Goal: Task Accomplishment & Management: Manage account settings

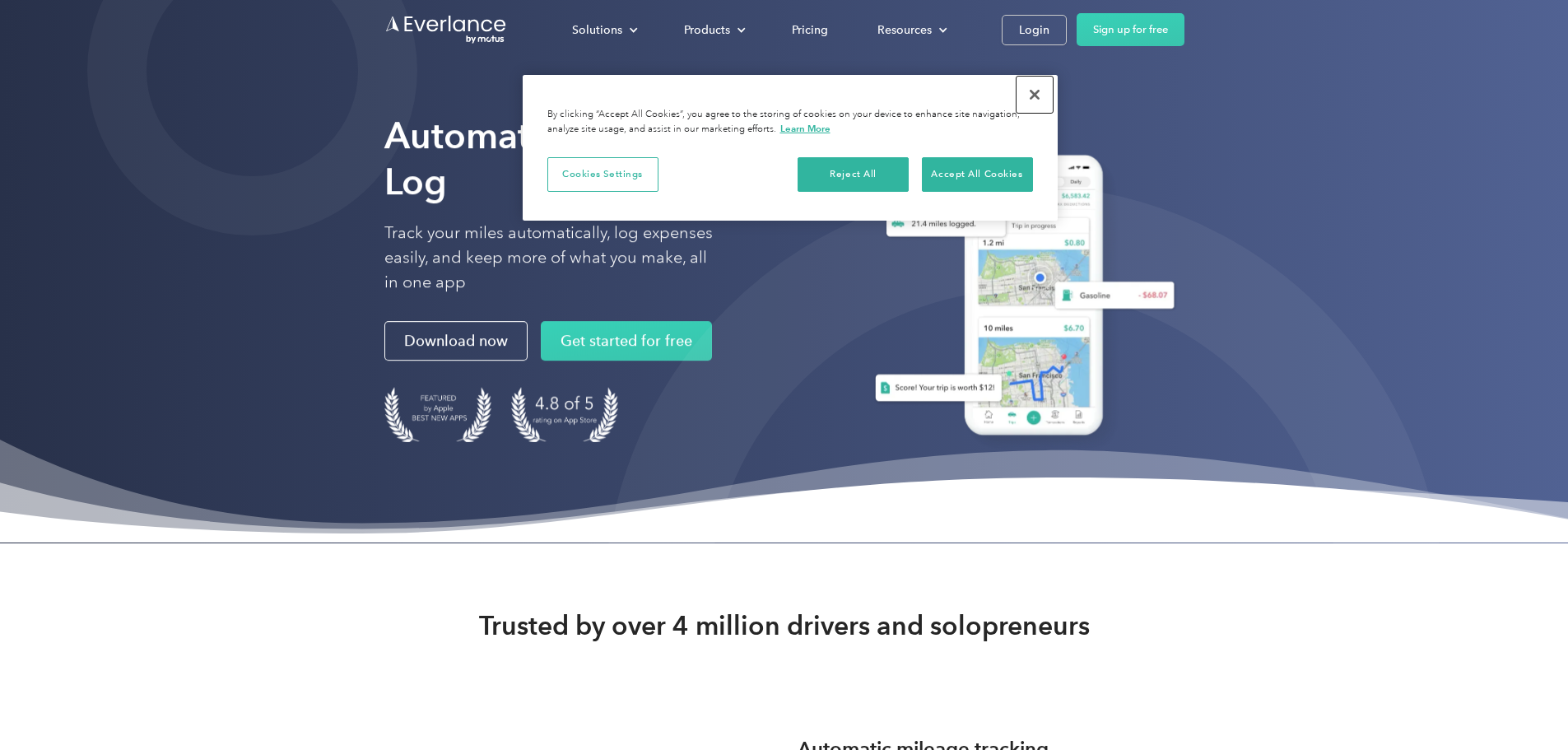
click at [1040, 98] on button "Close" at bounding box center [1035, 95] width 36 height 36
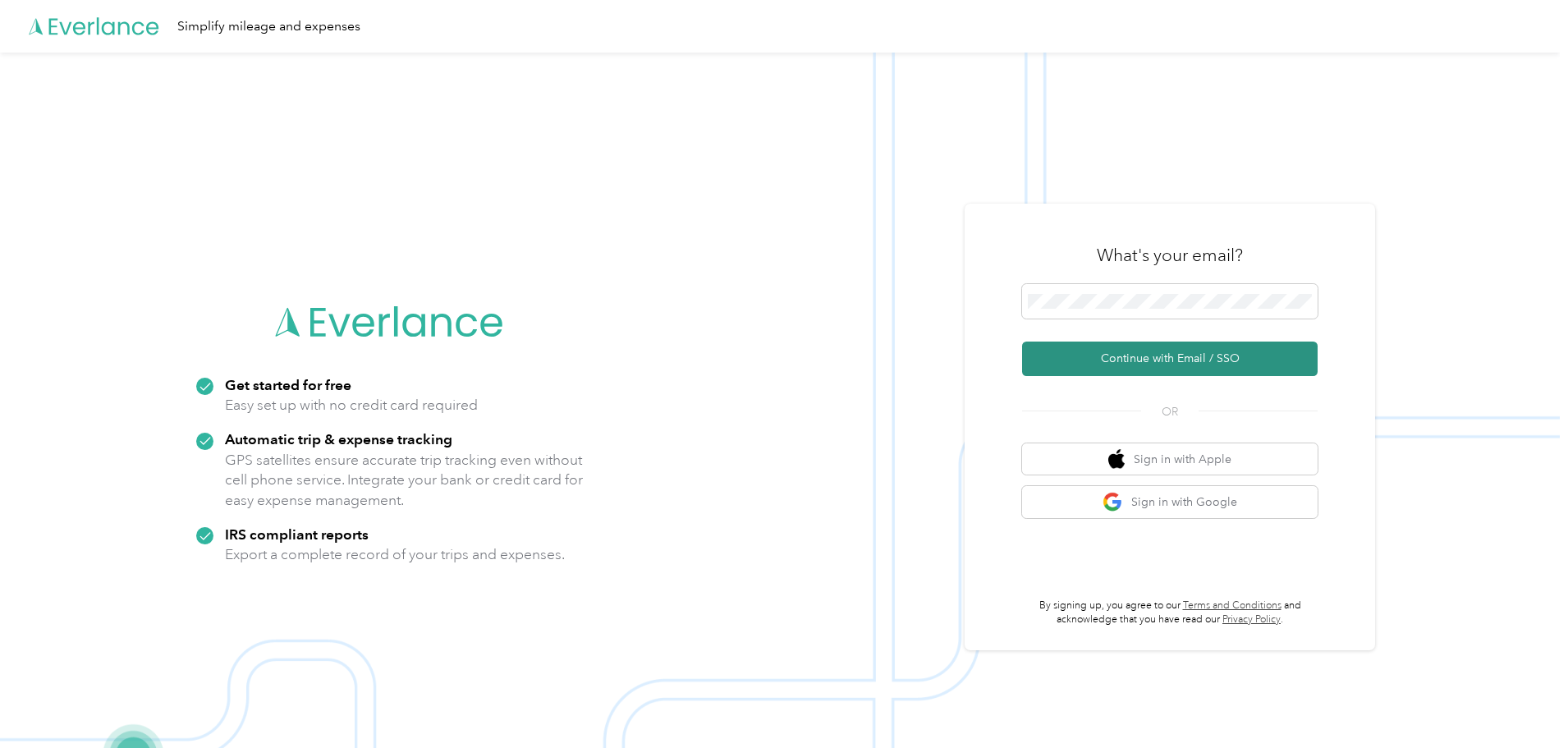
click at [1168, 364] on button "Continue with Email / SSO" at bounding box center [1169, 359] width 295 height 35
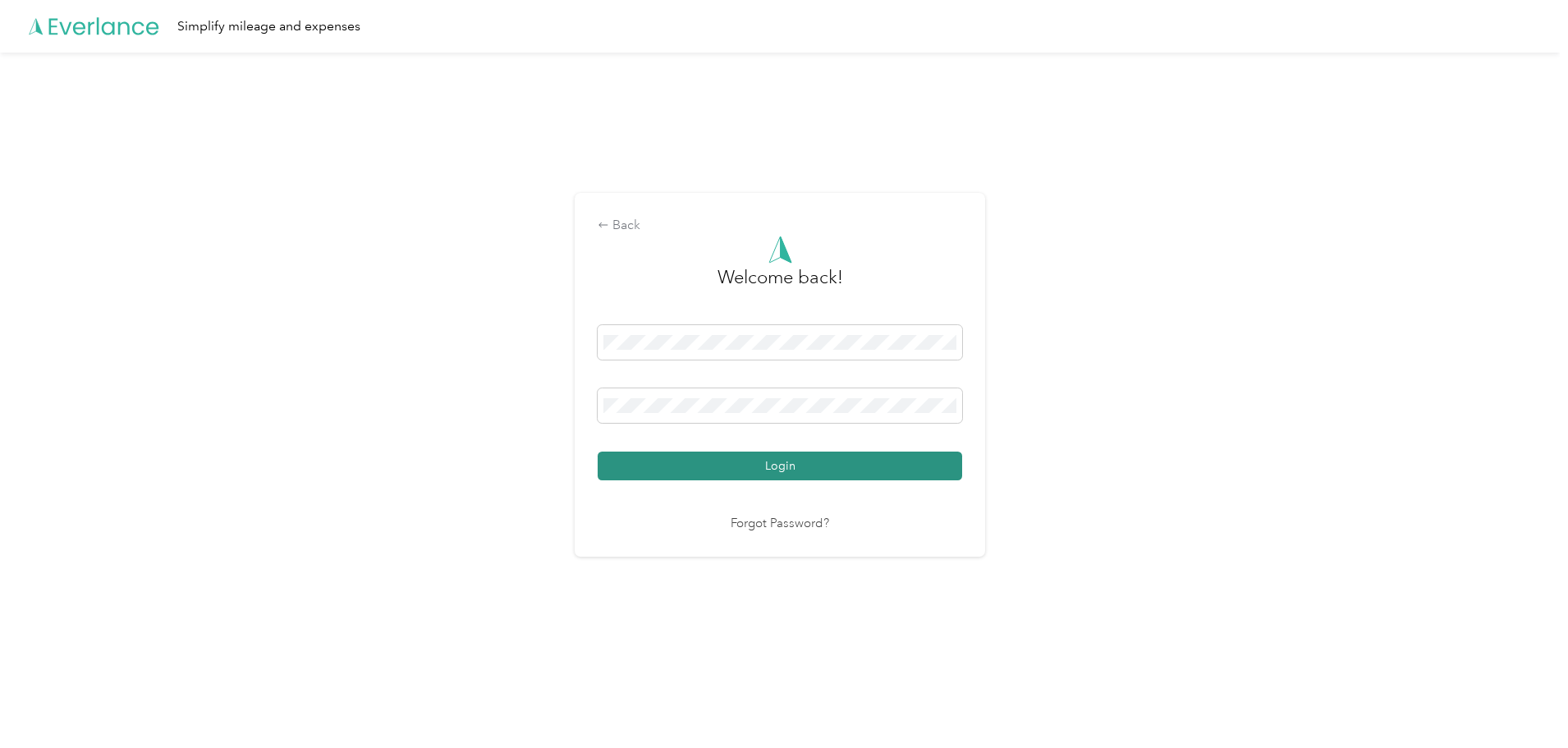
click at [855, 473] on button "Login" at bounding box center [779, 466] width 364 height 29
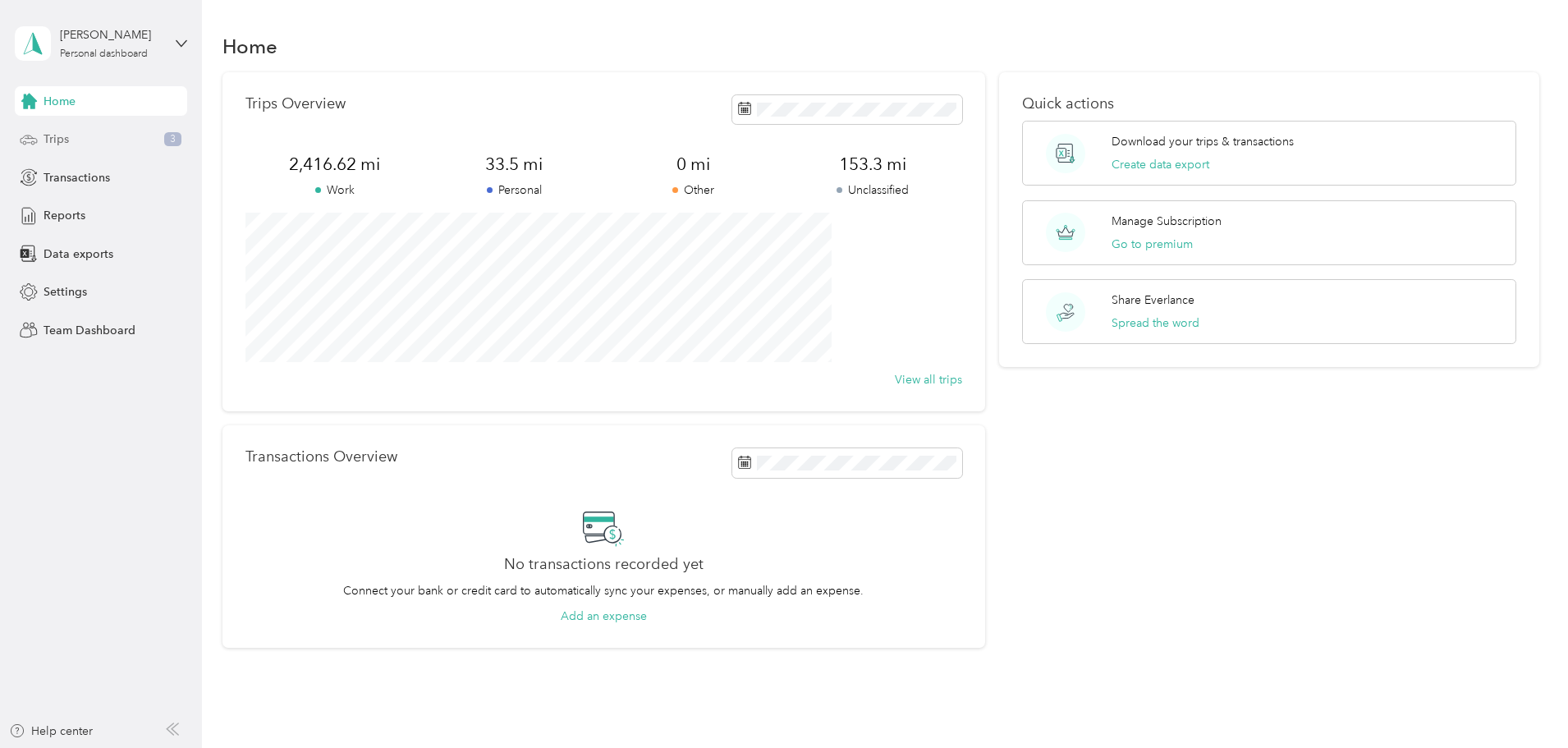
click at [87, 135] on div "Trips 3" at bounding box center [101, 139] width 173 height 30
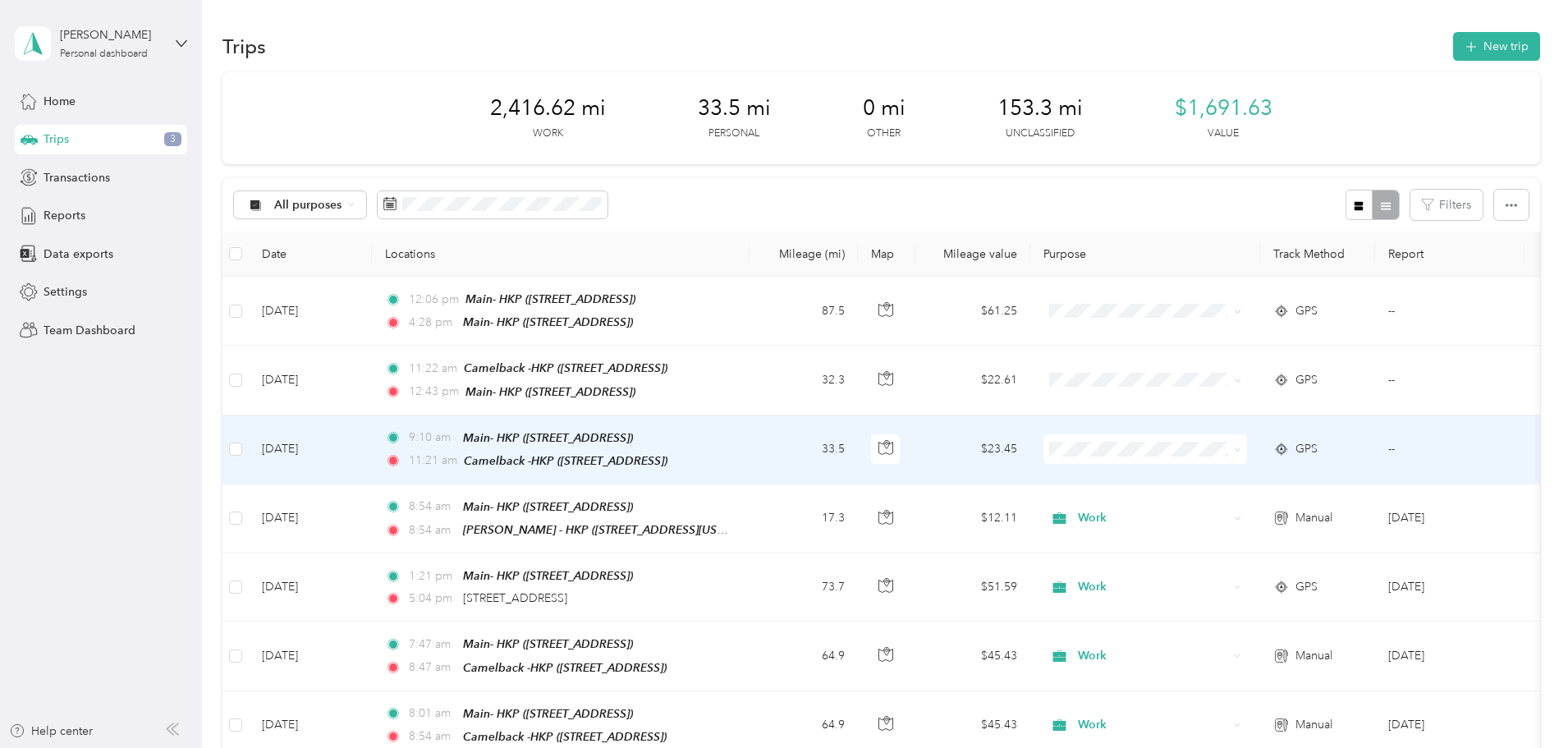
click at [1241, 452] on icon at bounding box center [1237, 450] width 7 height 7
click at [1224, 487] on ol "Work Personal Other Charity Medical Moving Commute" at bounding box center [1255, 557] width 203 height 201
click at [1214, 479] on span "Work" at bounding box center [1269, 480] width 152 height 17
click at [1241, 445] on span at bounding box center [1237, 448] width 7 height 14
click at [1247, 449] on div "Work" at bounding box center [1146, 449] width 203 height 30
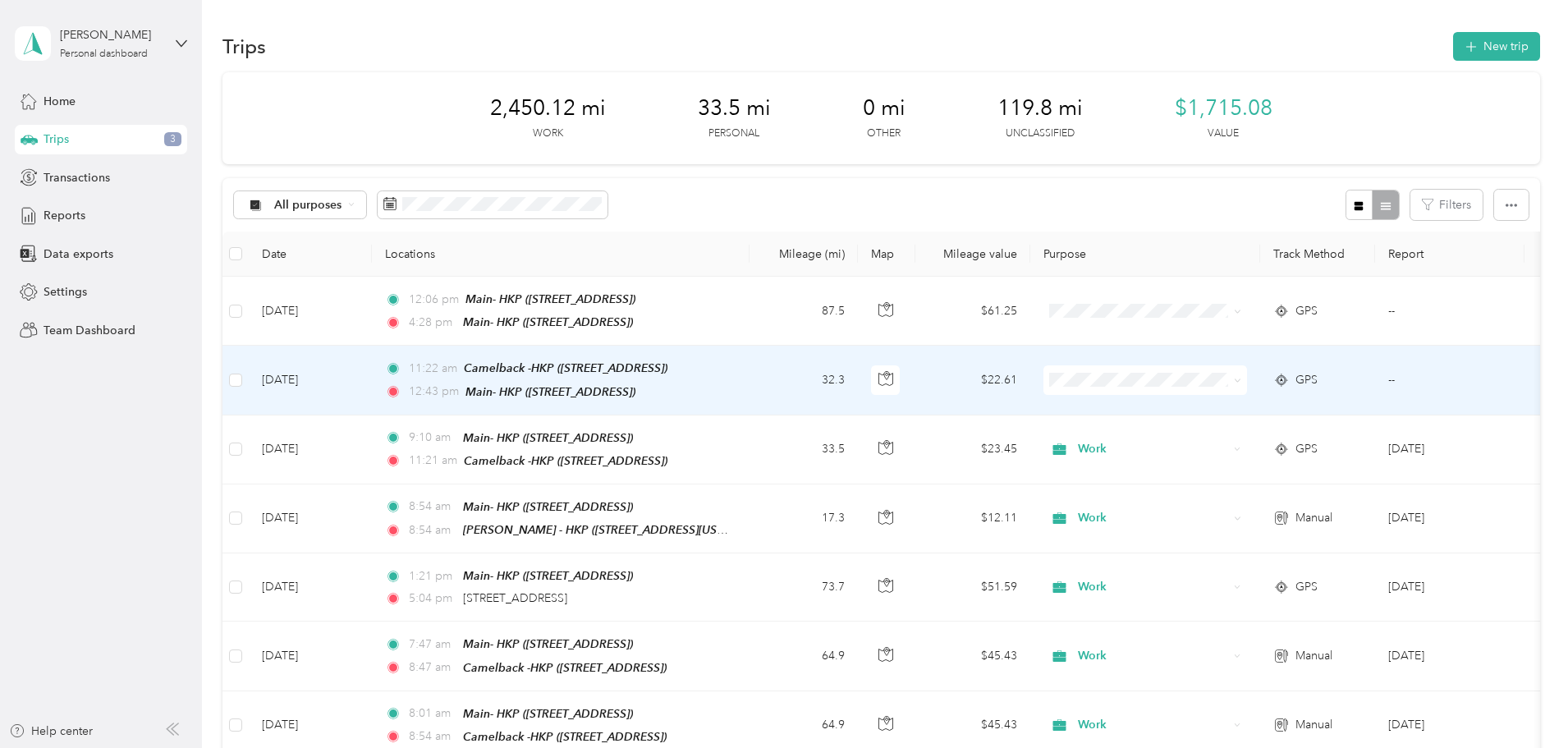
click at [1241, 381] on icon at bounding box center [1237, 381] width 7 height 7
click at [1316, 403] on span "Work" at bounding box center [1269, 409] width 152 height 17
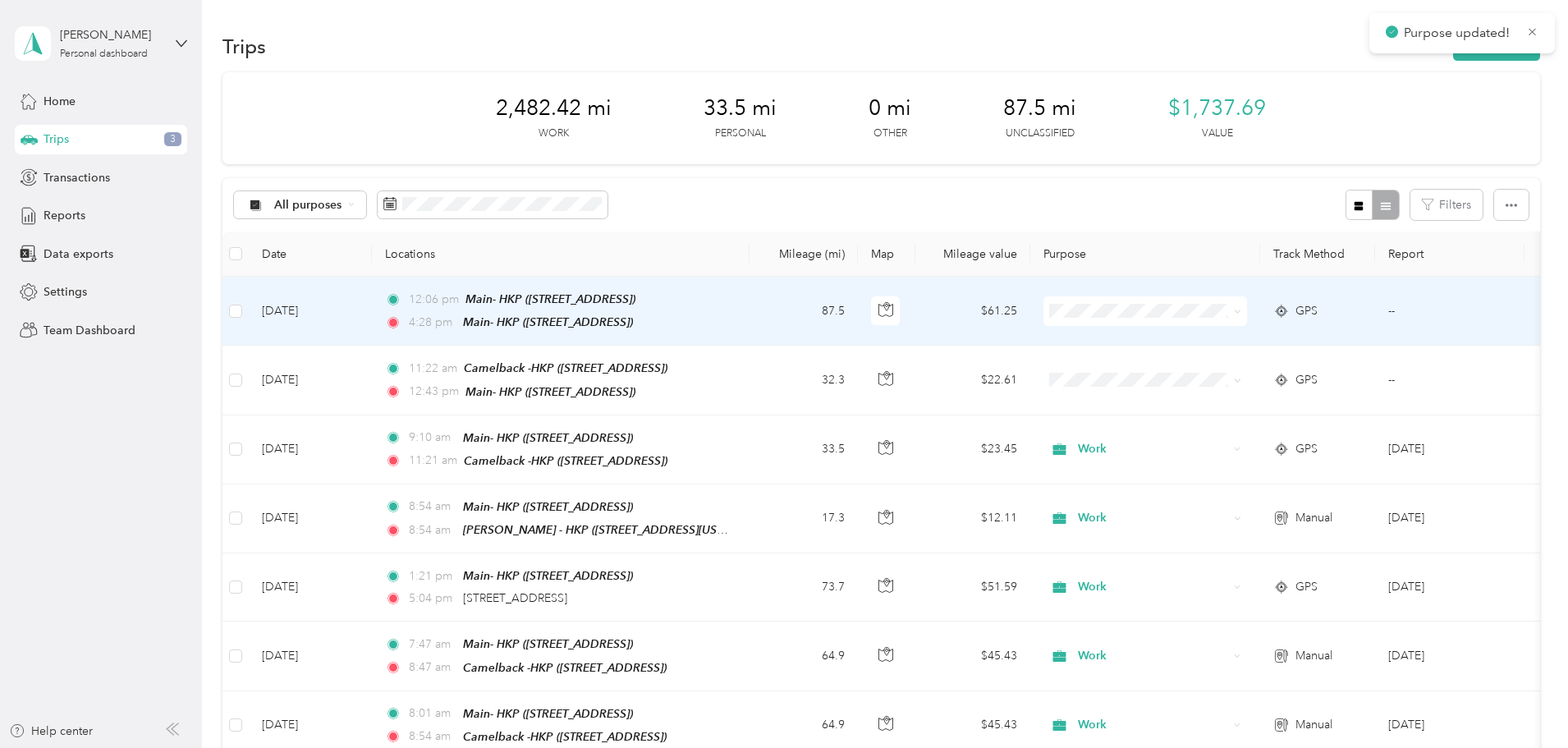
click at [1241, 308] on icon at bounding box center [1237, 312] width 7 height 7
click at [1316, 350] on ol "Work Personal Other Charity Medical Moving Commute" at bounding box center [1255, 428] width 203 height 201
click at [1241, 313] on icon at bounding box center [1237, 312] width 7 height 7
click at [1270, 352] on ol "Work Personal Other Charity Medical Moving Commute" at bounding box center [1255, 427] width 203 height 201
click at [1241, 312] on icon at bounding box center [1237, 312] width 7 height 7
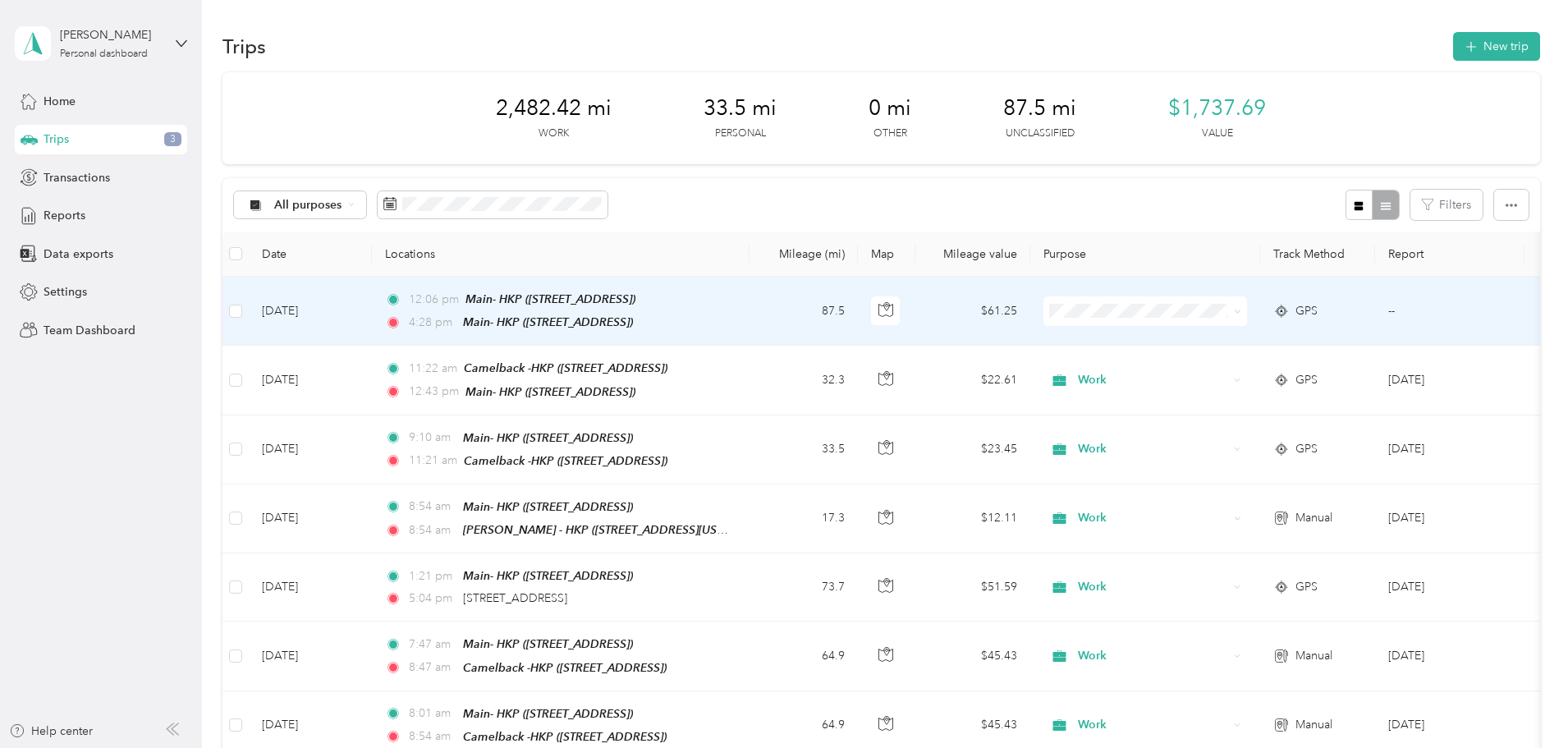
click at [1246, 339] on span "Work" at bounding box center [1269, 341] width 152 height 17
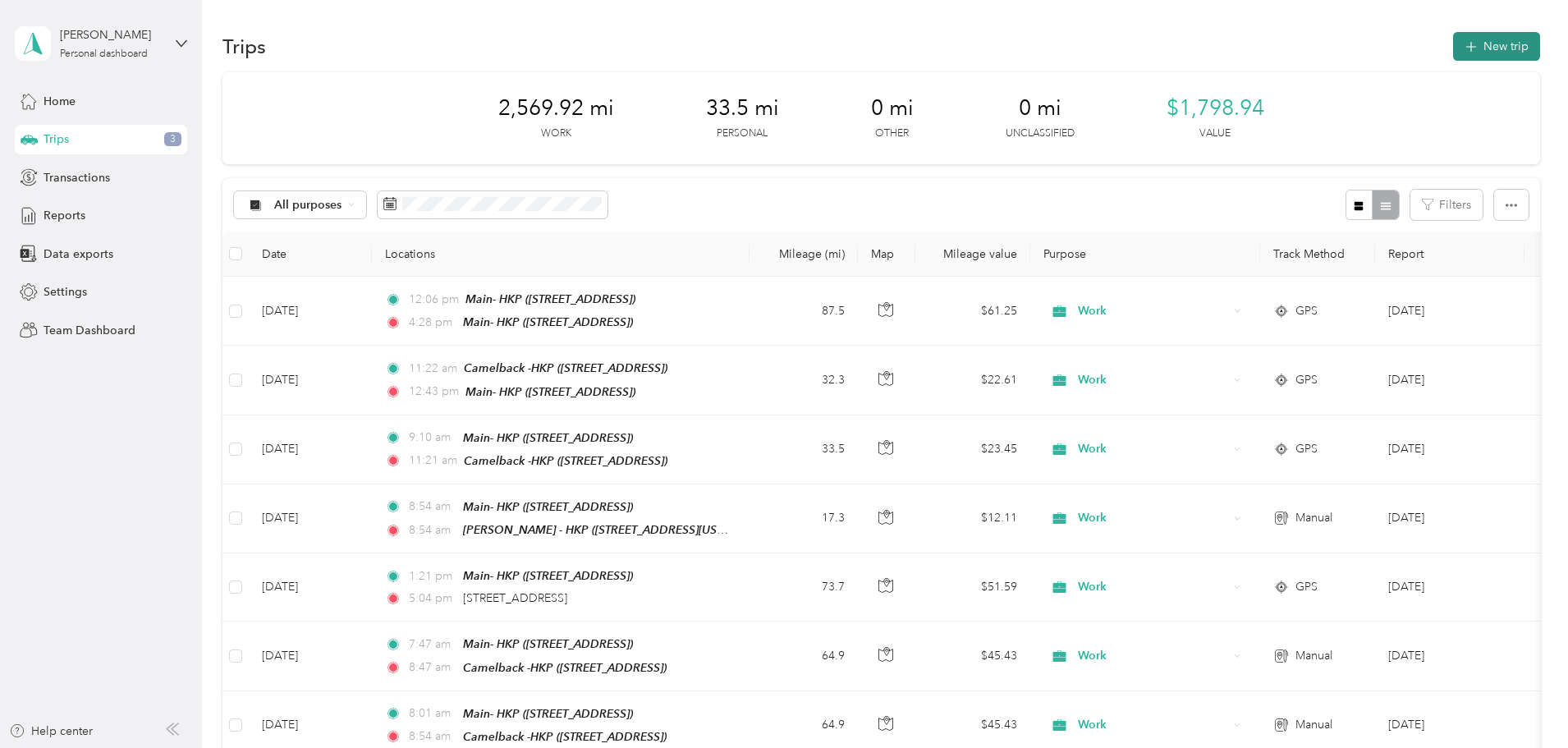
click at [1453, 45] on button "New trip" at bounding box center [1496, 46] width 87 height 29
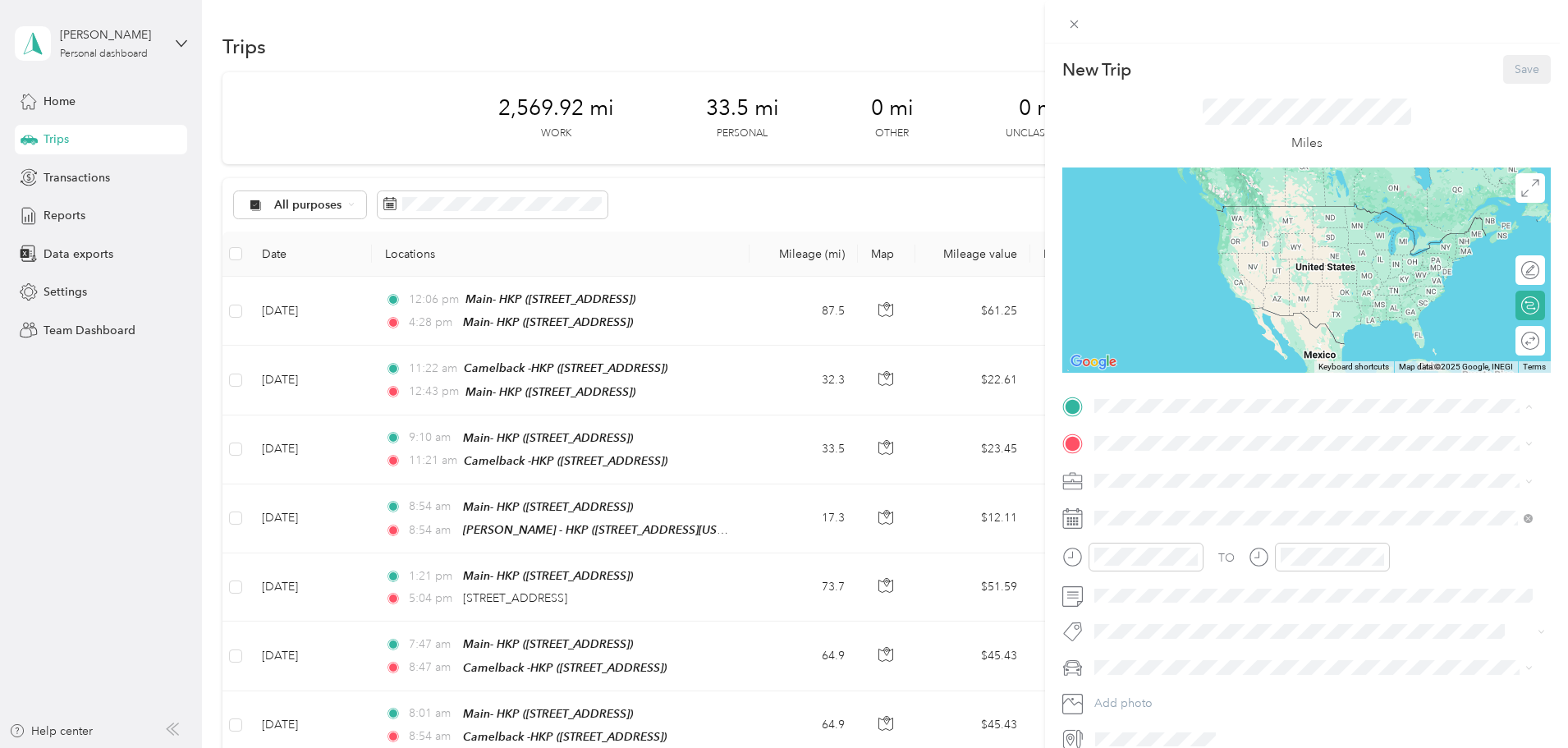
click at [1185, 486] on span "[STREET_ADDRESS]" at bounding box center [1177, 489] width 104 height 14
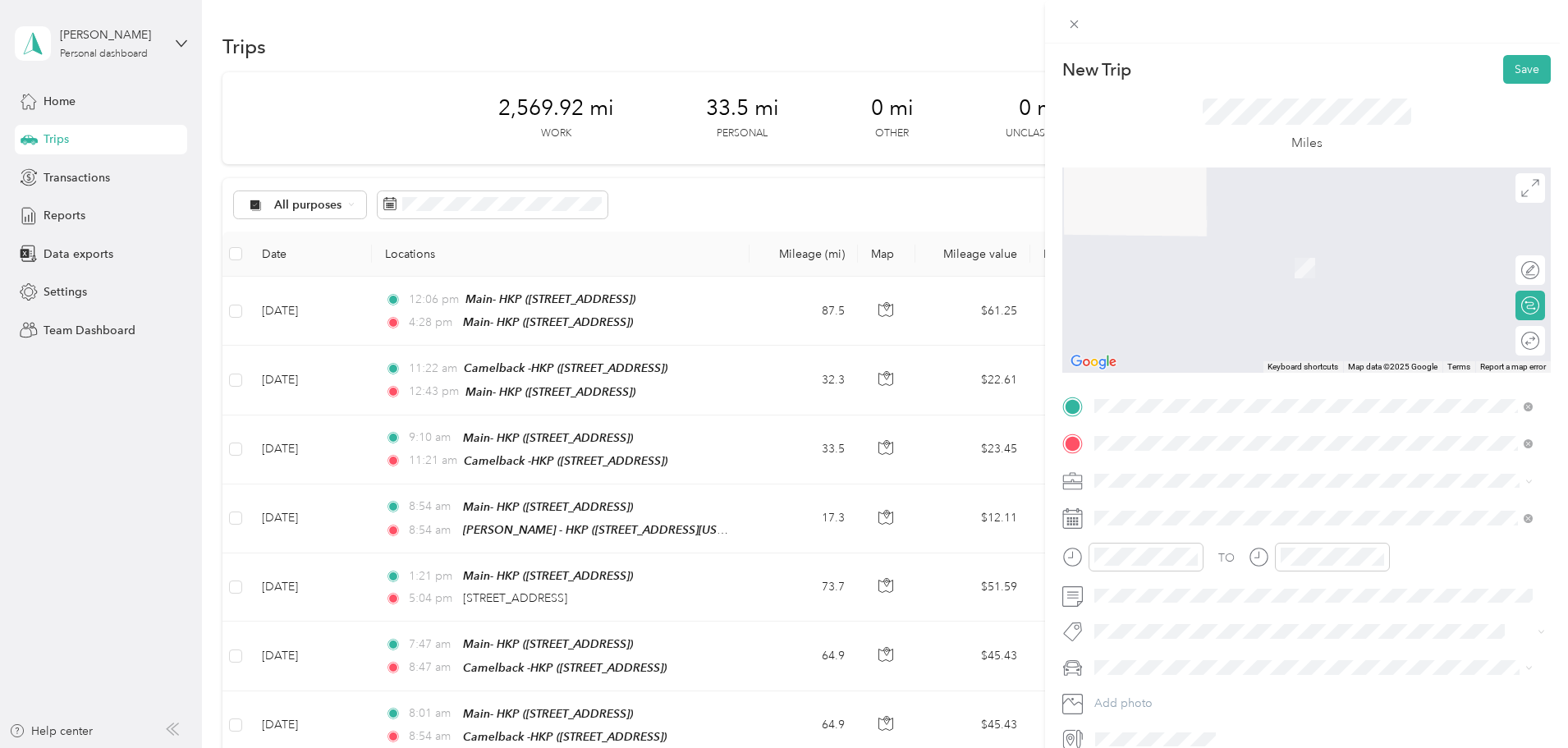
click at [1149, 522] on span "[STREET_ADDRESS]" at bounding box center [1177, 526] width 104 height 14
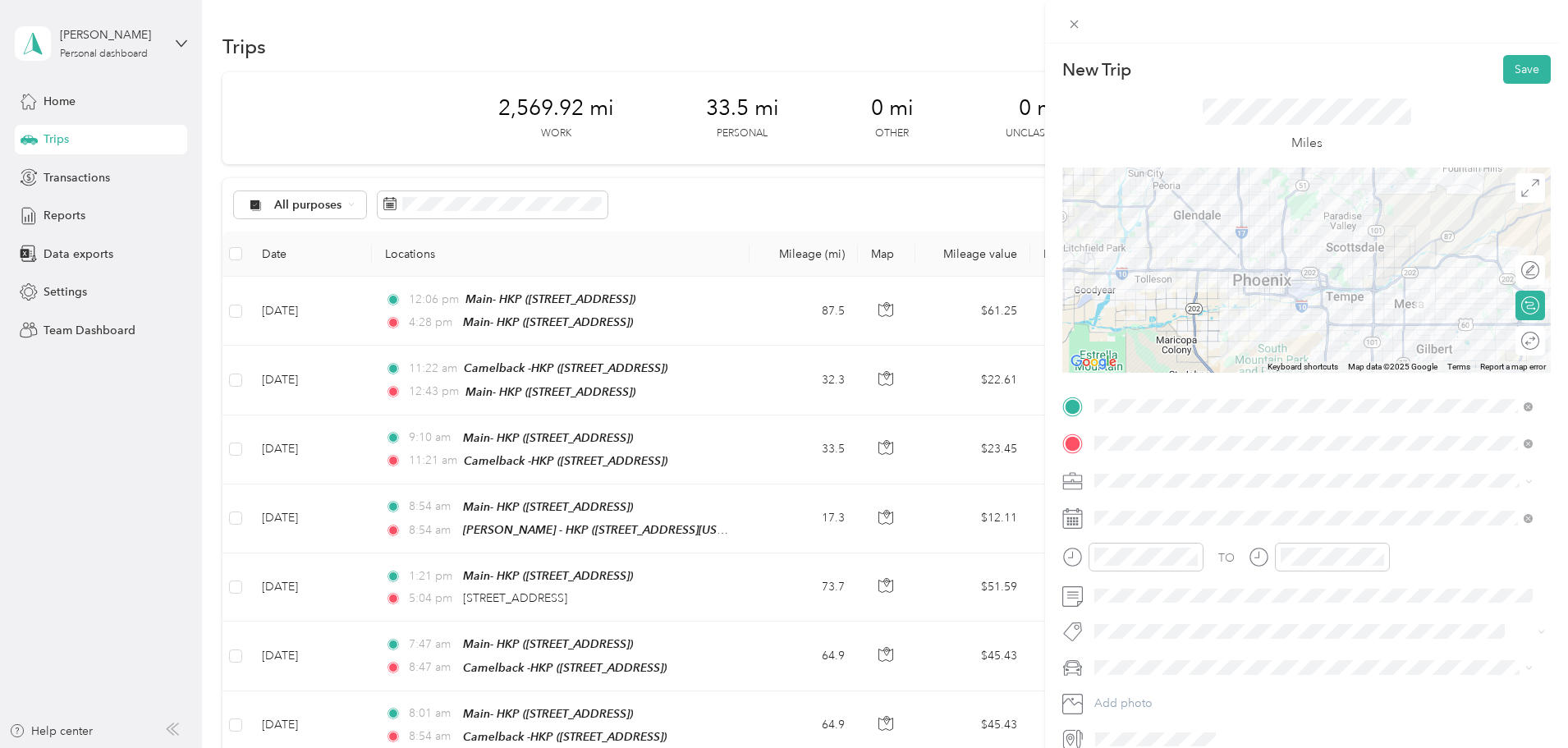
click at [1116, 508] on span "Work" at bounding box center [1114, 505] width 28 height 14
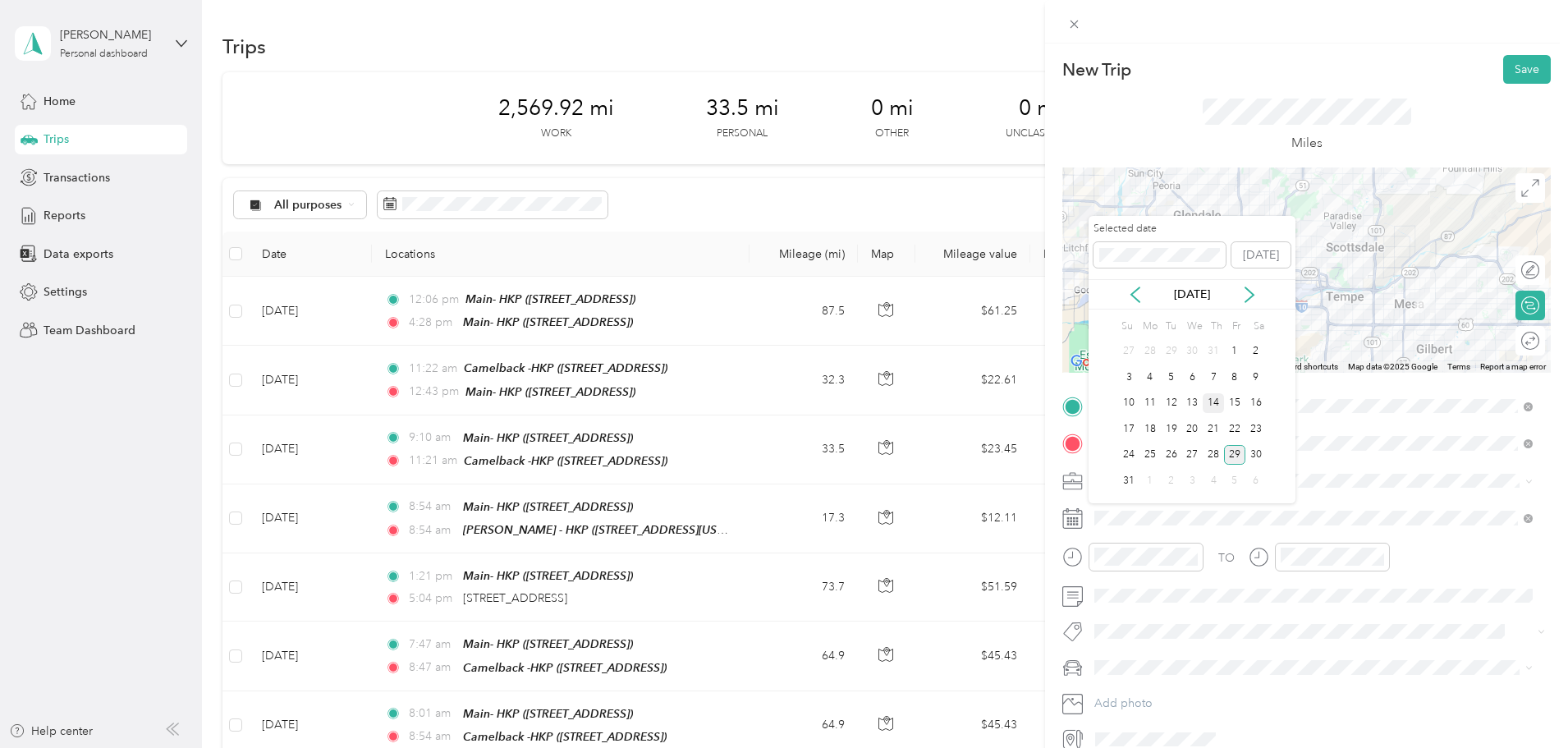
click at [1208, 404] on div "14" at bounding box center [1213, 404] width 21 height 21
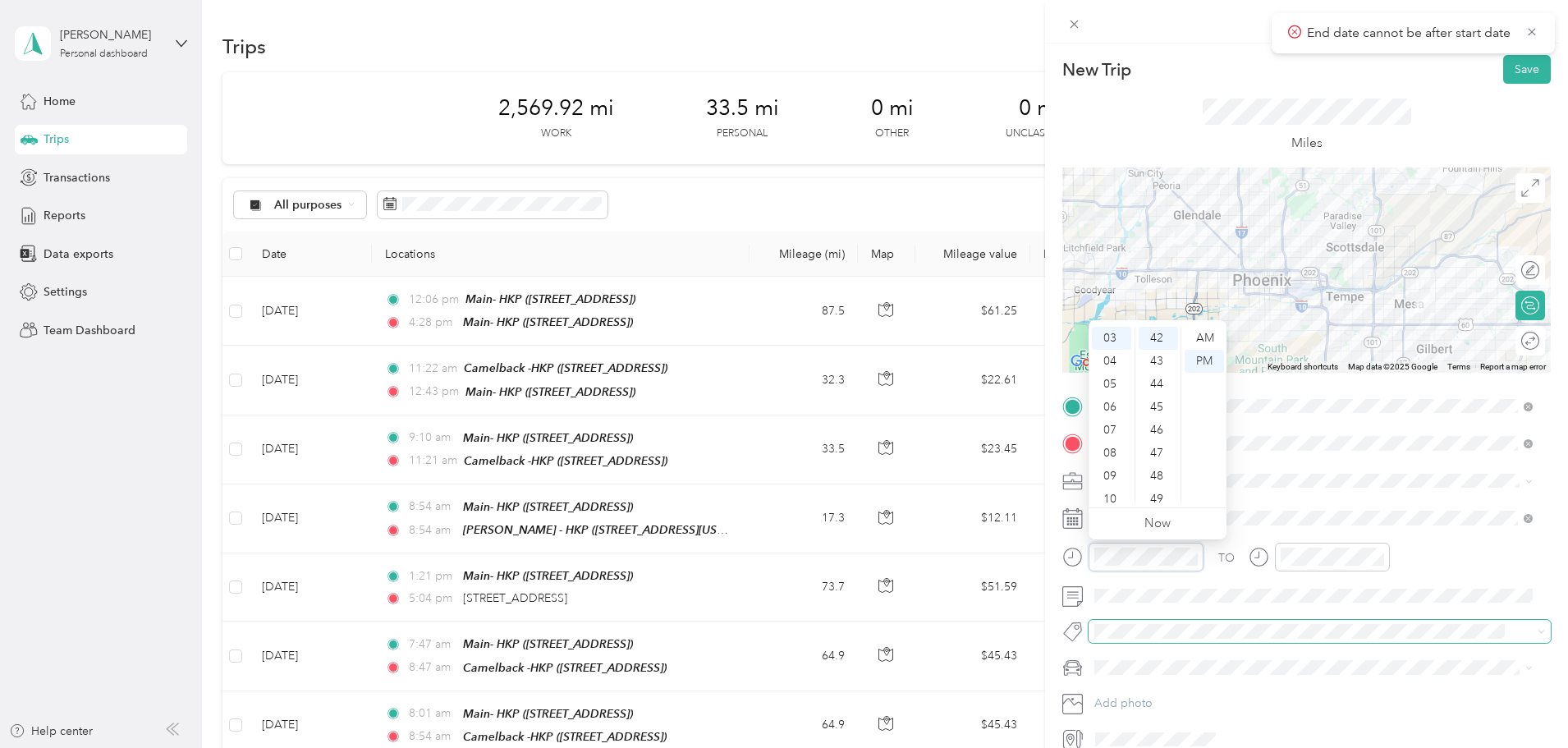
scroll to position [98, 0]
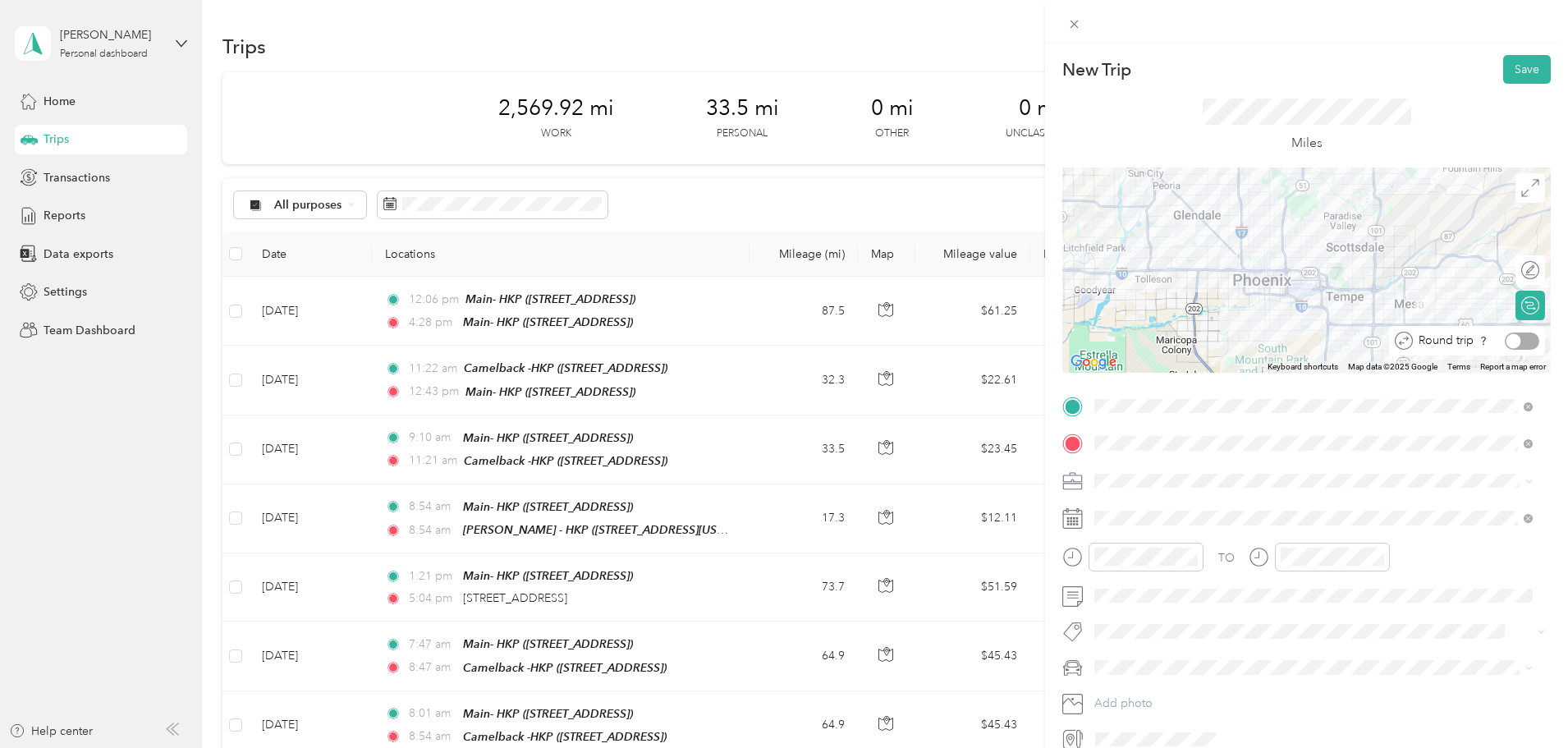
click at [1506, 341] on div at bounding box center [1513, 341] width 15 height 15
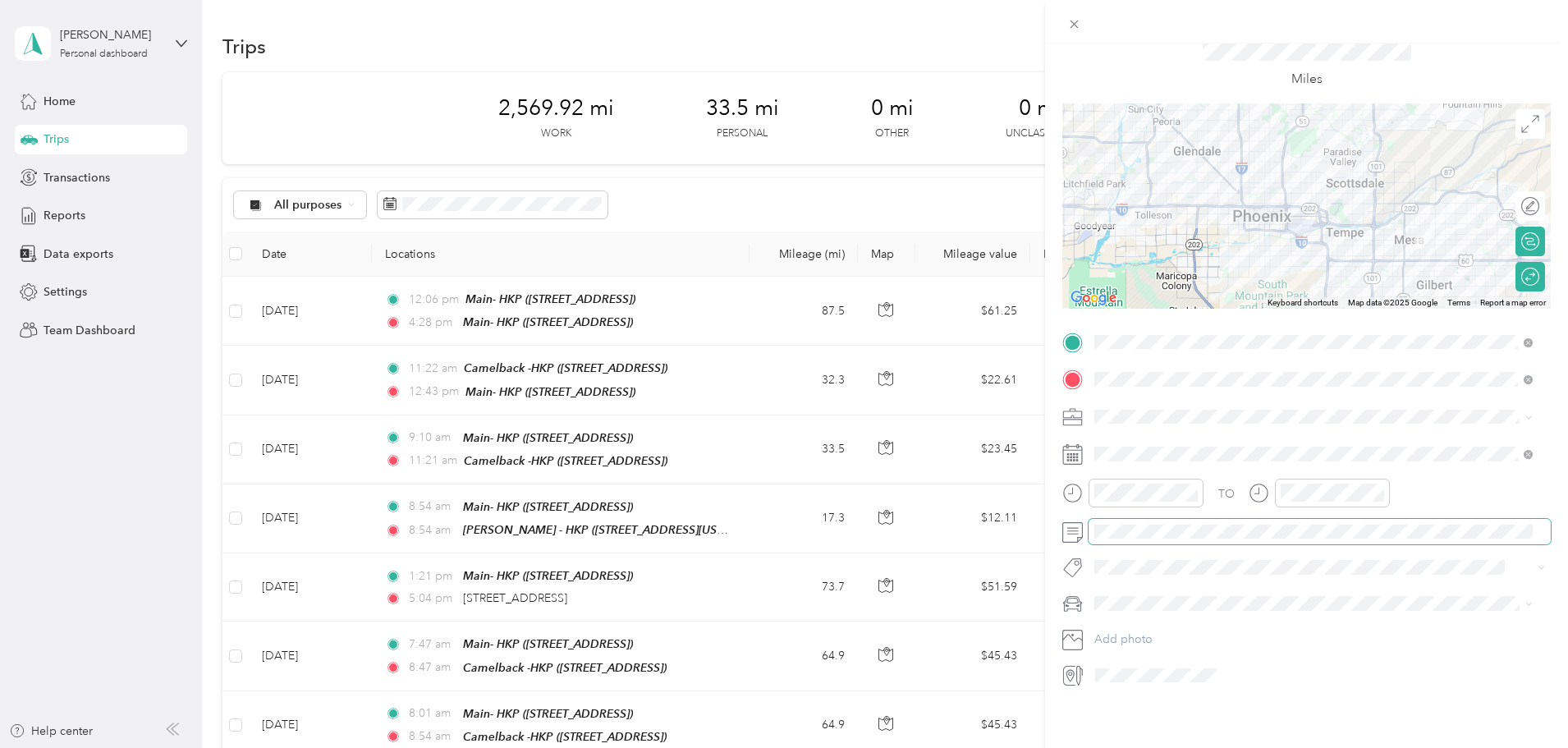
scroll to position [0, 0]
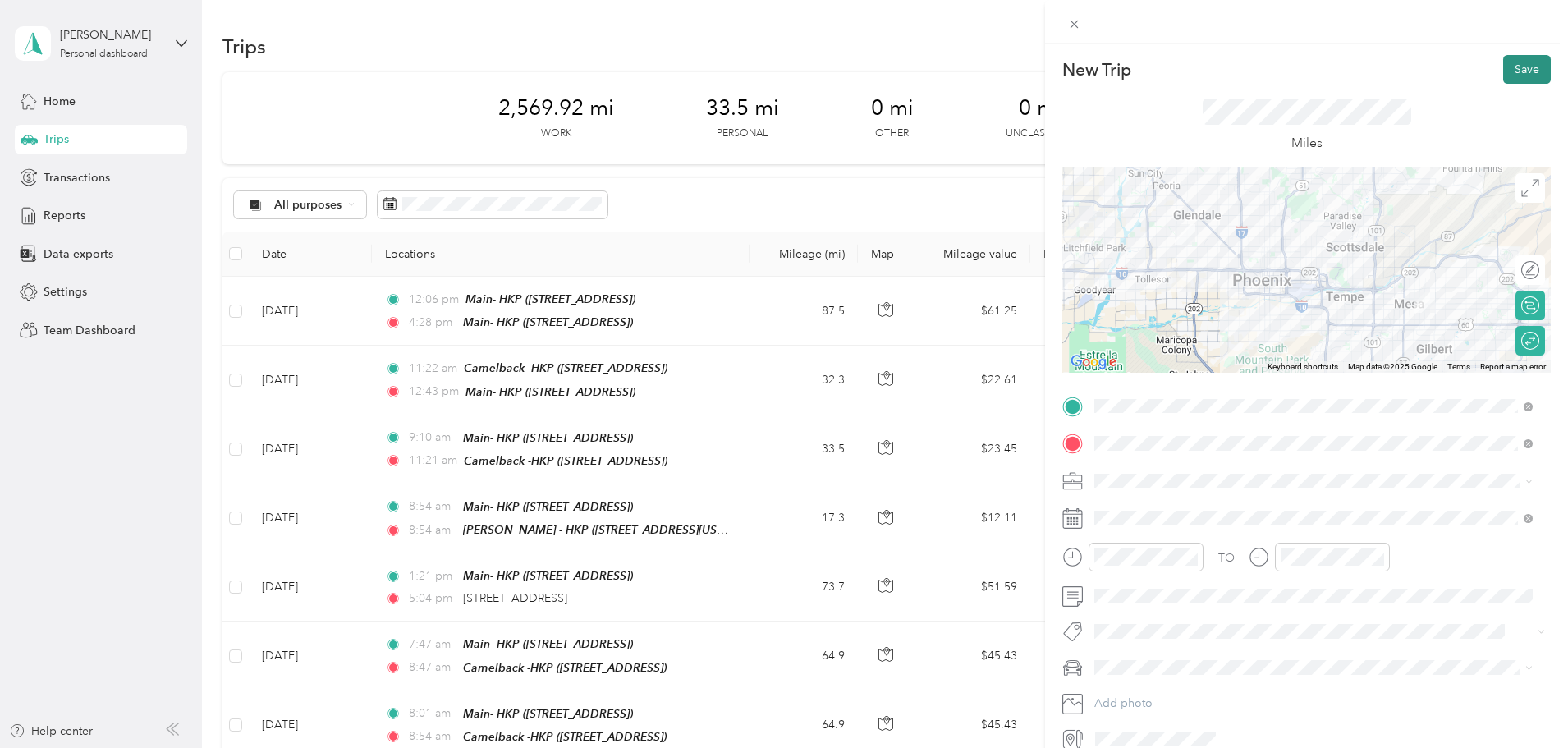
click at [1517, 67] on button "Save" at bounding box center [1527, 70] width 47 height 29
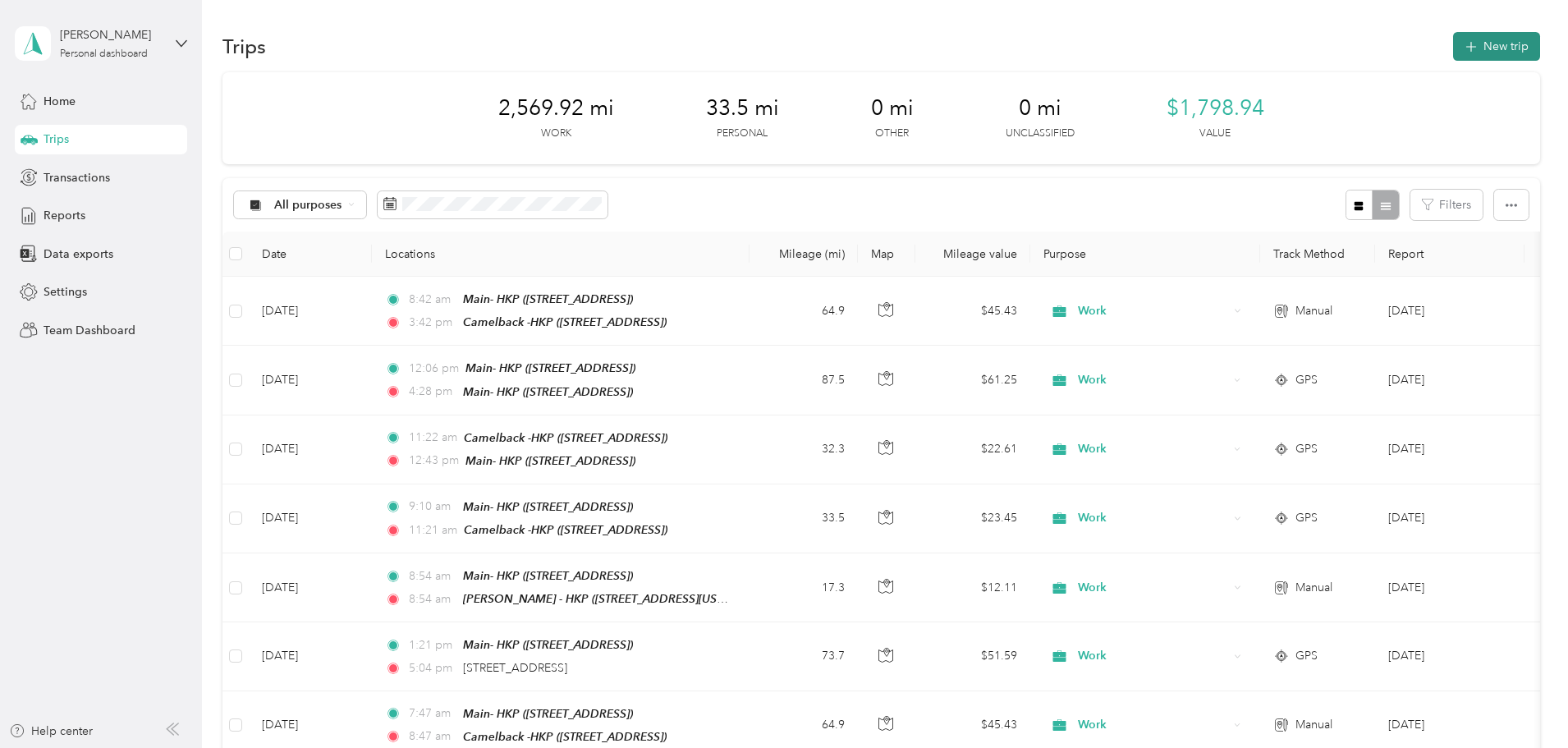
click at [1453, 50] on button "New trip" at bounding box center [1496, 46] width 87 height 29
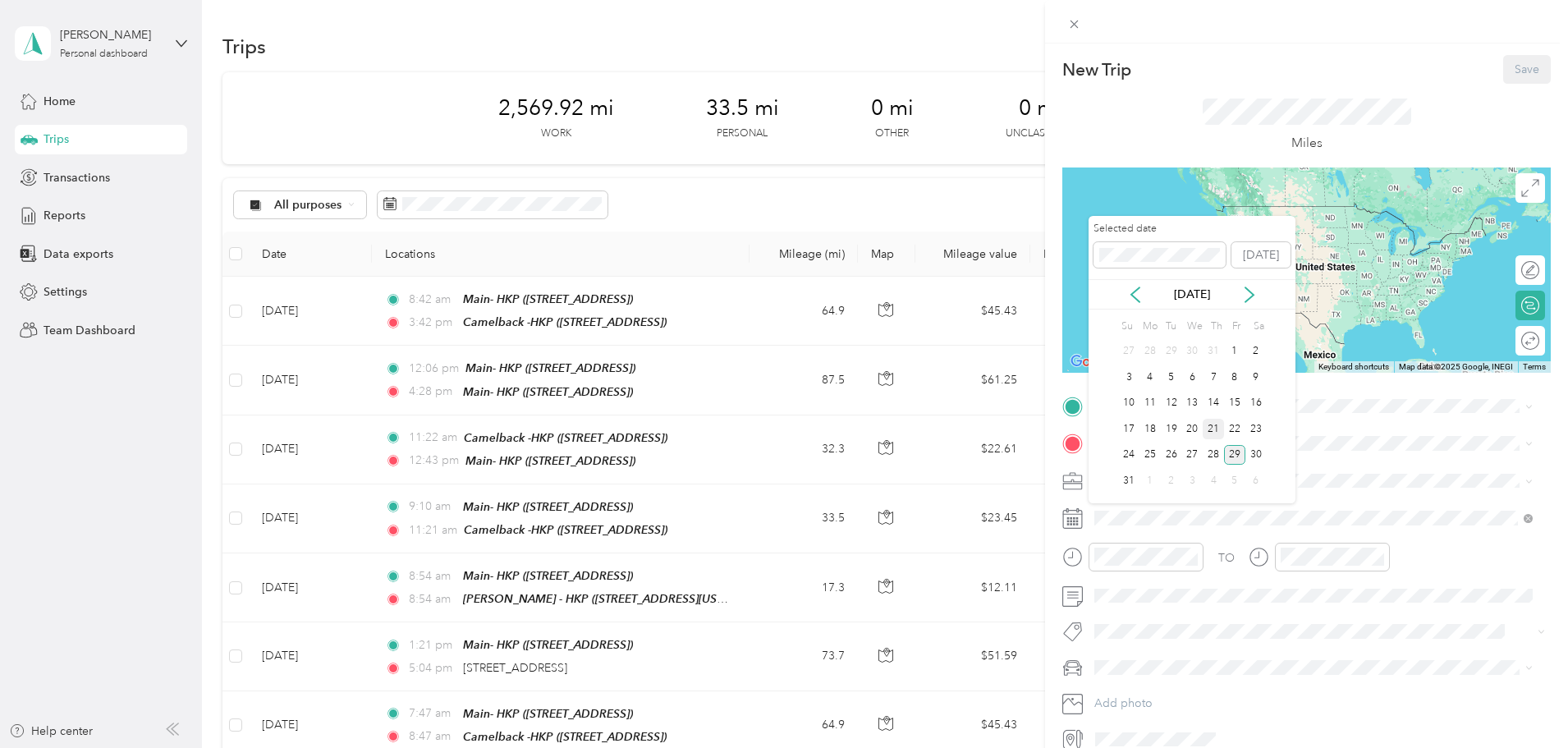
click at [1208, 425] on div "21" at bounding box center [1213, 429] width 21 height 21
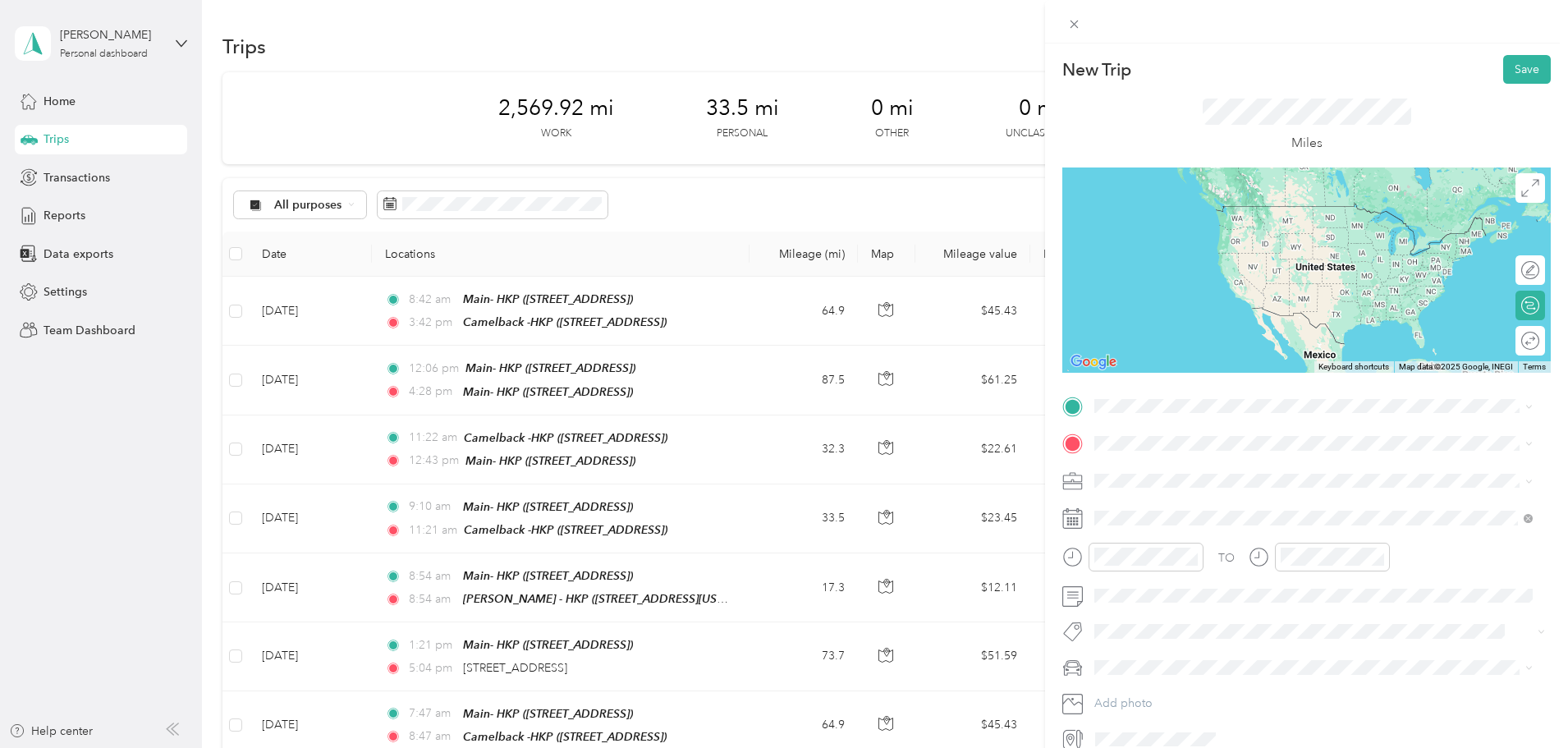
click at [1161, 482] on span "[STREET_ADDRESS]" at bounding box center [1177, 488] width 104 height 14
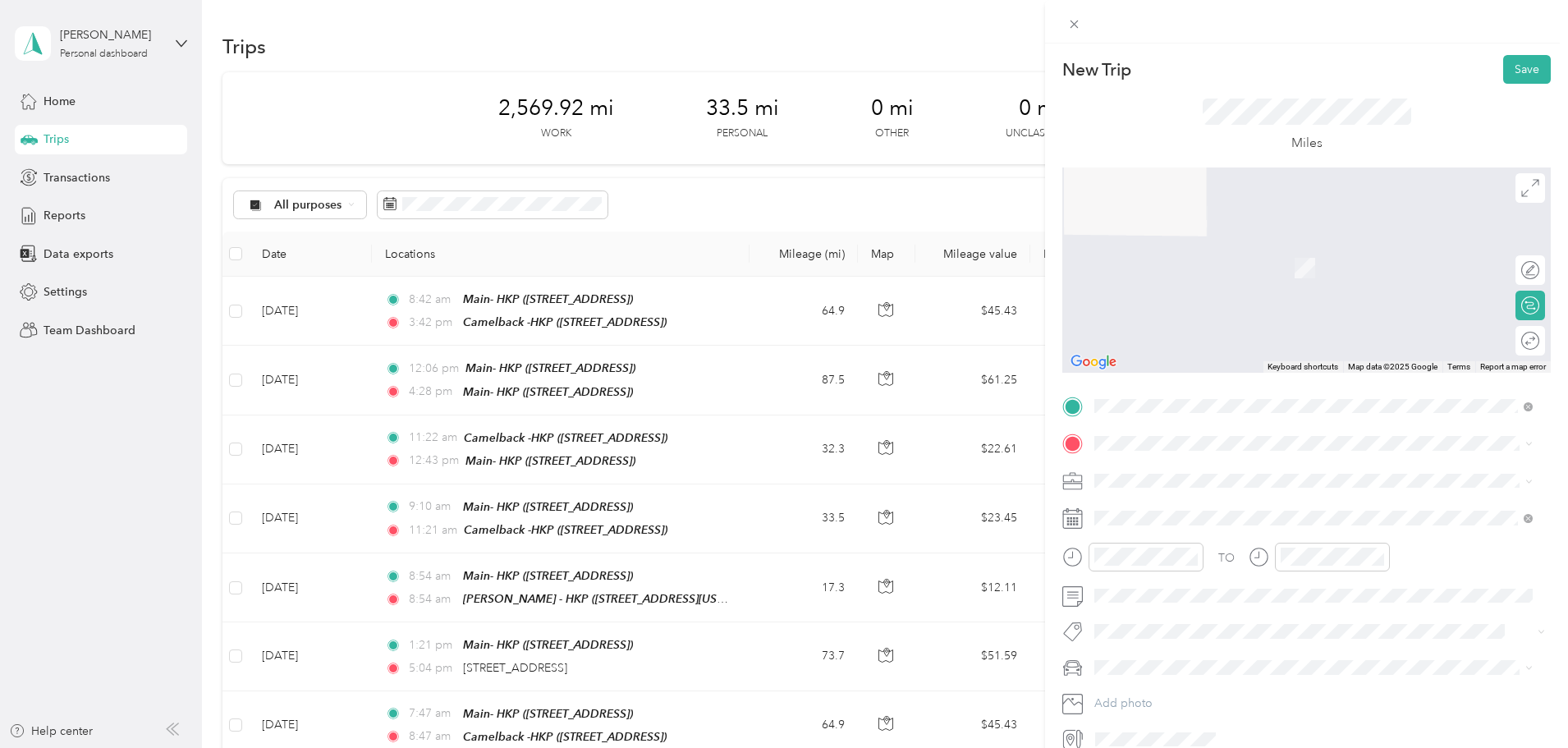
click at [1163, 576] on strong "Camelback -HKP" at bounding box center [1171, 573] width 91 height 15
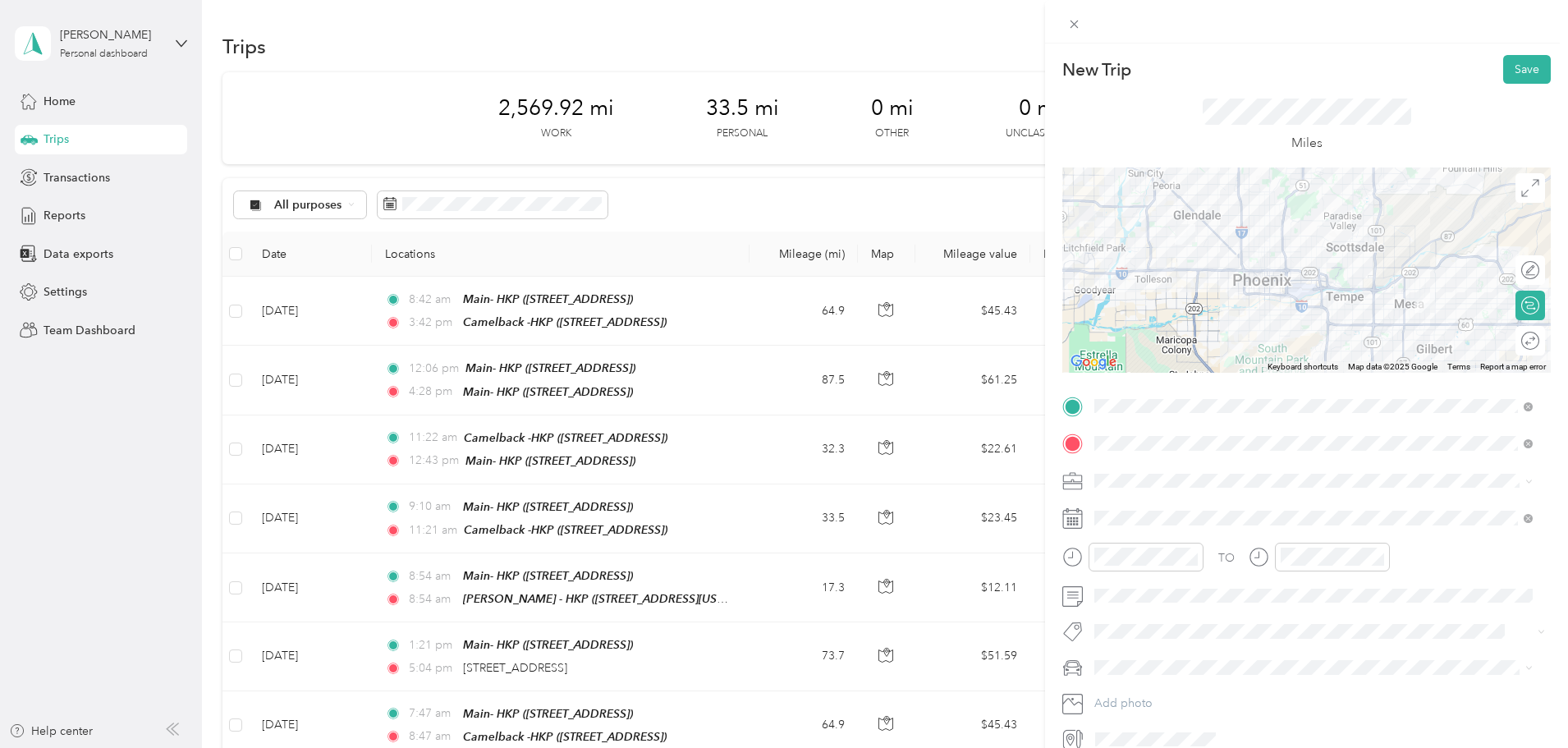
click at [1135, 473] on span at bounding box center [1319, 481] width 462 height 26
click at [1125, 507] on span "Work" at bounding box center [1114, 502] width 28 height 14
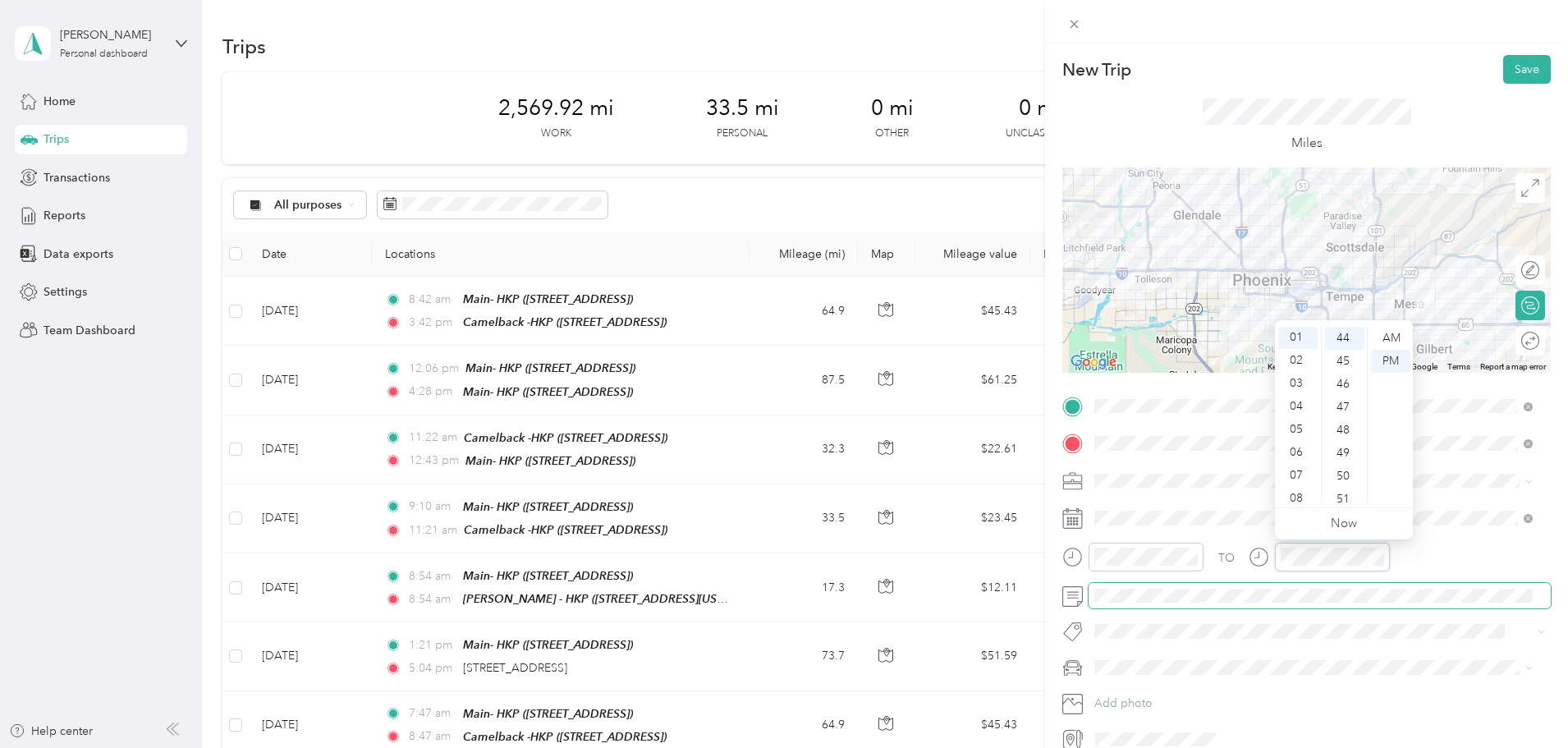
scroll to position [23, 0]
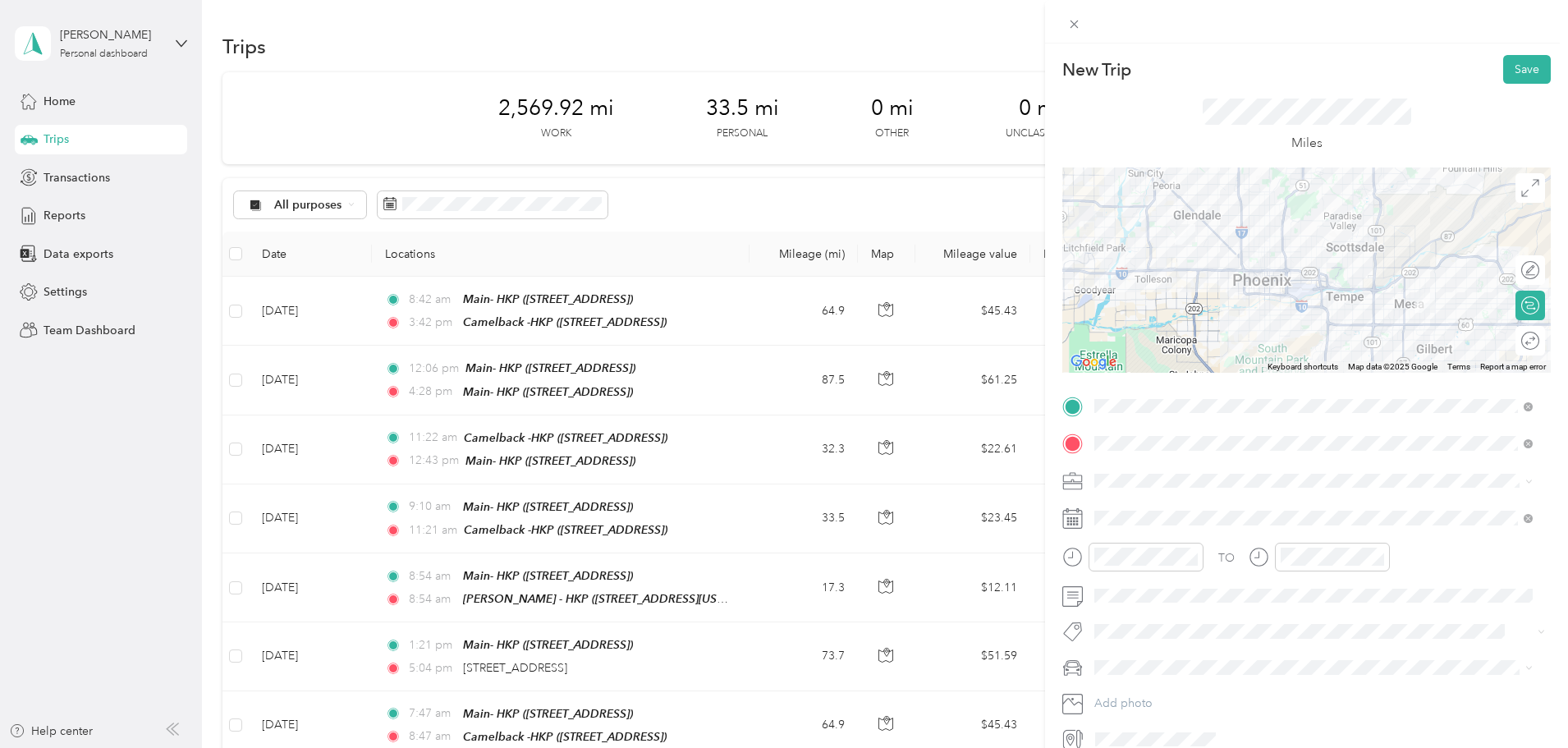
click at [1451, 558] on div "TO" at bounding box center [1306, 563] width 489 height 40
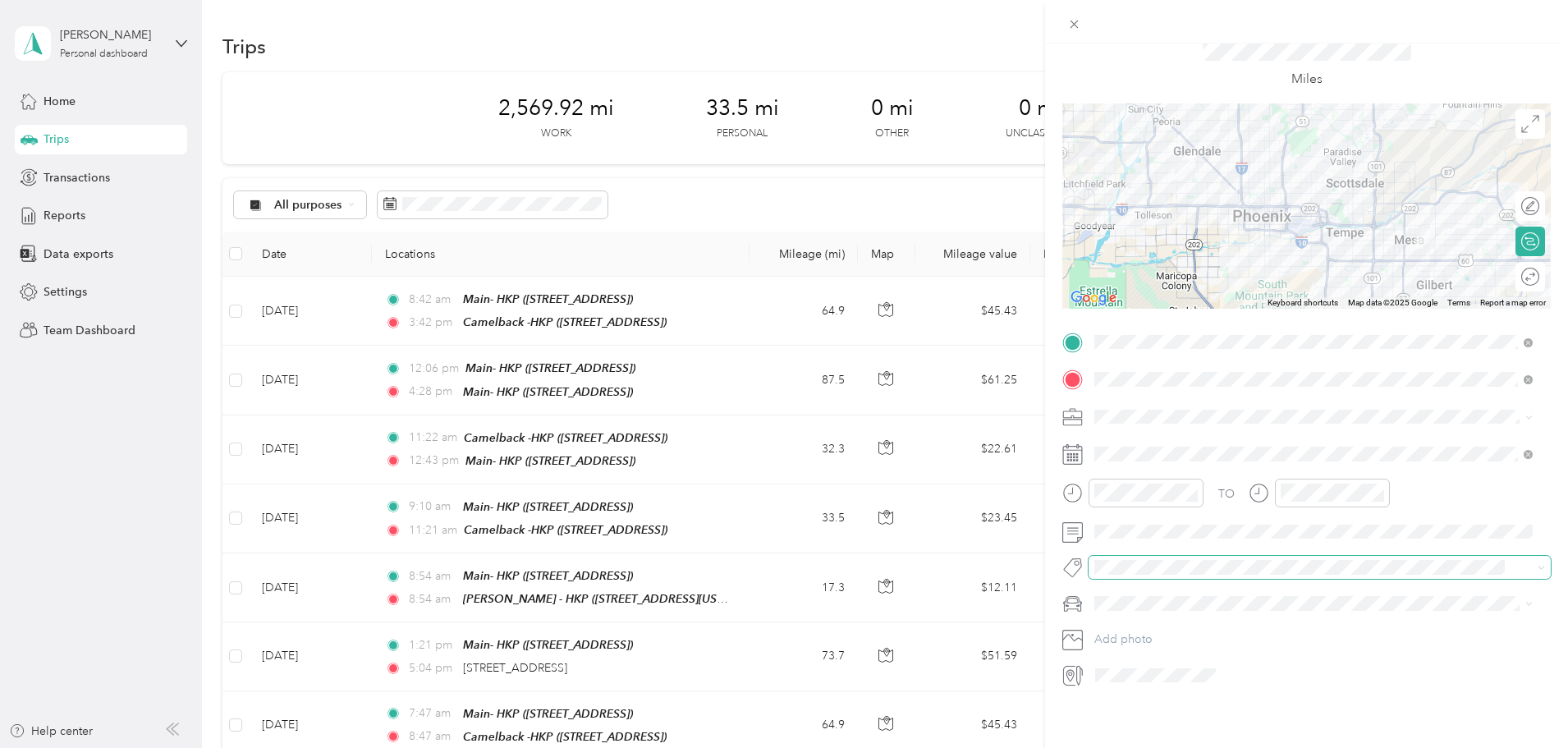
scroll to position [0, 0]
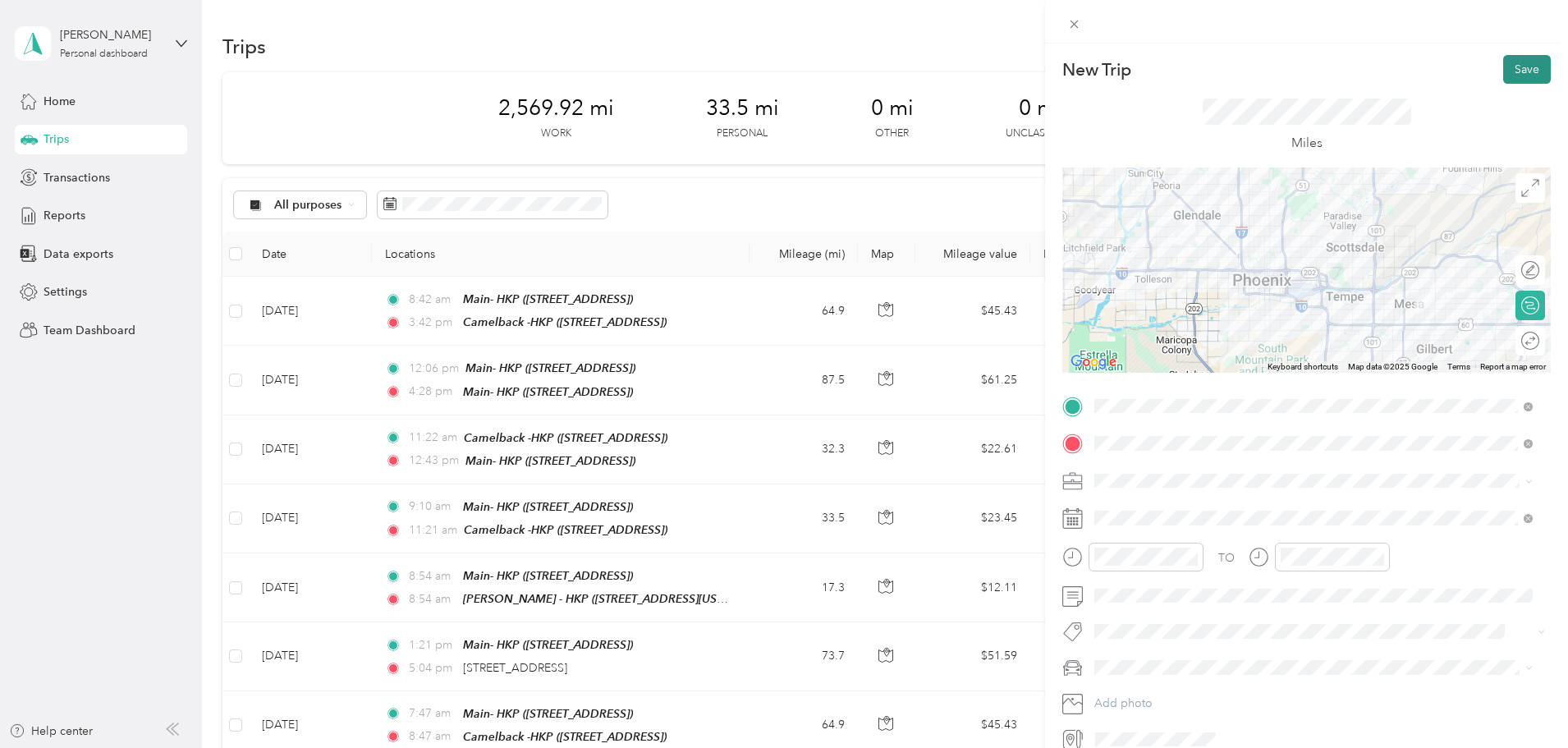
click at [1509, 71] on button "Save" at bounding box center [1527, 70] width 47 height 29
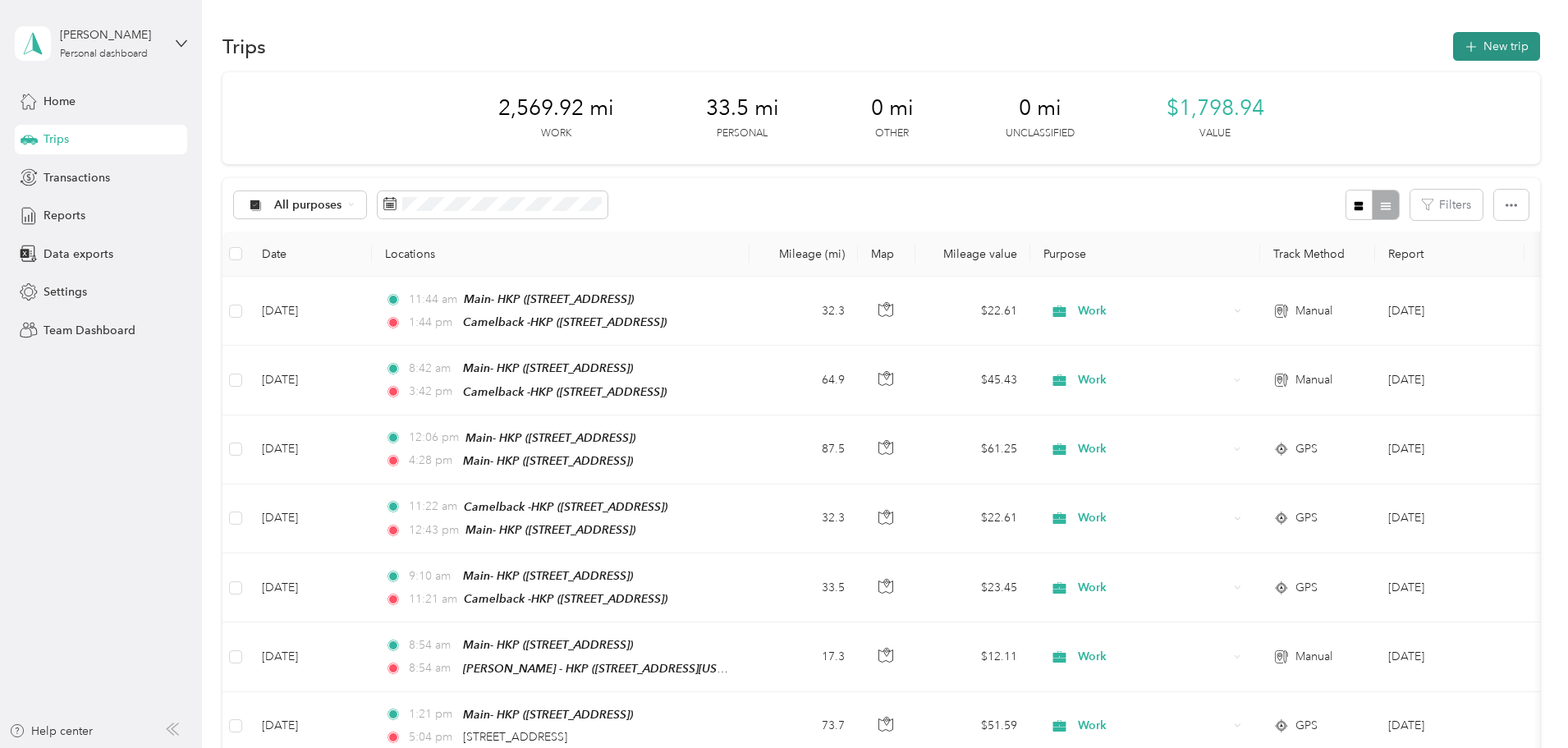
click at [1453, 50] on button "New trip" at bounding box center [1496, 46] width 87 height 29
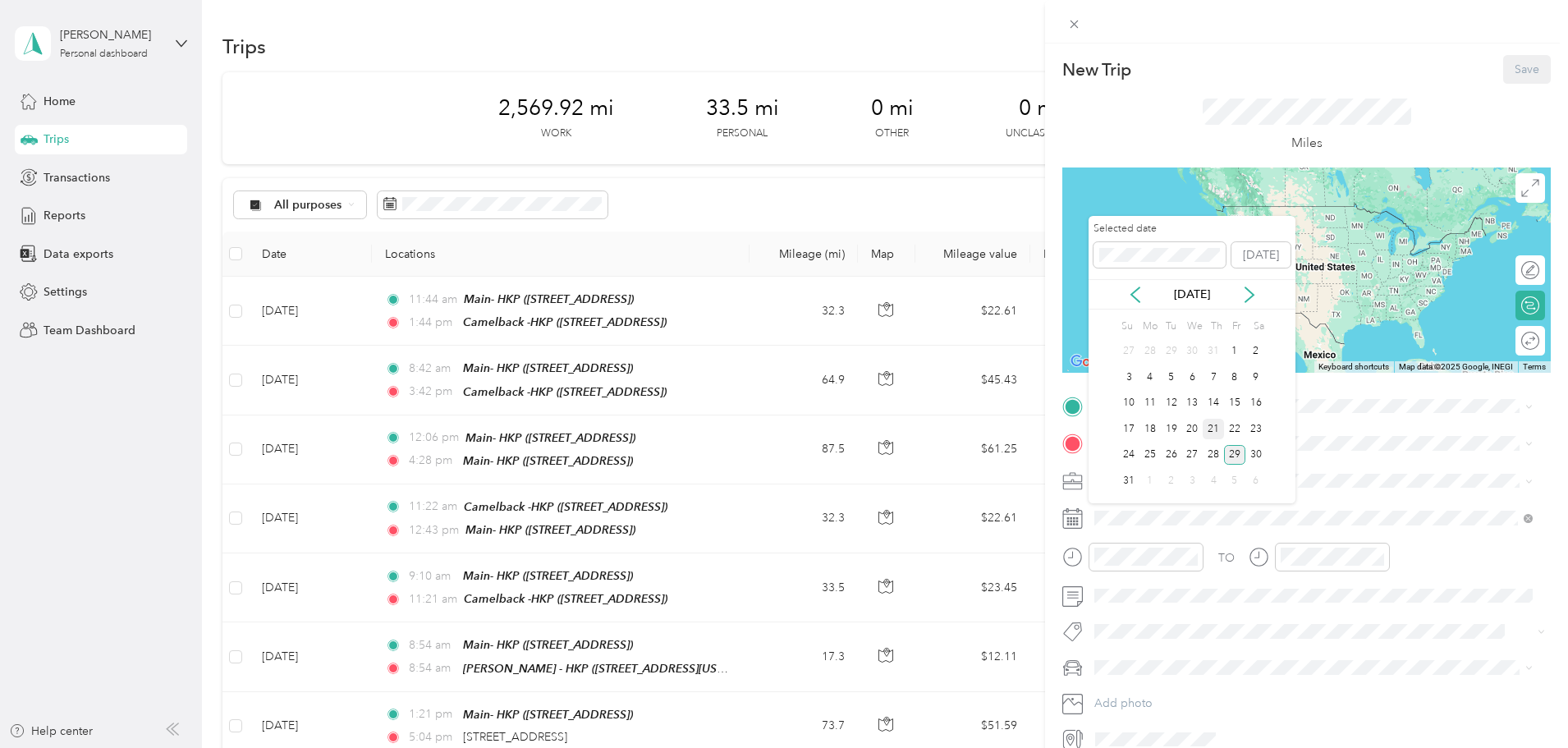
click at [1211, 434] on div "21" at bounding box center [1213, 429] width 21 height 21
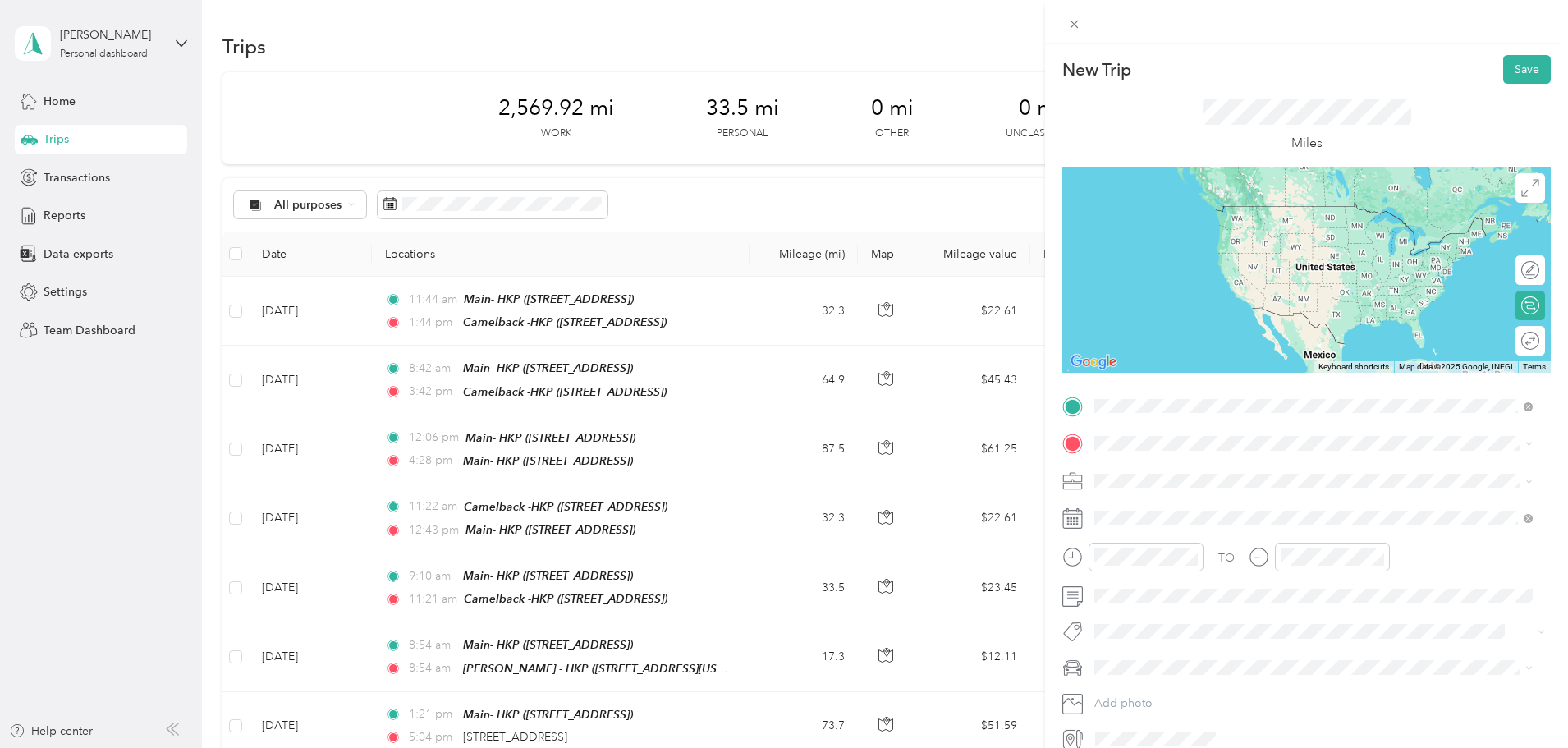
click at [1144, 480] on div "Camelback -HKP [STREET_ADDRESS]" at bounding box center [1177, 482] width 104 height 35
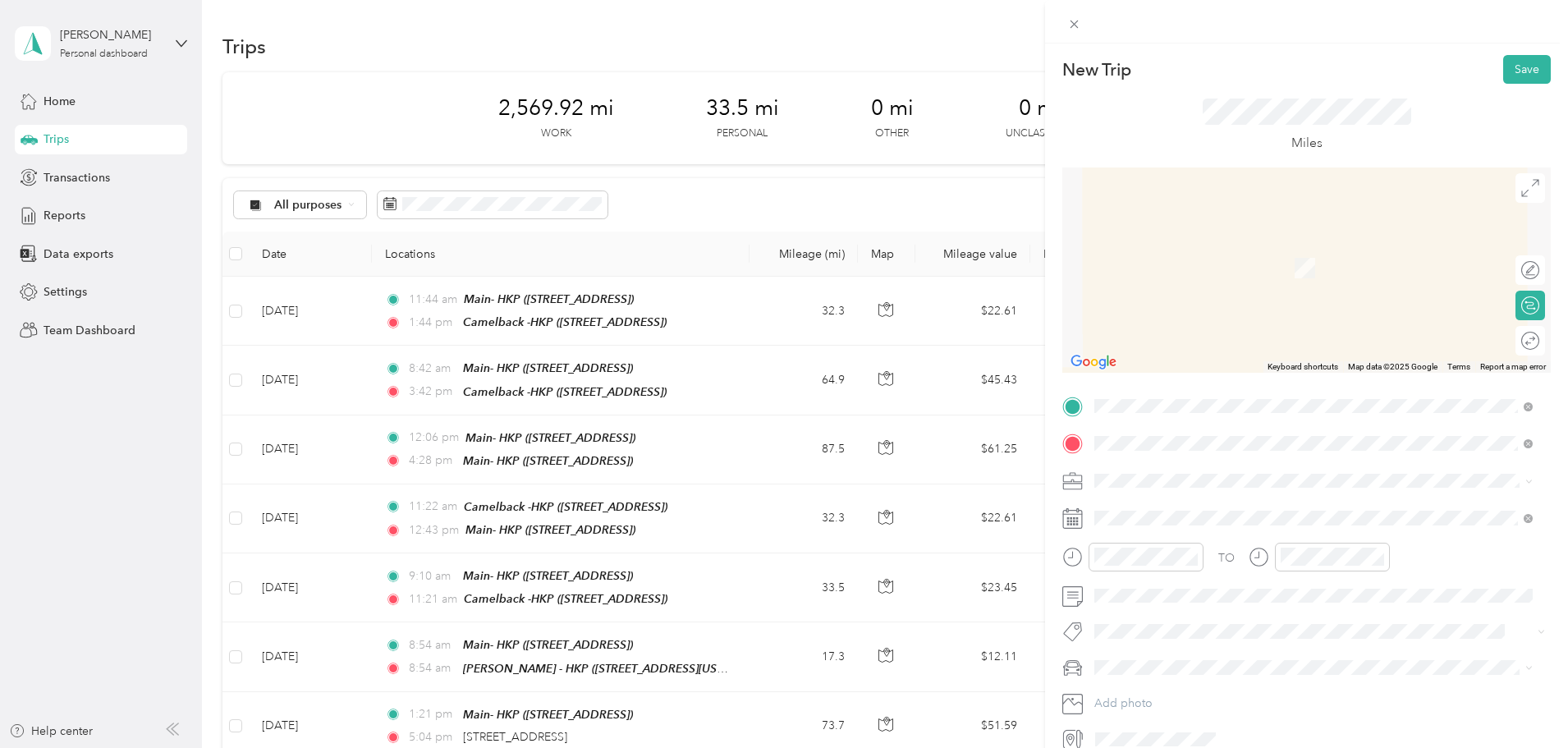
click at [1186, 515] on div "[PERSON_NAME]- HKP [STREET_ADDRESS][PERSON_NAME]" at bounding box center [1223, 518] width 195 height 35
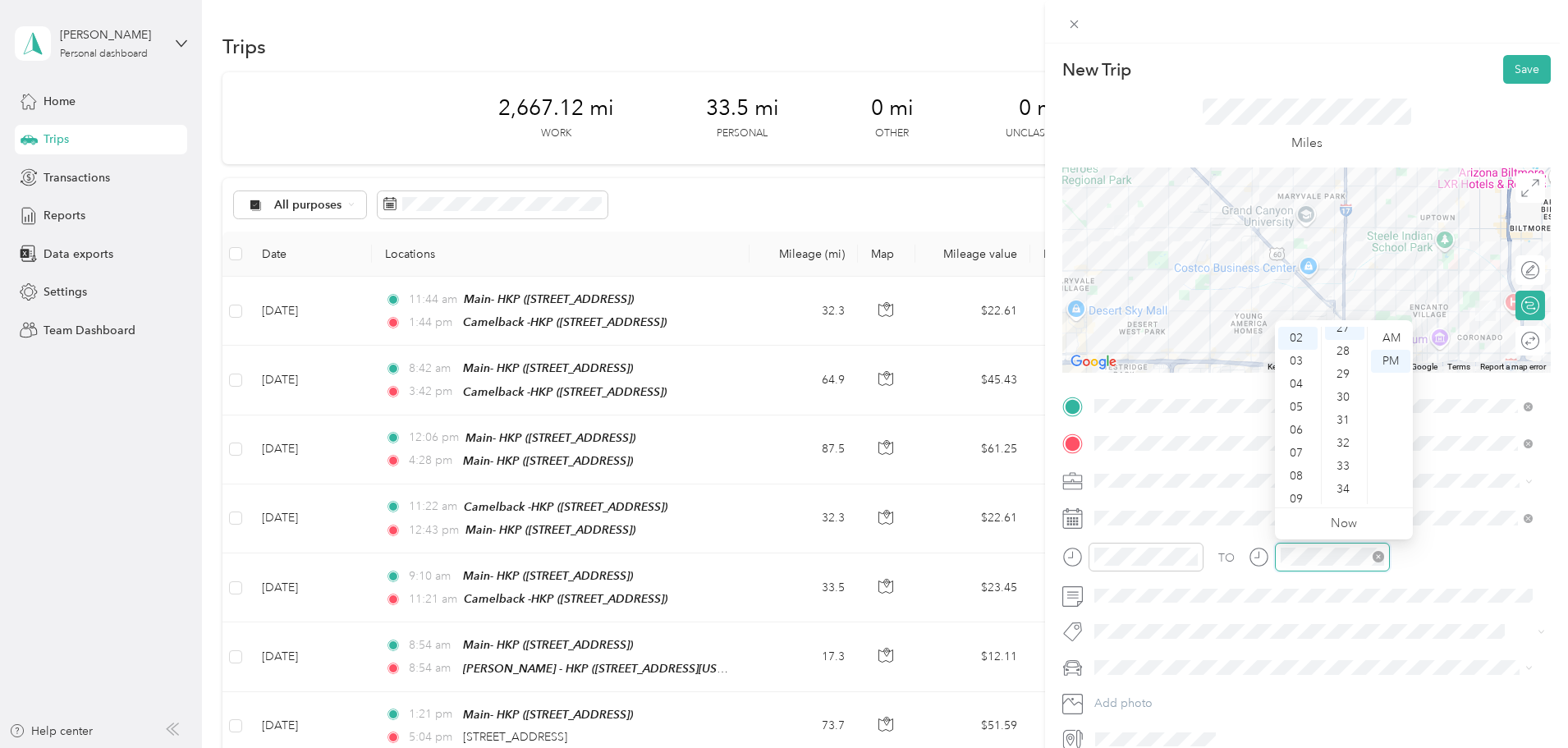
scroll to position [621, 0]
click at [1469, 562] on div "TO" at bounding box center [1306, 563] width 489 height 40
click at [1295, 279] on div at bounding box center [1306, 270] width 489 height 205
click at [1268, 354] on div at bounding box center [1306, 270] width 489 height 205
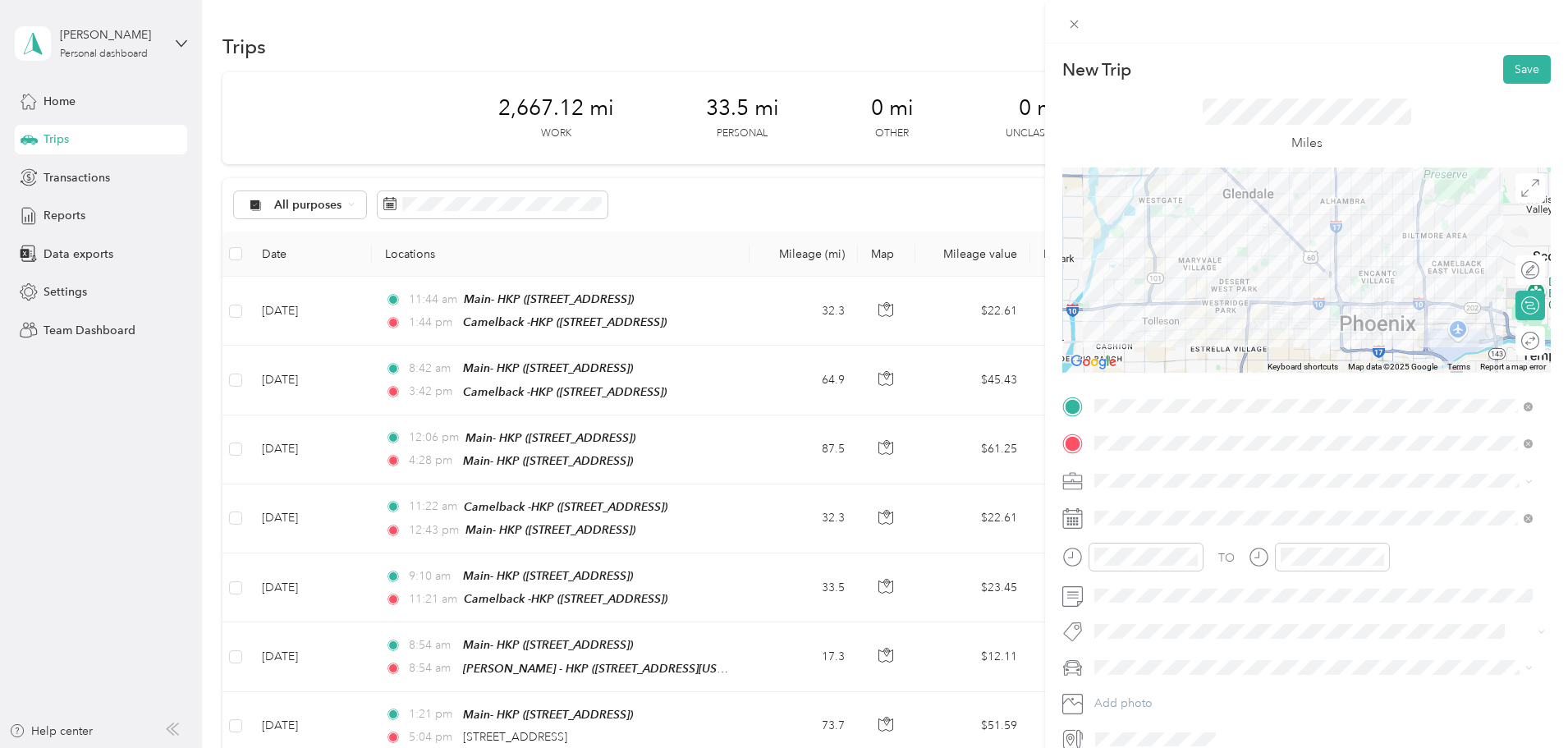
click at [1221, 287] on div at bounding box center [1306, 270] width 489 height 205
click at [1201, 300] on div at bounding box center [1306, 270] width 489 height 205
click at [1190, 302] on div at bounding box center [1306, 270] width 489 height 205
click at [1514, 73] on button "Save" at bounding box center [1527, 70] width 47 height 29
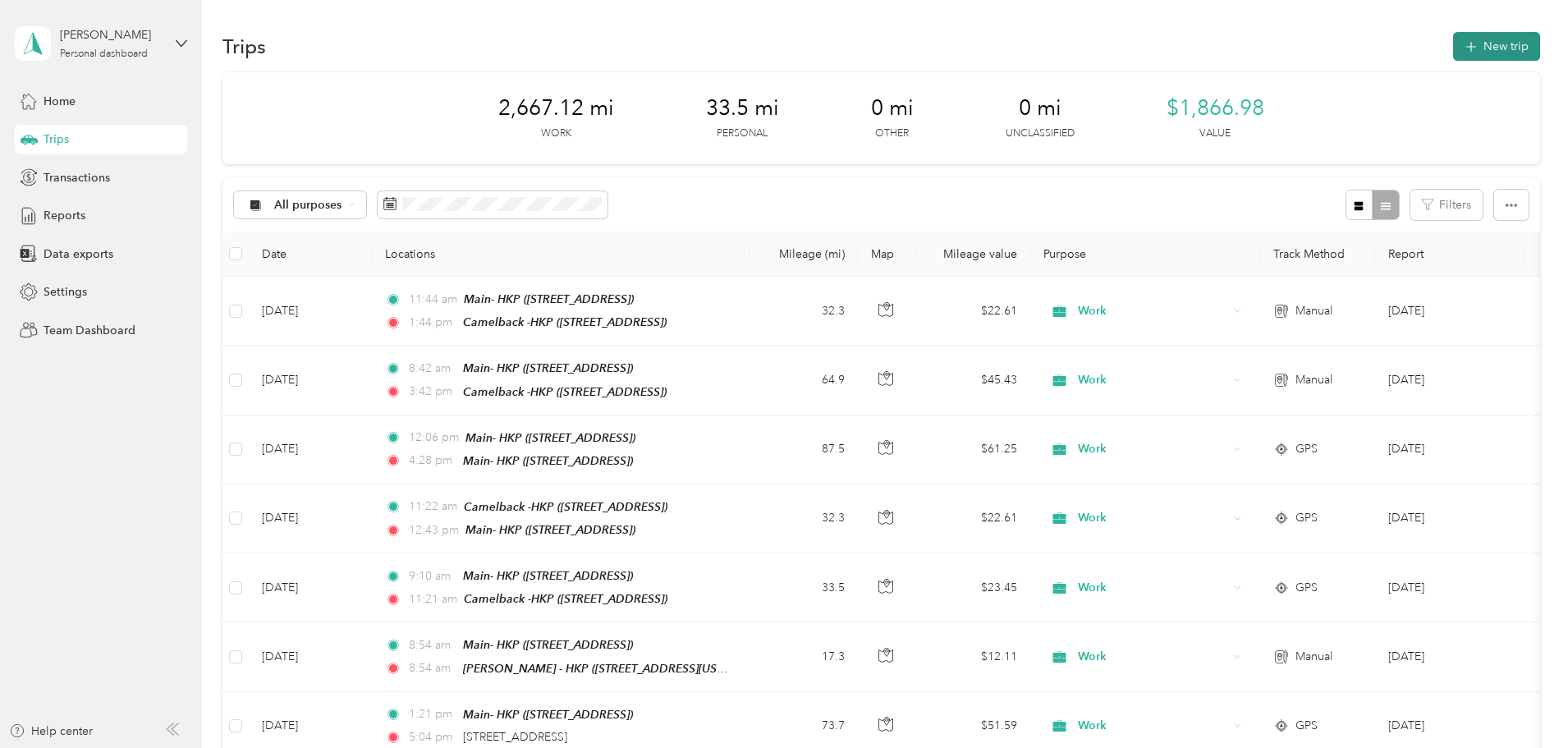
click at [1453, 43] on button "New trip" at bounding box center [1496, 46] width 87 height 29
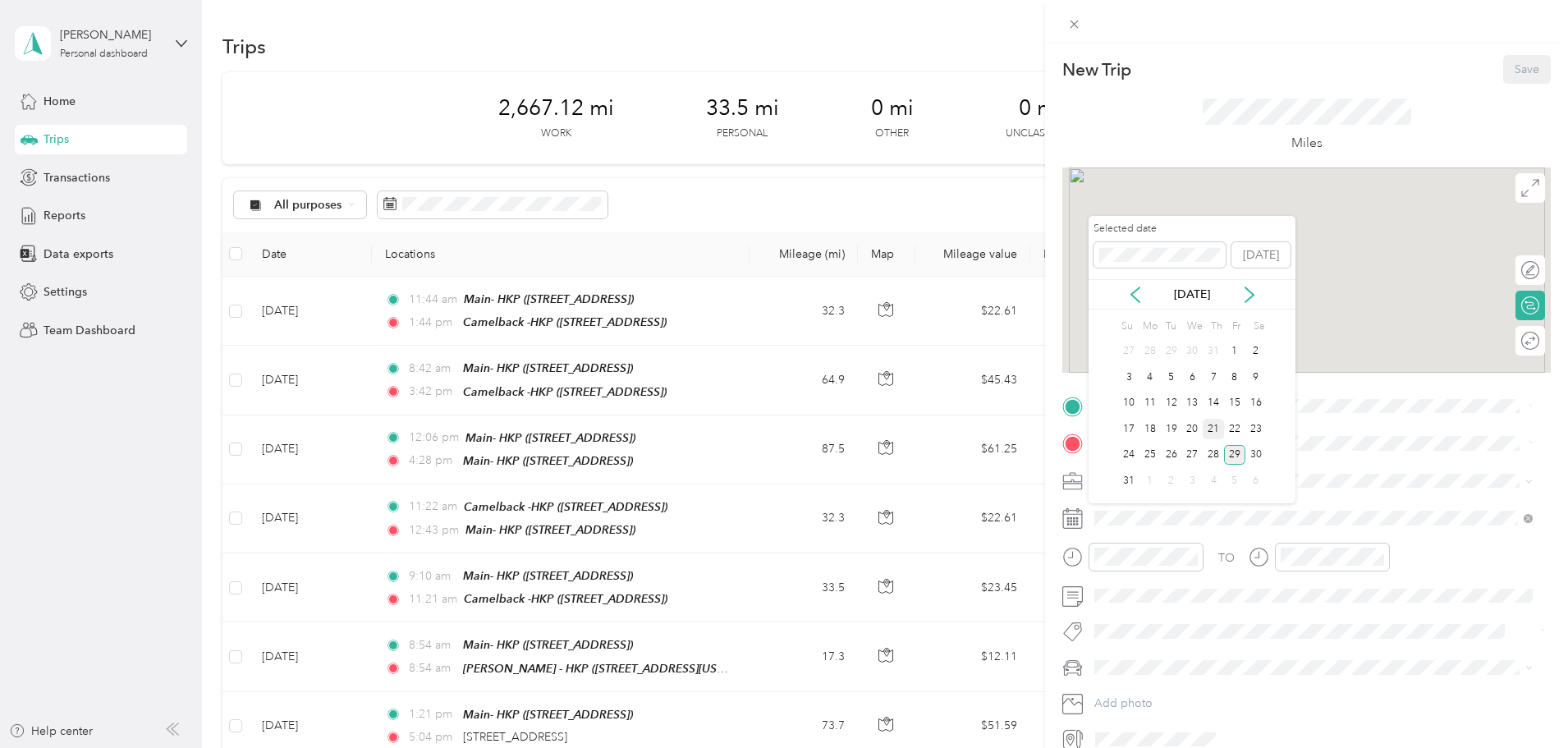
click at [1215, 426] on div "21" at bounding box center [1213, 429] width 21 height 21
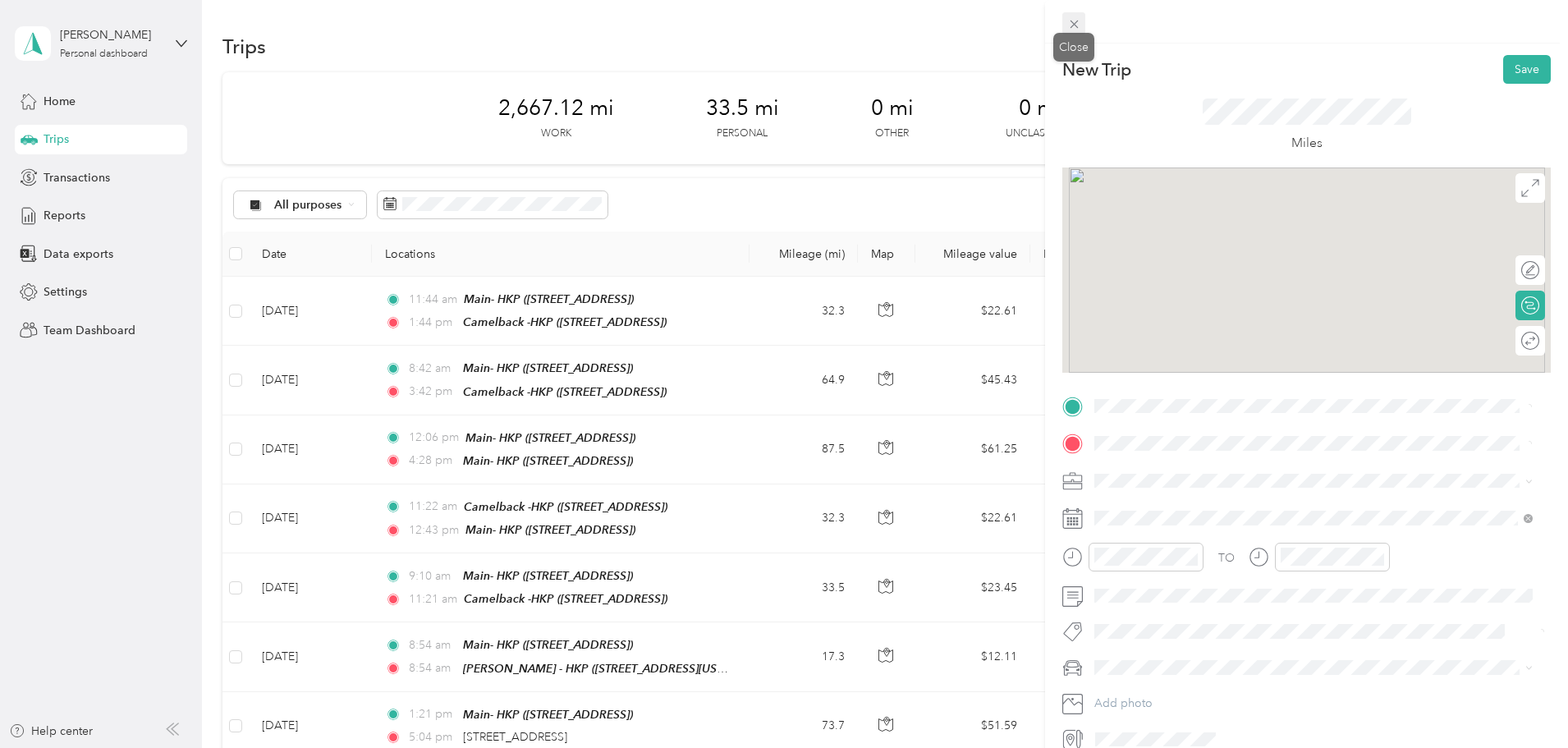
click at [1069, 25] on icon at bounding box center [1074, 24] width 14 height 14
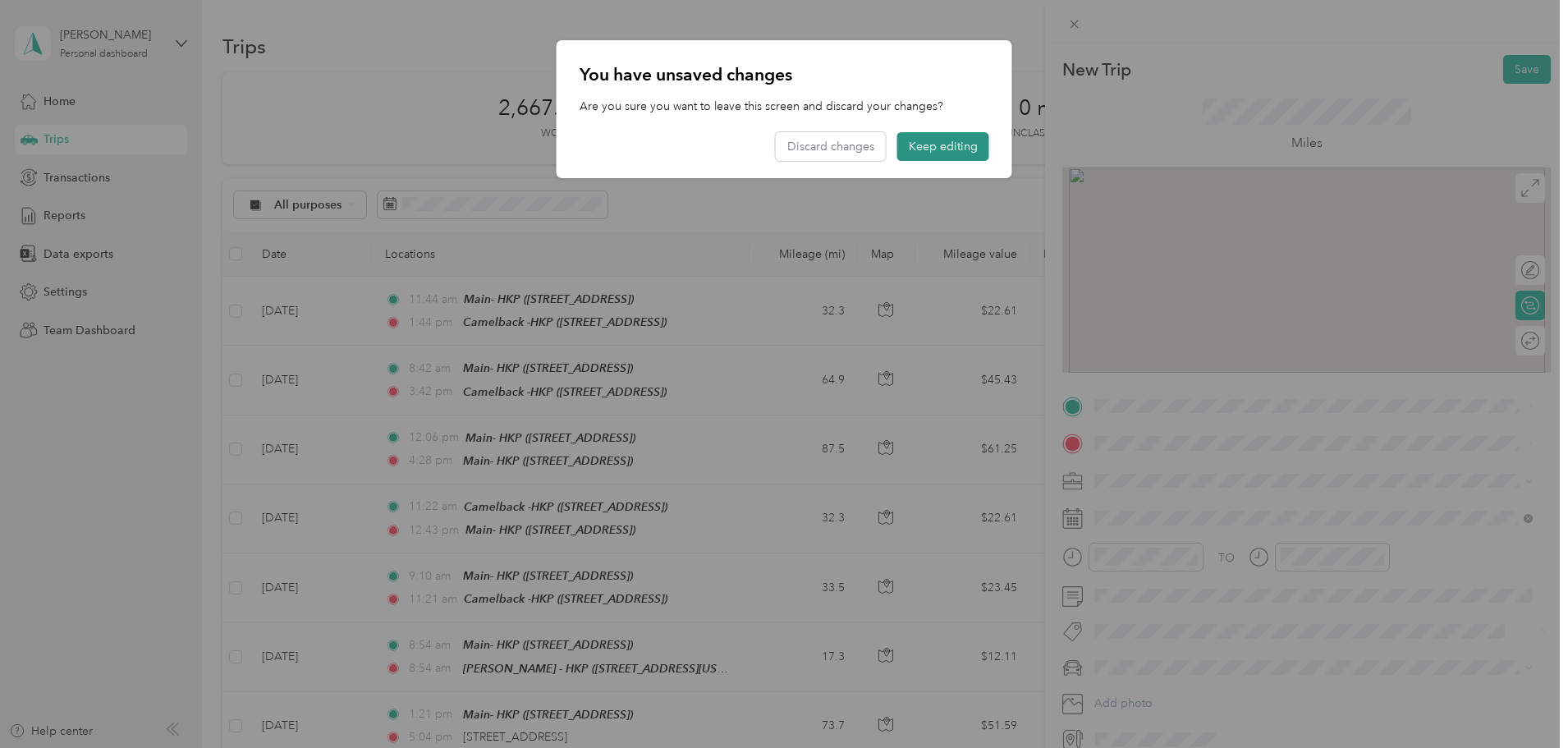
click at [923, 148] on button "Keep editing" at bounding box center [943, 146] width 92 height 29
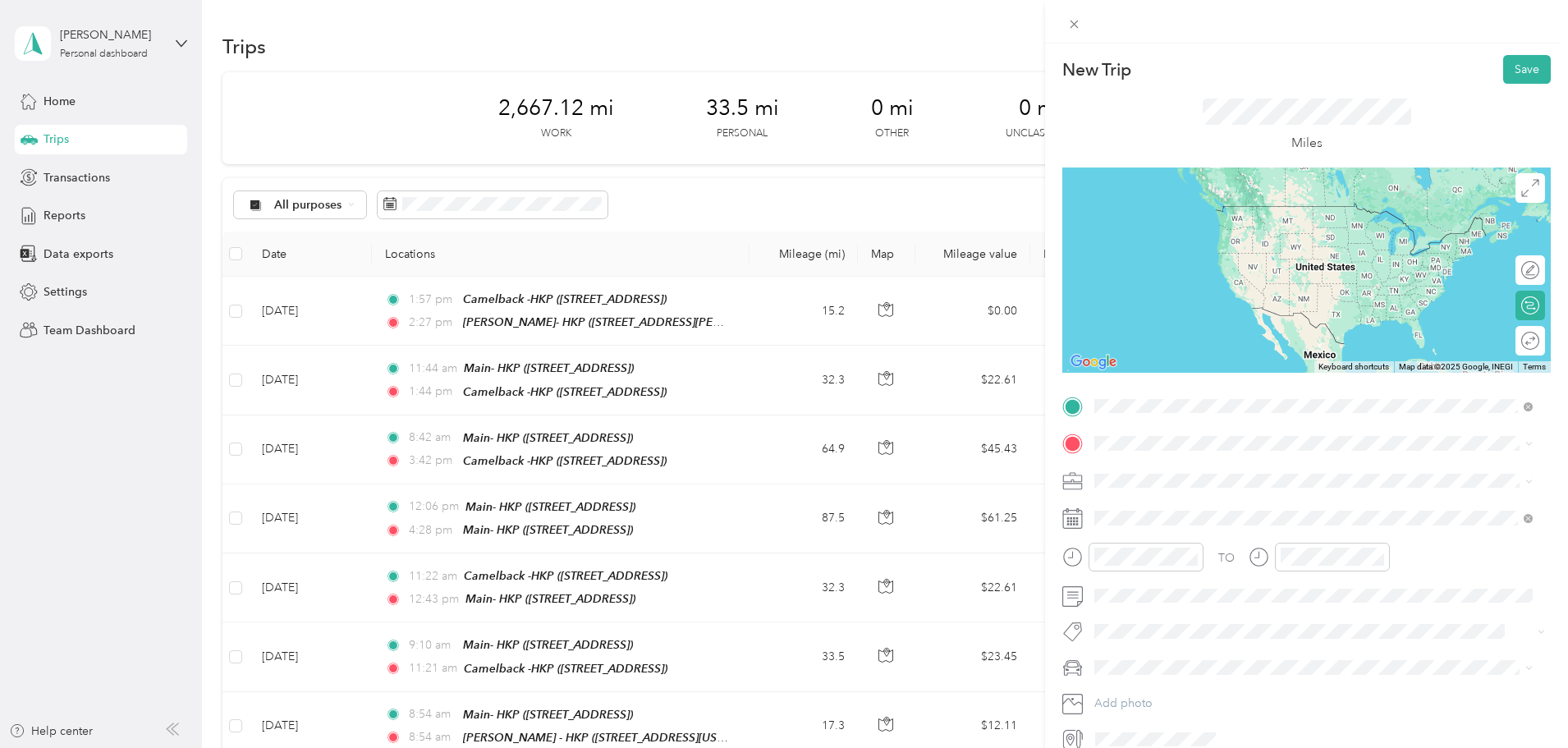
click at [1159, 484] on span "[STREET_ADDRESS][PERSON_NAME]" at bounding box center [1223, 489] width 195 height 14
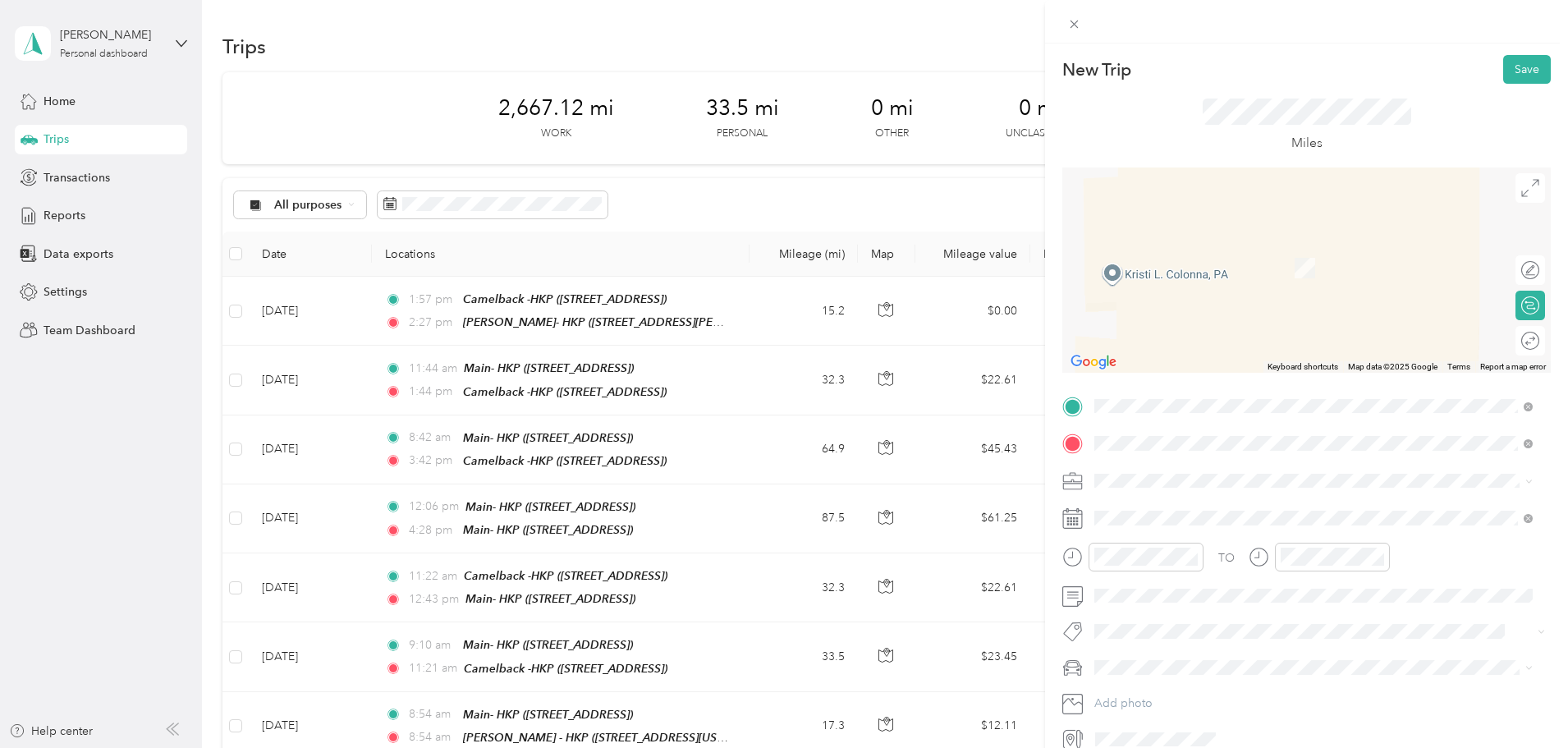
click at [1152, 514] on div "Main- HKP [STREET_ADDRESS]" at bounding box center [1177, 518] width 104 height 35
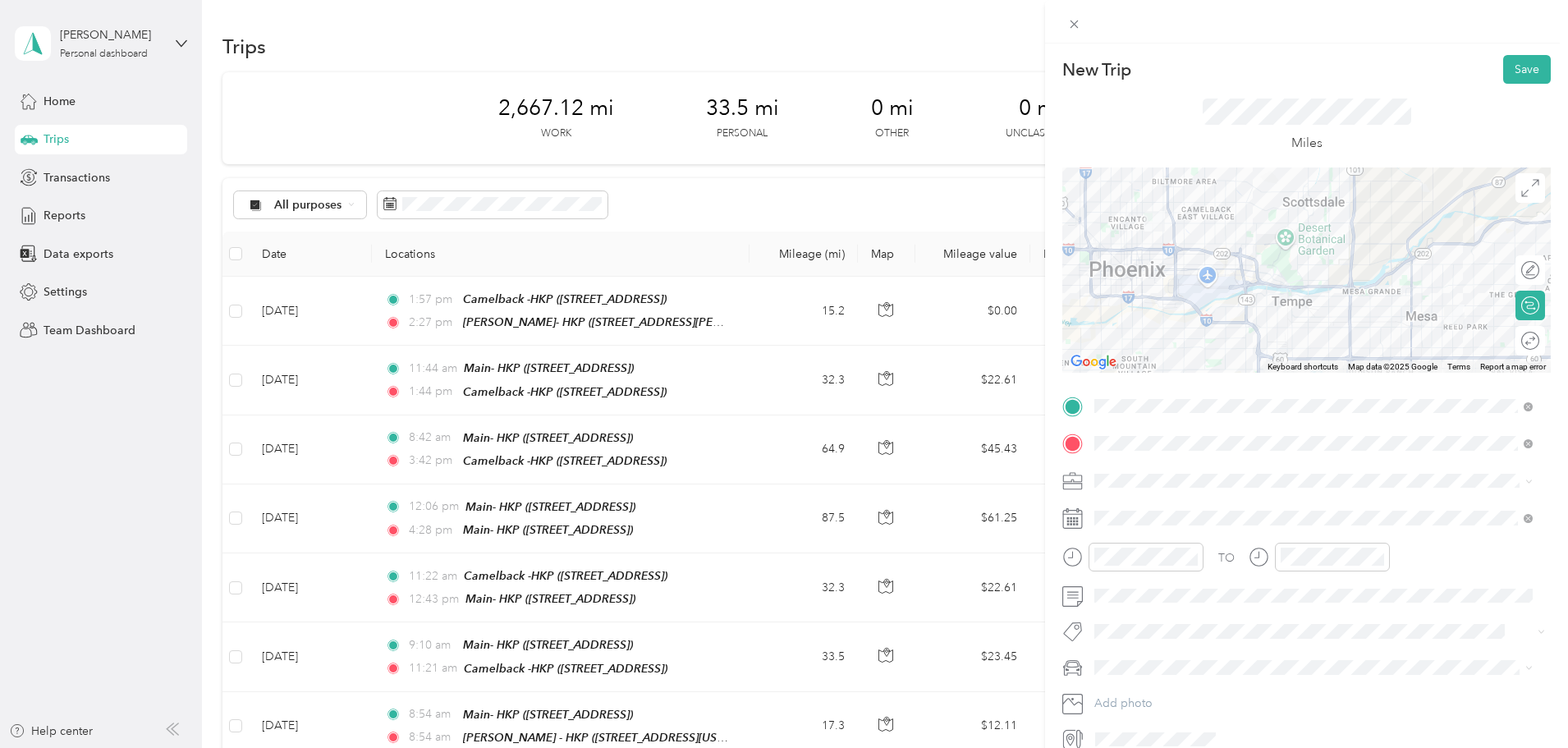
click at [1239, 303] on div at bounding box center [1306, 270] width 489 height 205
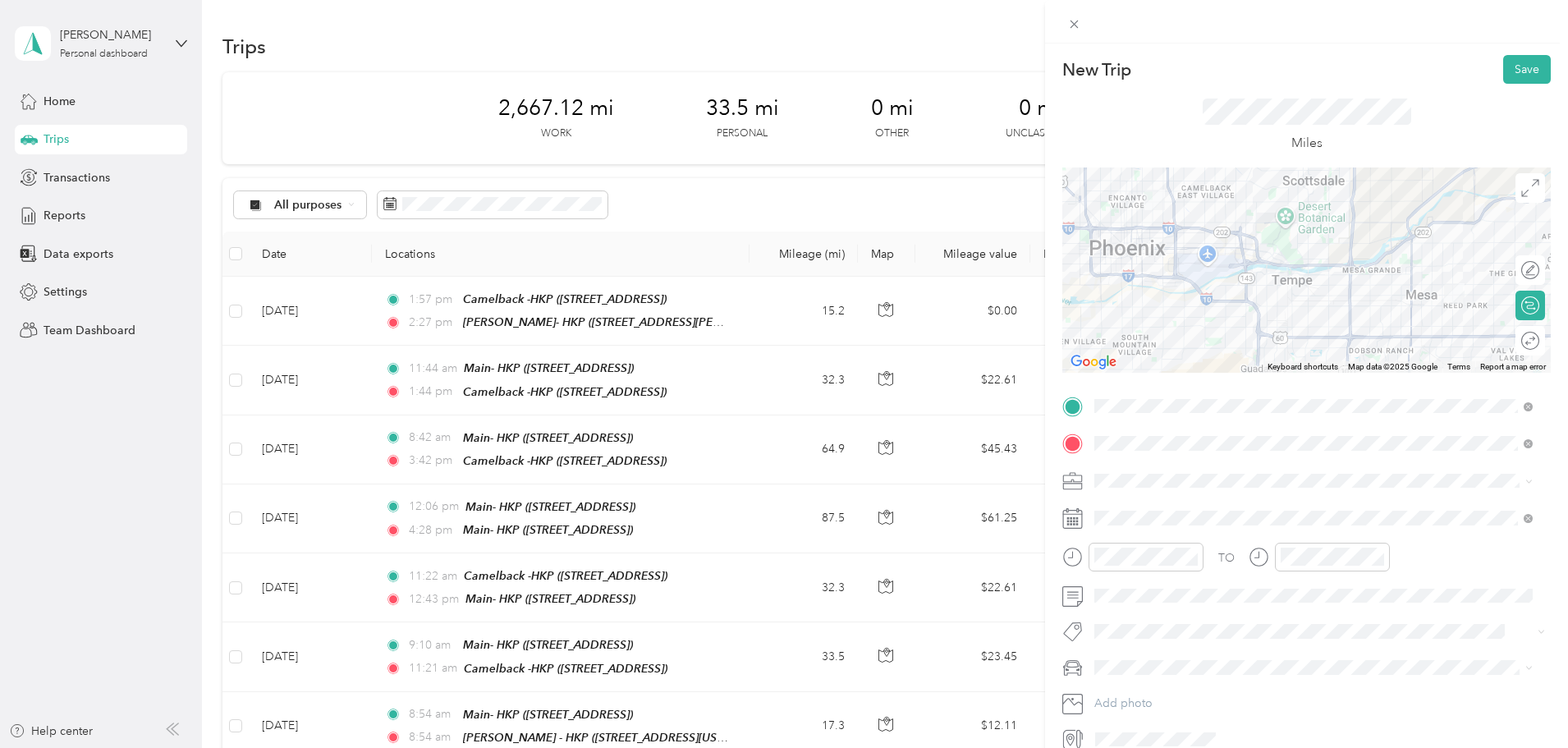
click at [1224, 302] on div at bounding box center [1306, 270] width 489 height 205
click at [1239, 278] on div at bounding box center [1306, 270] width 489 height 205
click at [1274, 267] on div at bounding box center [1306, 270] width 489 height 205
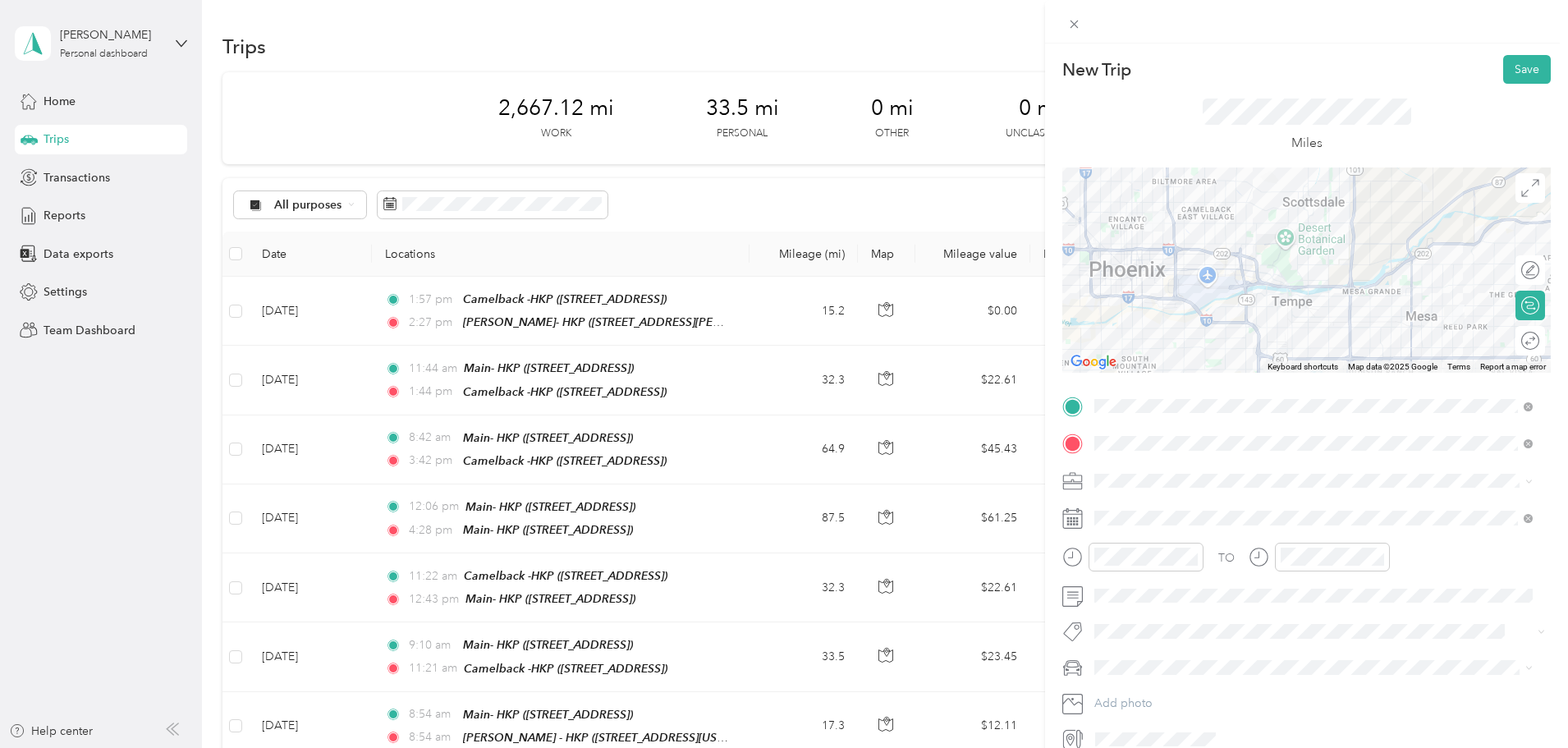
click at [1238, 291] on div at bounding box center [1306, 270] width 489 height 205
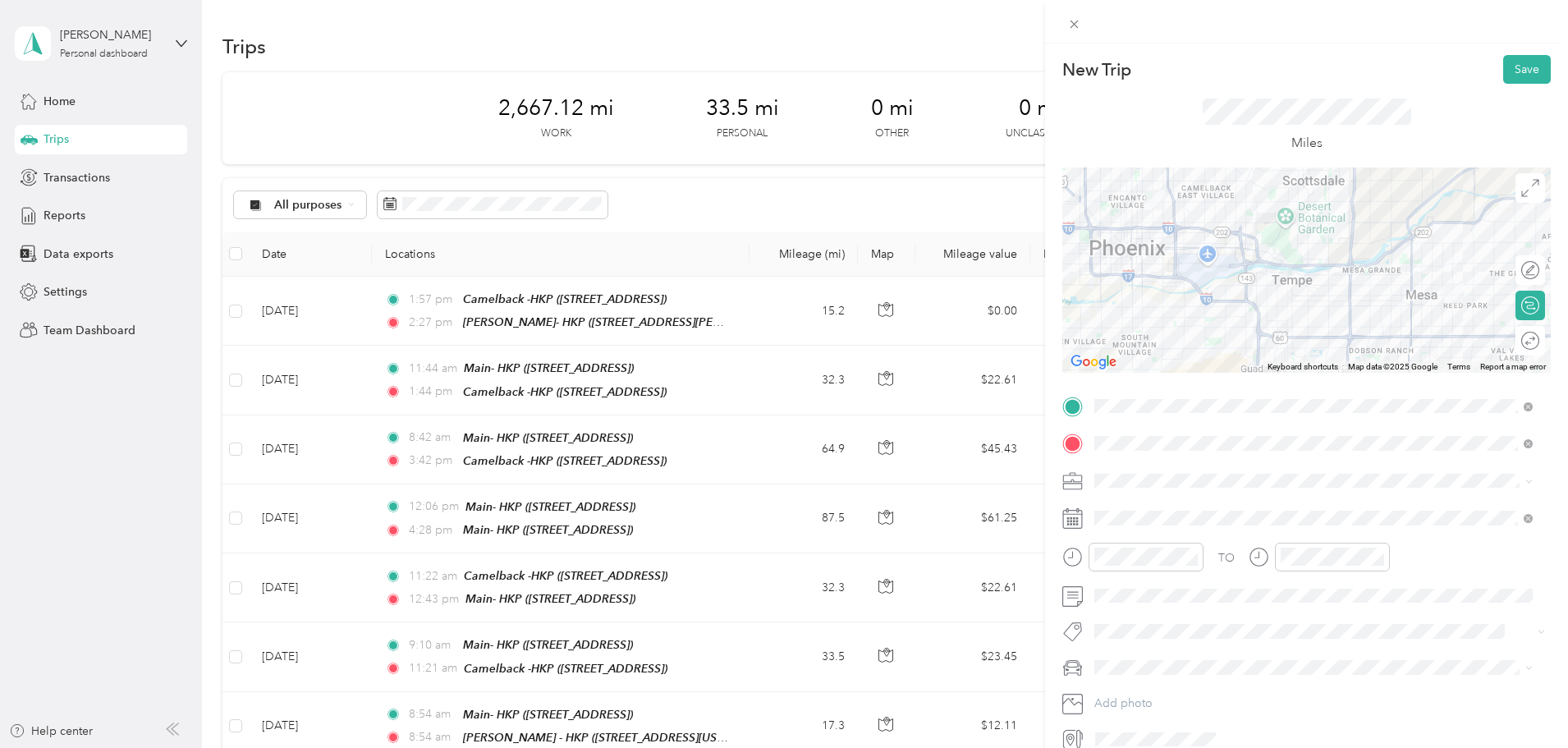
click at [1207, 301] on div at bounding box center [1306, 270] width 489 height 205
click at [1237, 285] on div at bounding box center [1306, 270] width 489 height 205
click at [1239, 284] on div at bounding box center [1306, 270] width 489 height 205
click at [1521, 470] on span at bounding box center [1319, 481] width 462 height 26
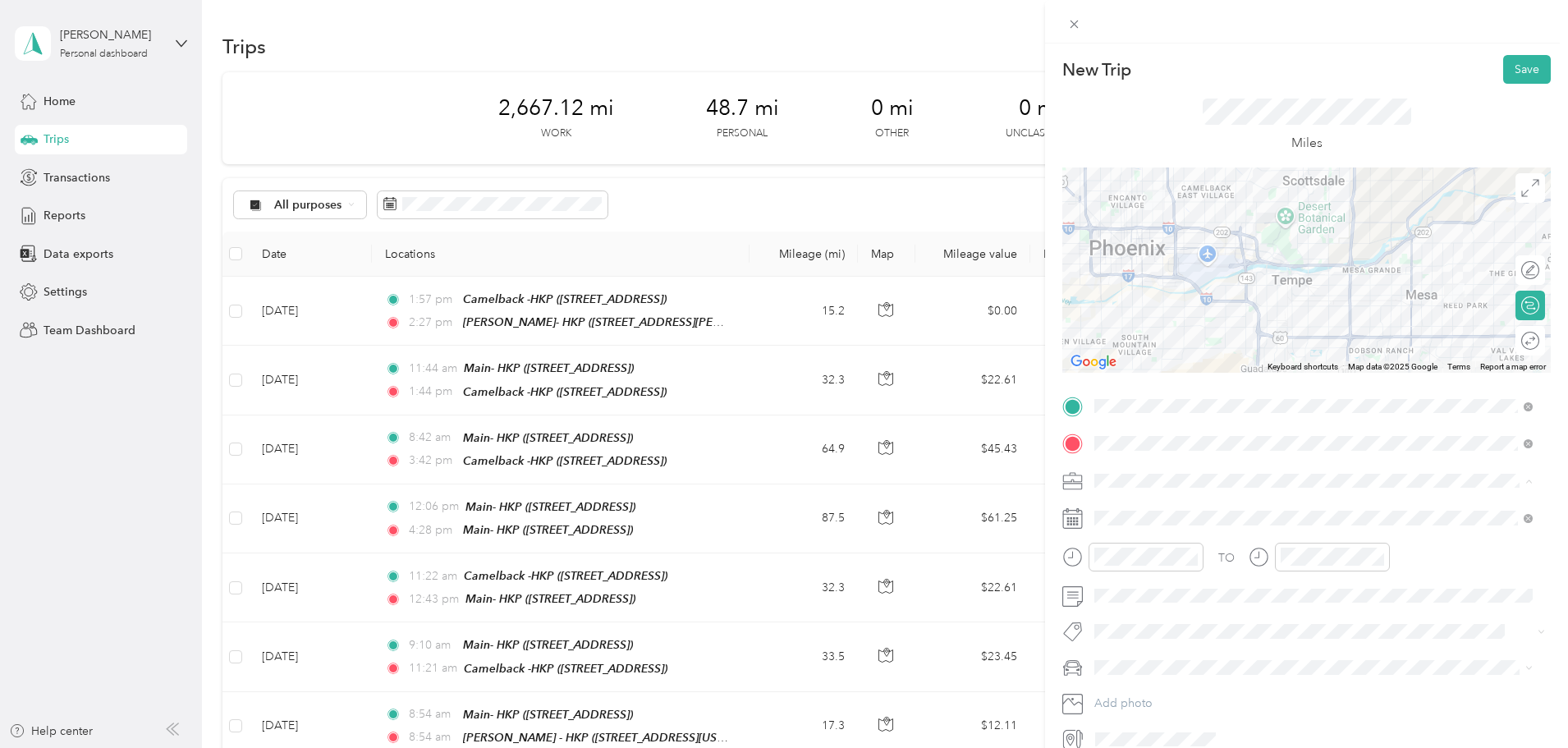
click at [1175, 512] on li "Work" at bounding box center [1313, 510] width 450 height 29
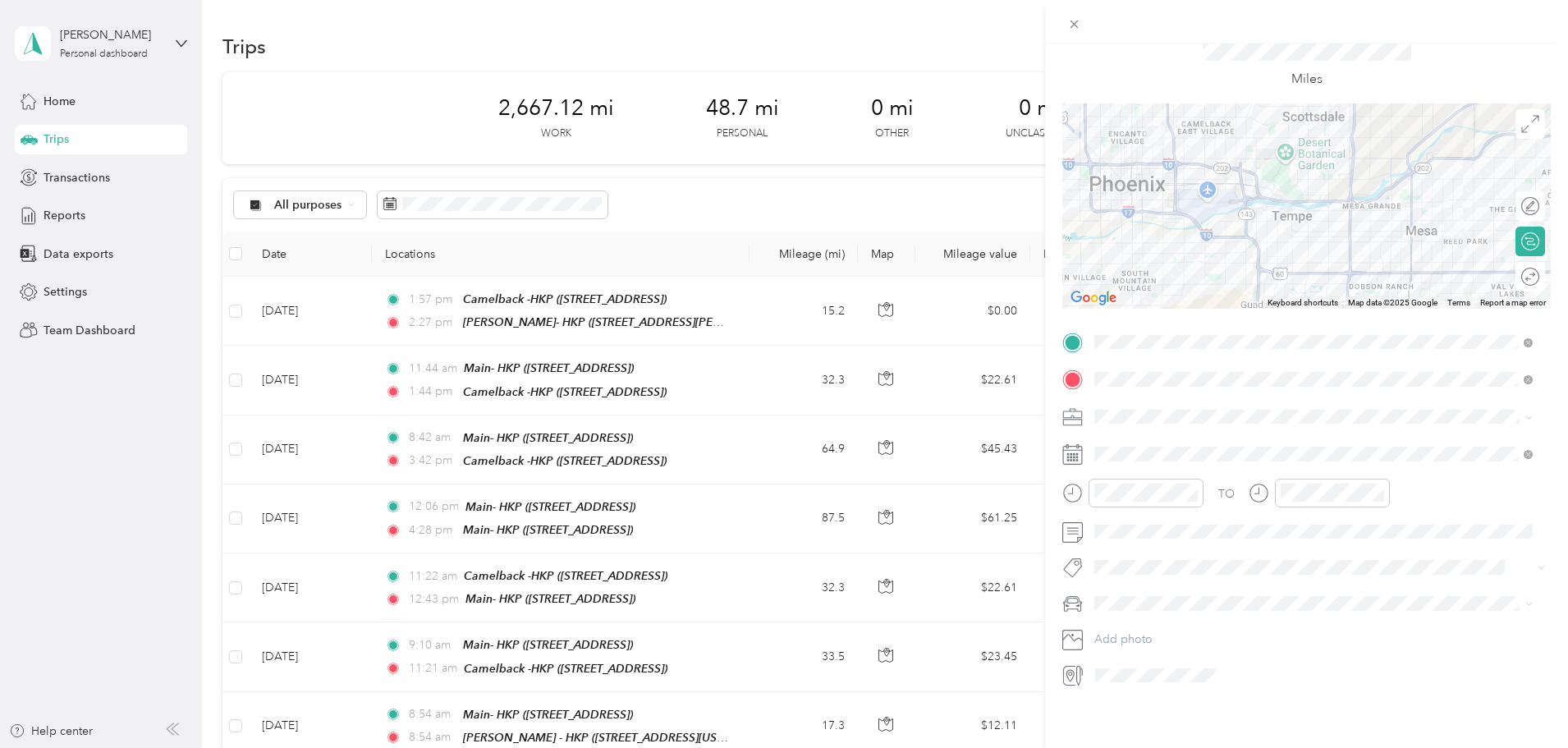
scroll to position [0, 0]
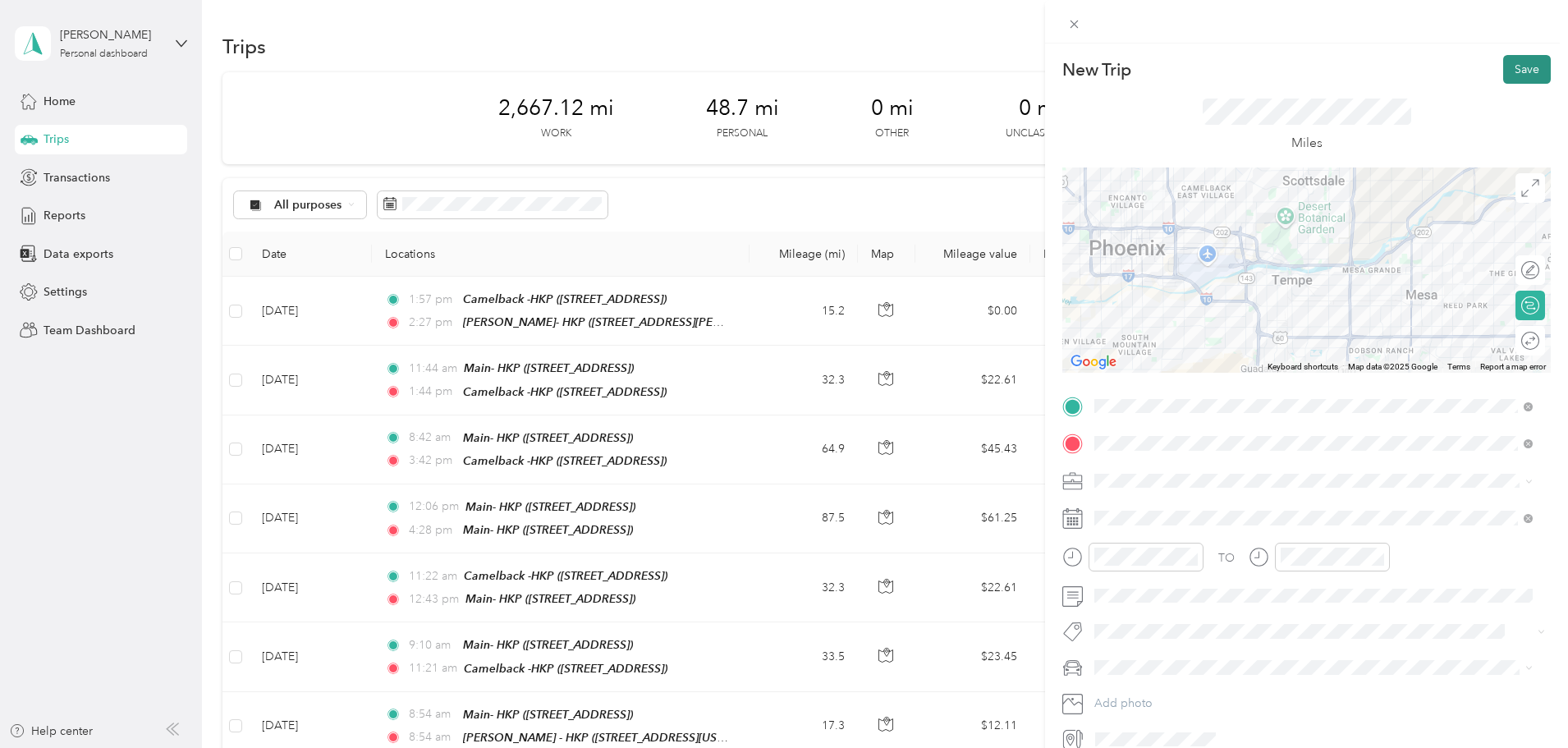
click at [1516, 73] on button "Save" at bounding box center [1527, 70] width 47 height 29
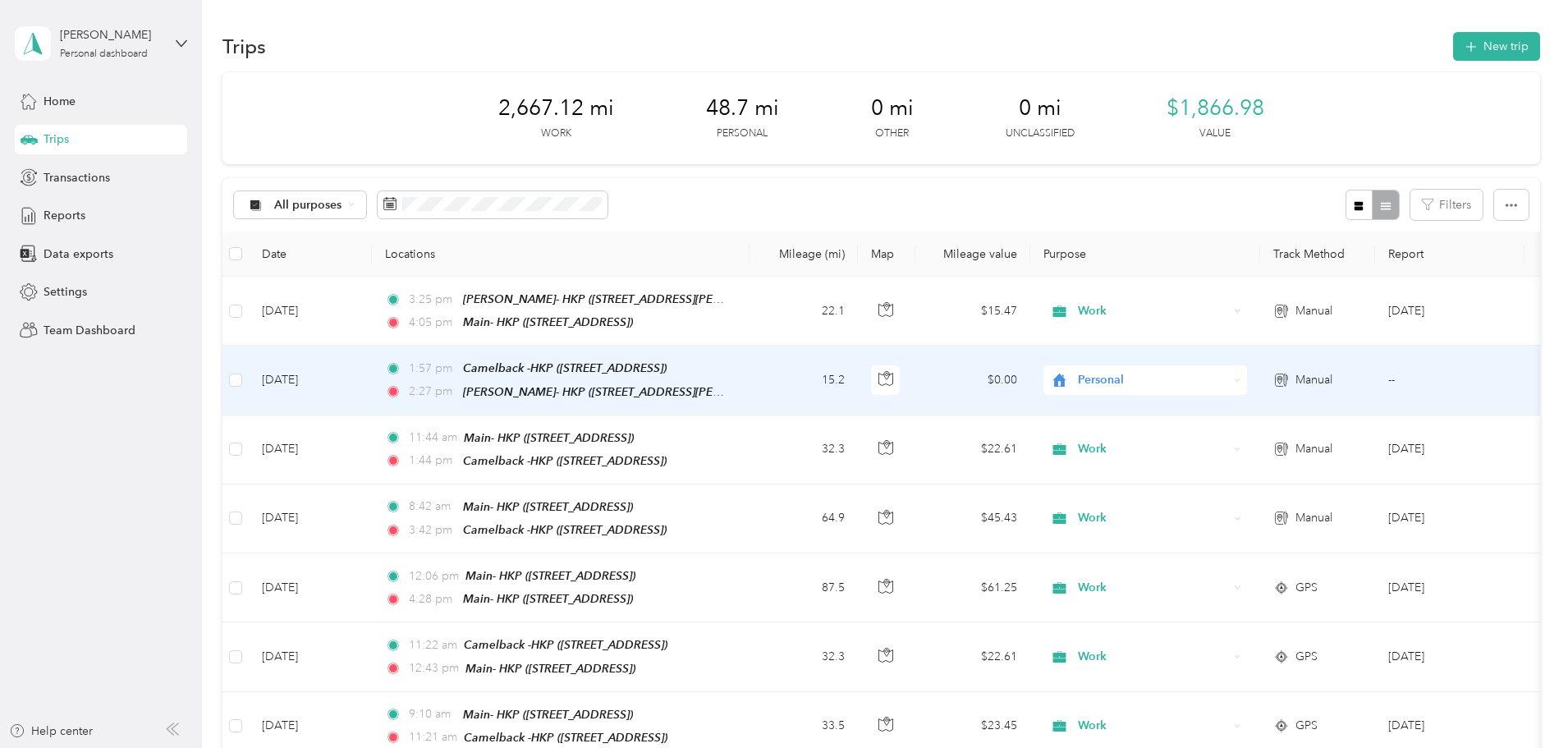
click at [1228, 385] on span "Personal" at bounding box center [1152, 380] width 150 height 18
click at [1206, 414] on li "Work" at bounding box center [1255, 410] width 203 height 29
click at [1228, 384] on span "Personal" at bounding box center [1152, 380] width 150 height 18
click at [1209, 407] on span "Work" at bounding box center [1269, 403] width 152 height 17
click at [1214, 376] on span "Personal" at bounding box center [1152, 380] width 150 height 18
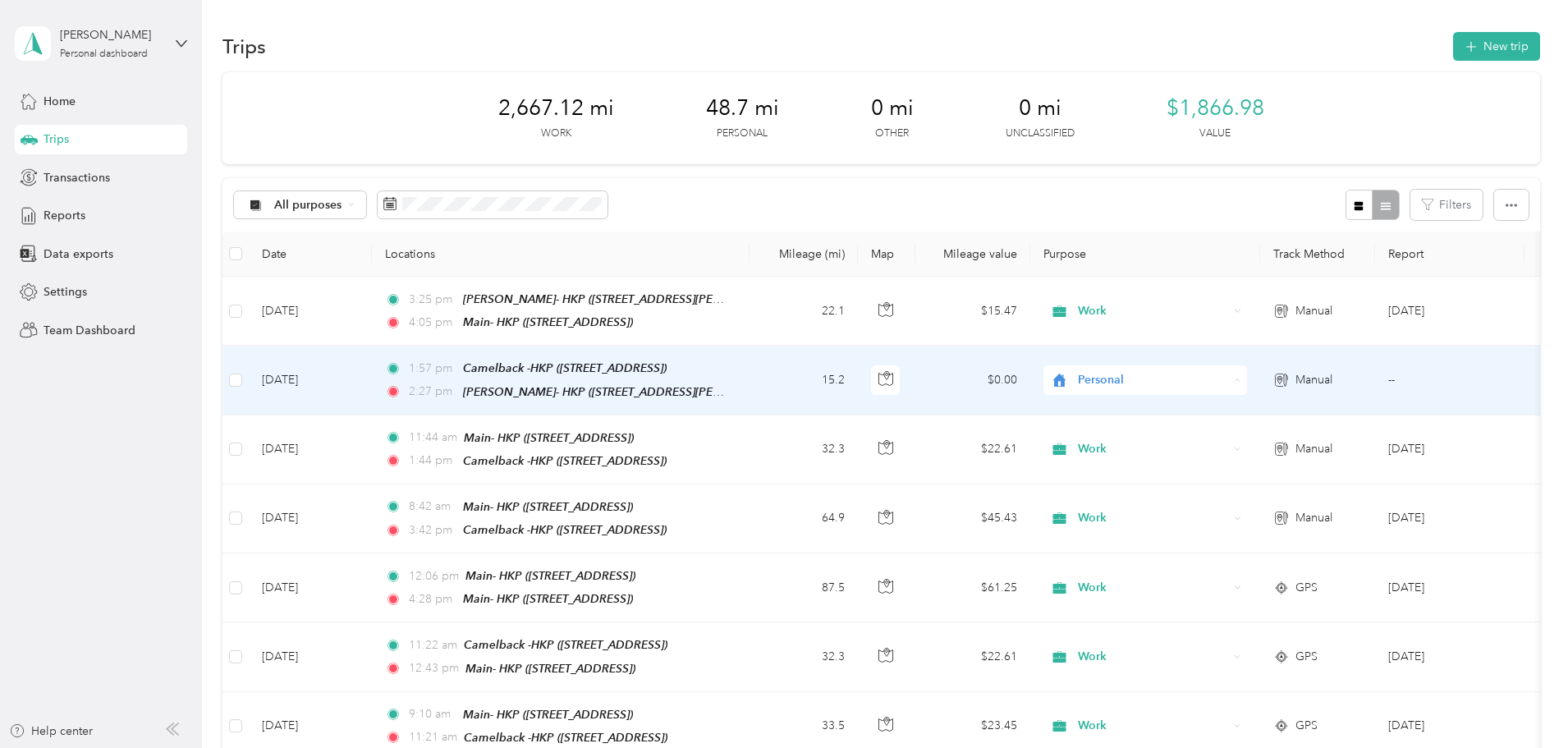
click at [1173, 408] on icon at bounding box center [1174, 411] width 21 height 13
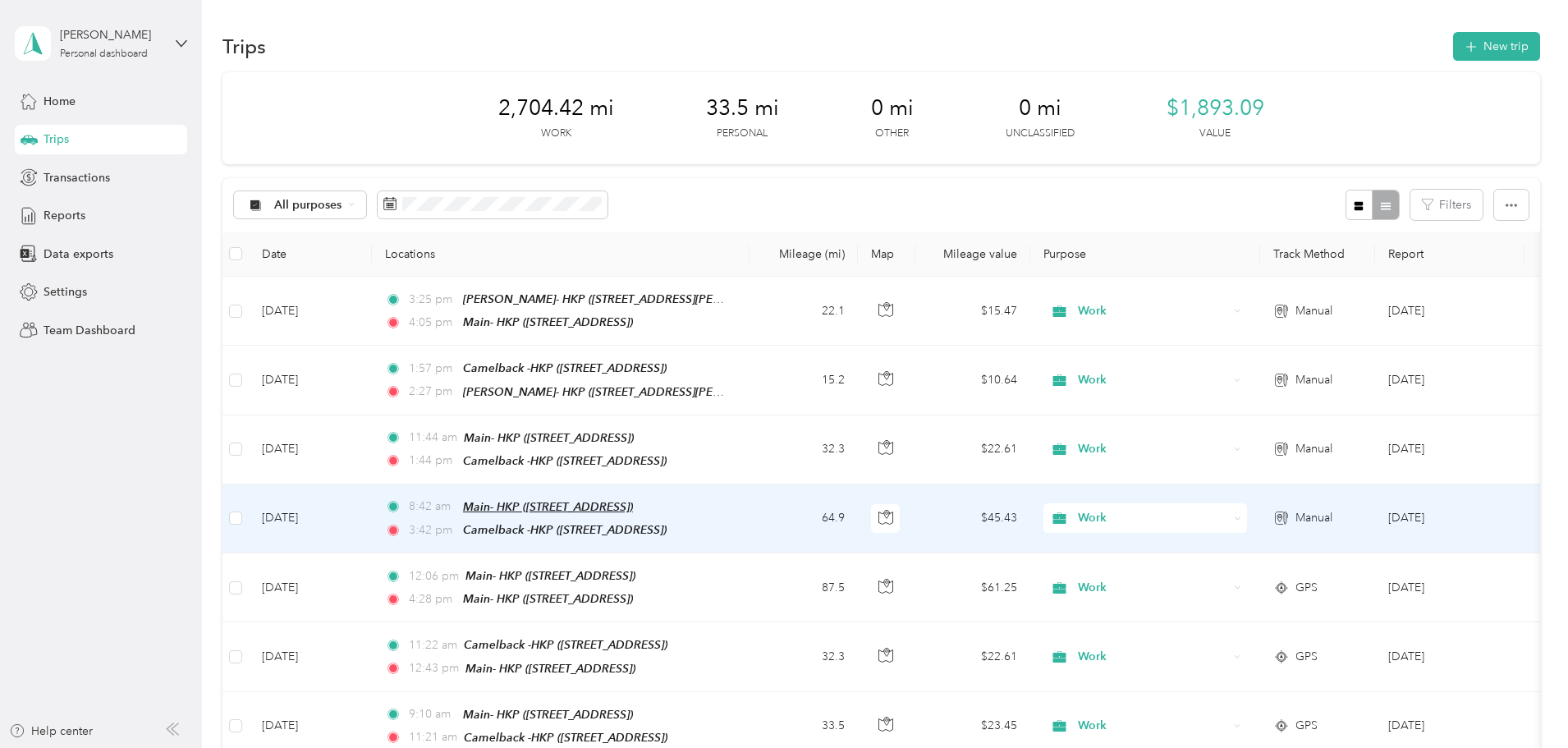
click at [633, 507] on span "Main- HKP ([STREET_ADDRESS])" at bounding box center [548, 506] width 170 height 13
click at [667, 526] on span "Camelback -HKP ([STREET_ADDRESS])" at bounding box center [565, 530] width 203 height 13
click at [1374, 520] on td "Manual" at bounding box center [1317, 519] width 115 height 69
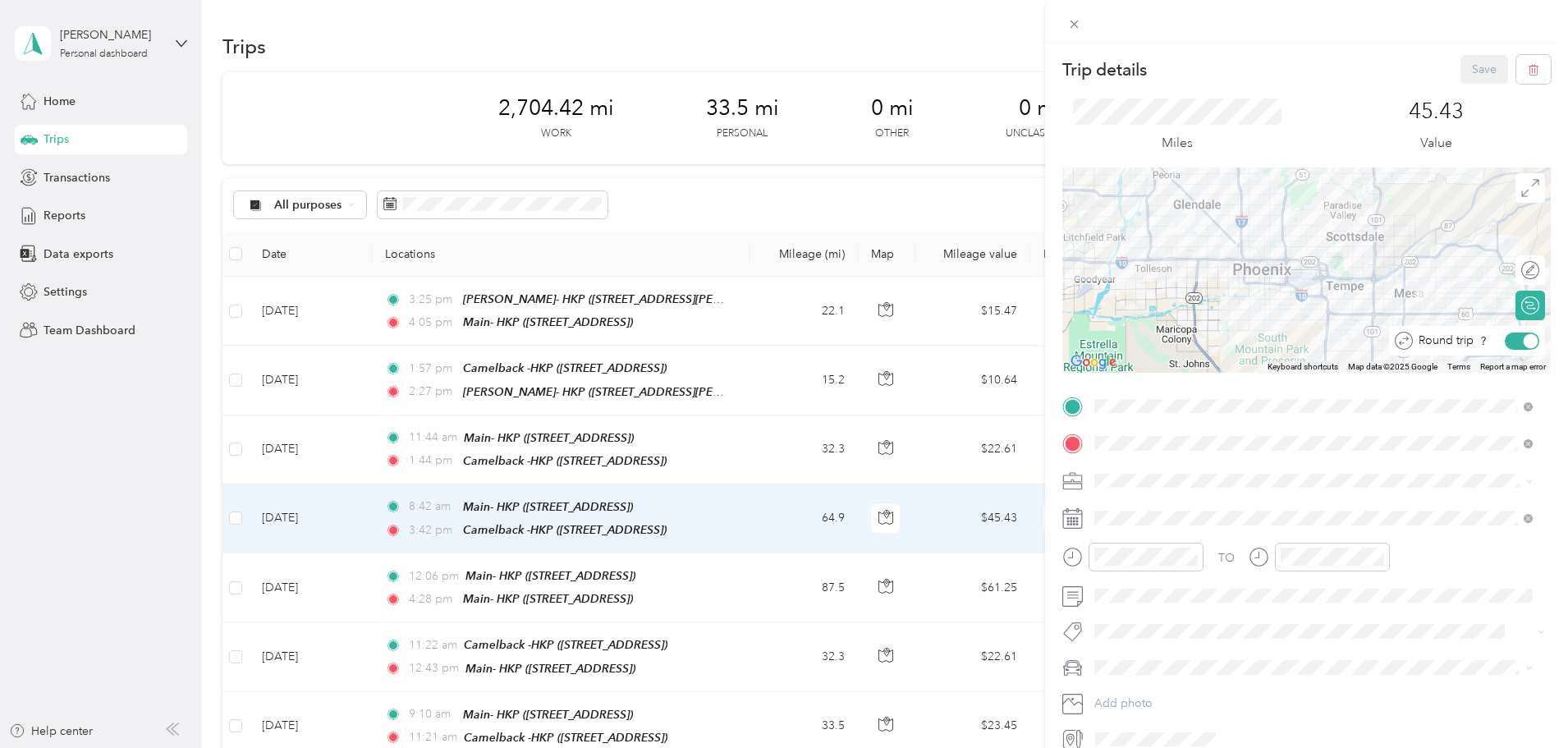
click at [1523, 344] on div at bounding box center [1531, 341] width 15 height 15
click at [1403, 268] on div at bounding box center [1306, 270] width 489 height 205
click at [1388, 315] on div at bounding box center [1306, 270] width 489 height 205
click at [1366, 294] on div at bounding box center [1306, 270] width 489 height 205
click at [1315, 297] on div at bounding box center [1306, 270] width 489 height 205
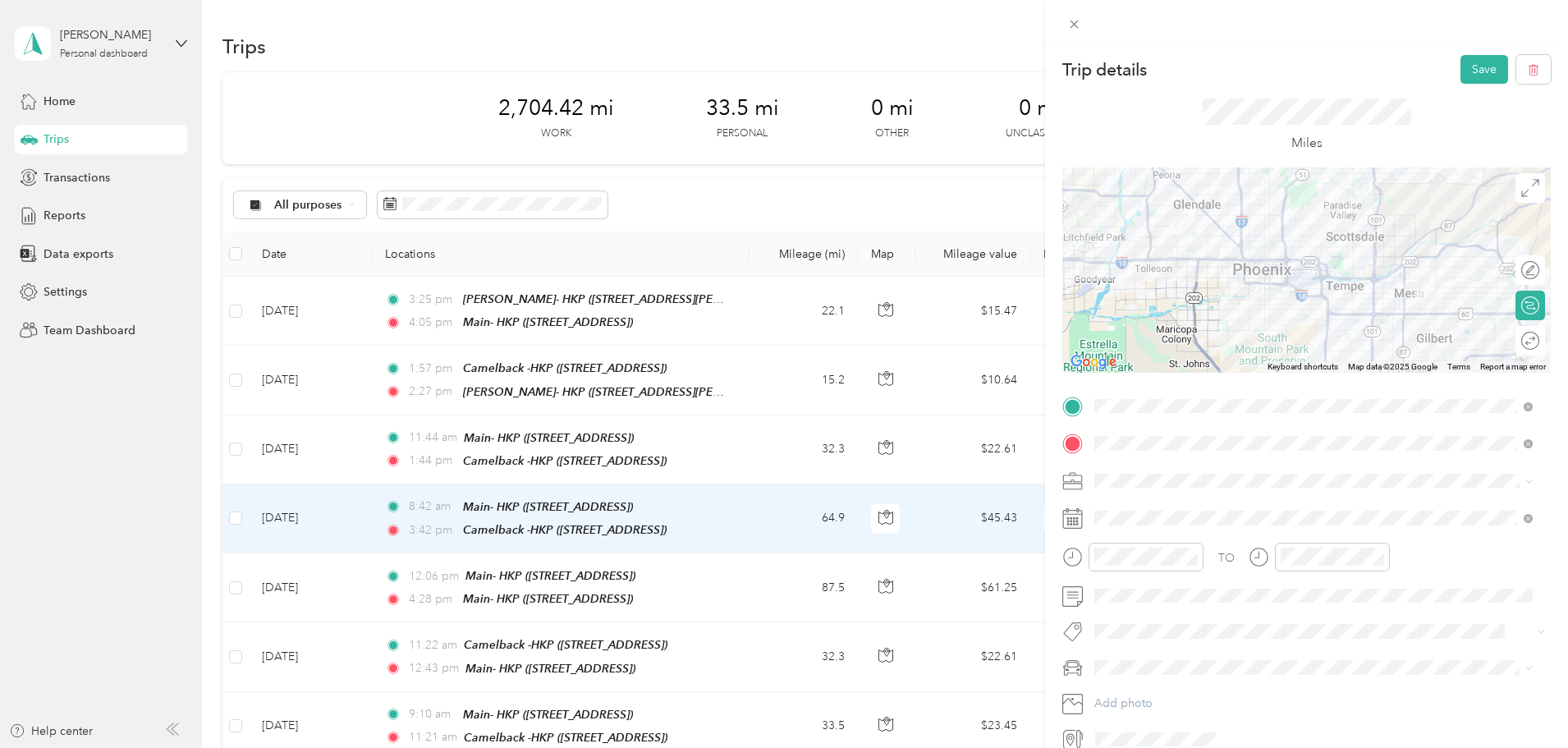
click at [1365, 289] on div at bounding box center [1306, 270] width 489 height 205
click at [1473, 66] on button "Save" at bounding box center [1484, 70] width 47 height 29
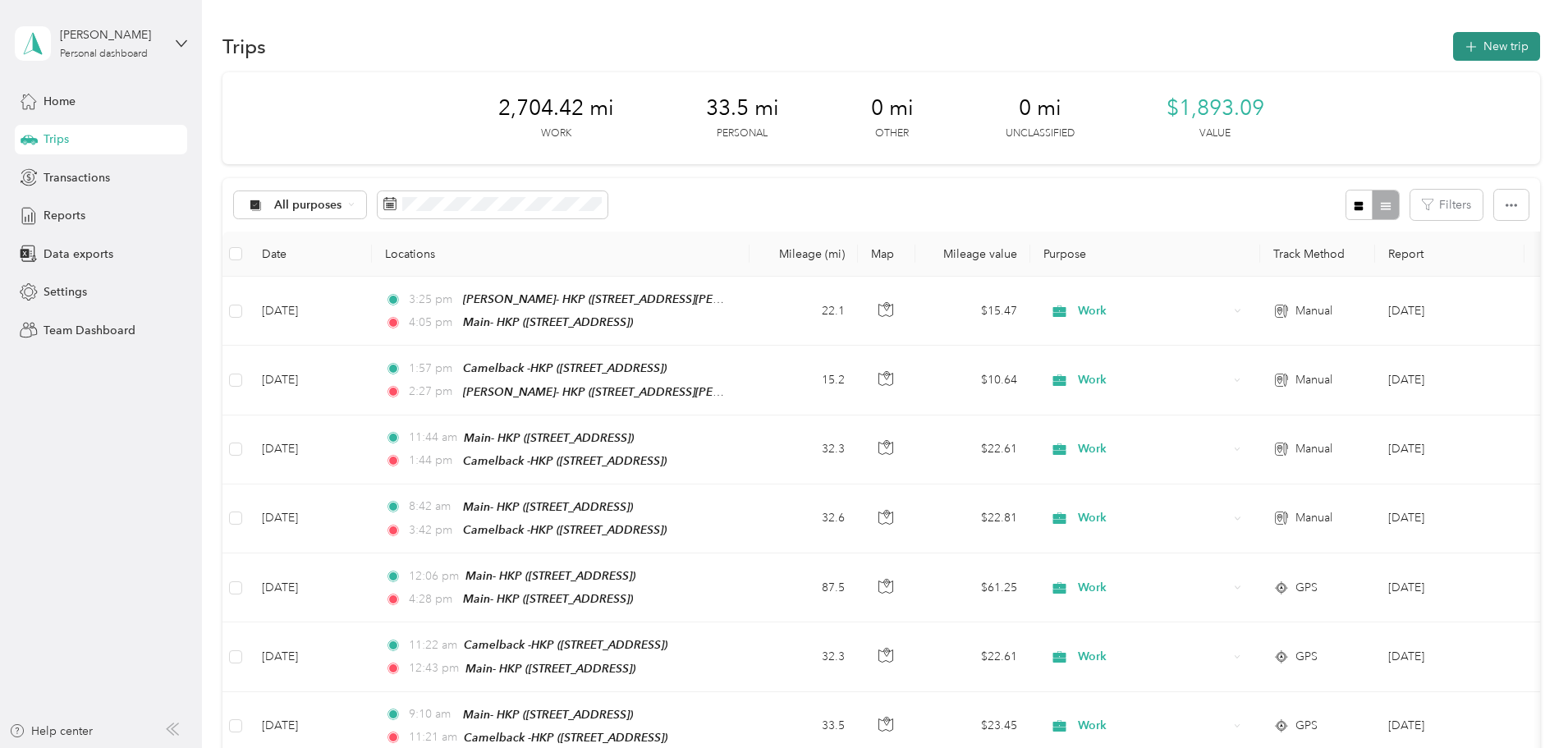
click at [1453, 45] on button "New trip" at bounding box center [1496, 46] width 87 height 29
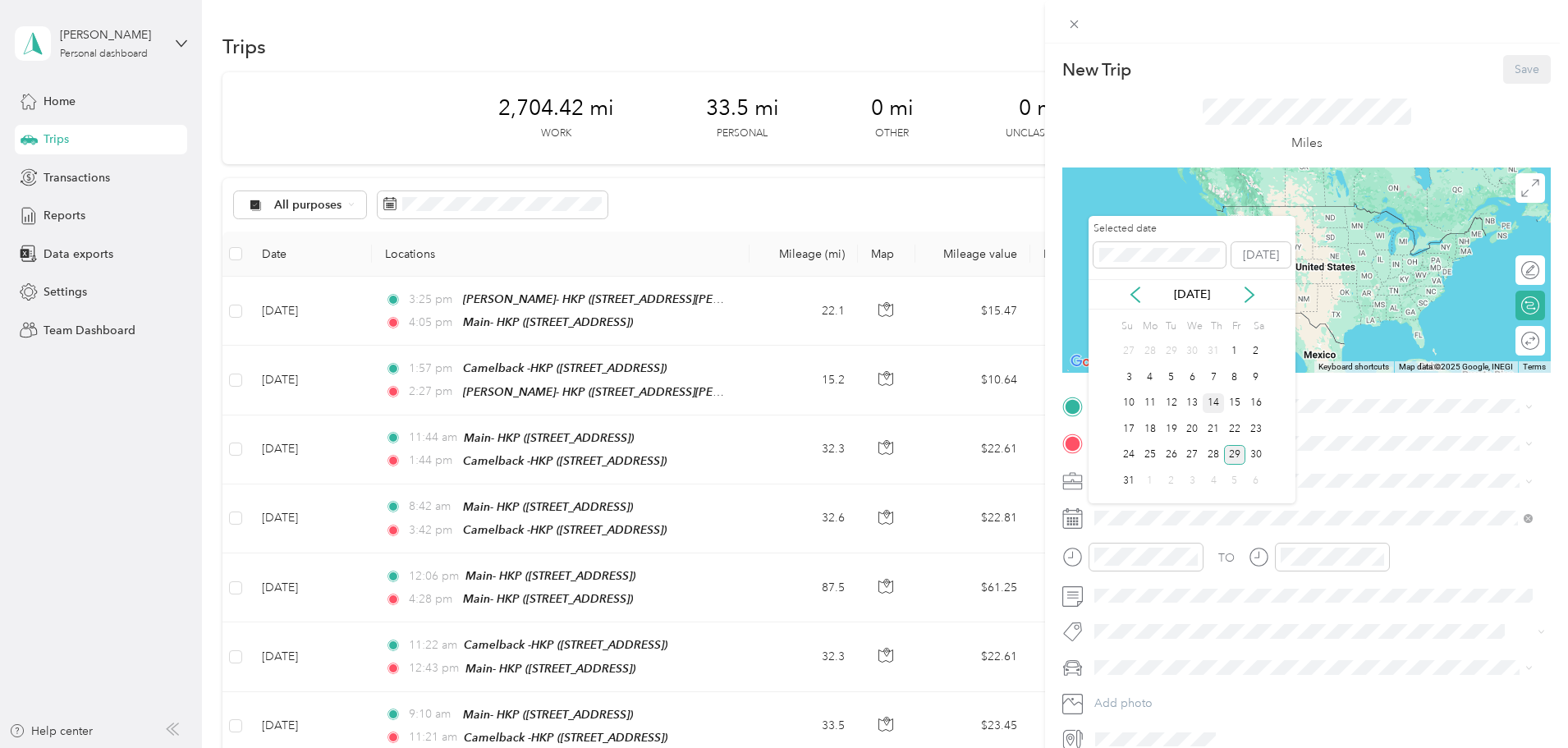
click at [1215, 404] on div "14" at bounding box center [1213, 404] width 21 height 21
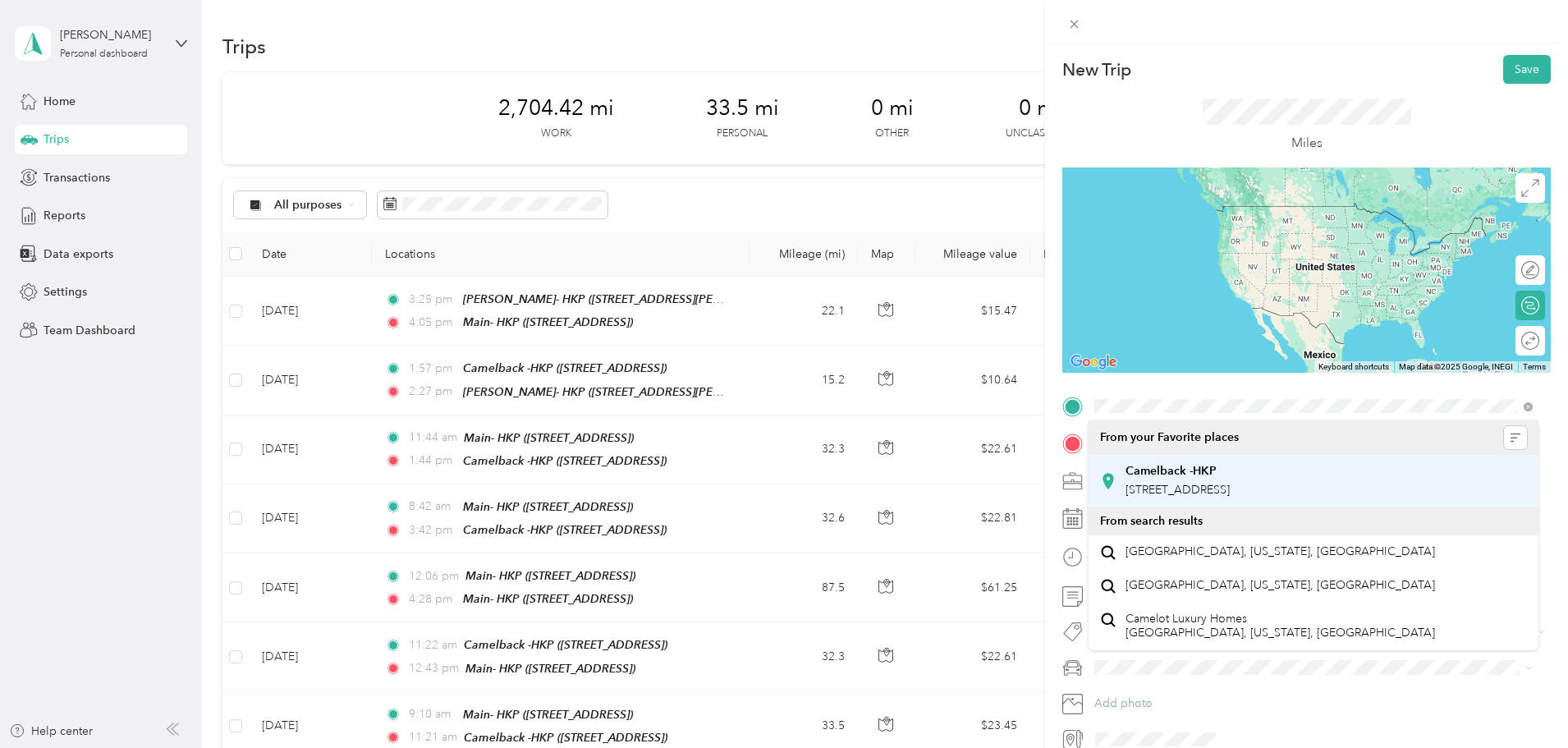
click at [1146, 480] on div "Camelback -HKP [STREET_ADDRESS]" at bounding box center [1177, 482] width 104 height 35
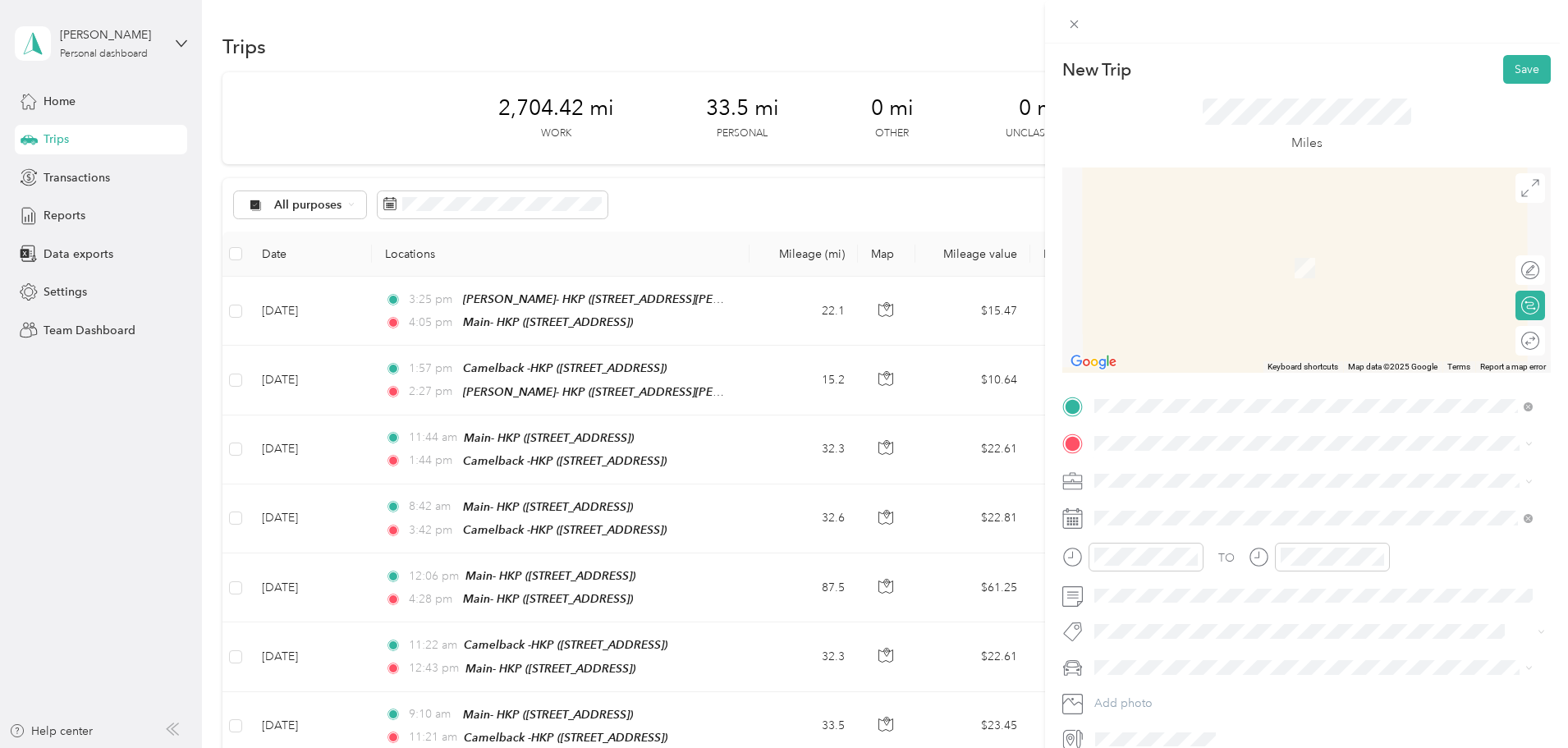
click at [1128, 531] on div "Crismon-HKP 1157 S Crismon Rd, Mesa, AZ, United States , 85208, Mesa, AZ, Unite…" at bounding box center [1223, 516] width 195 height 35
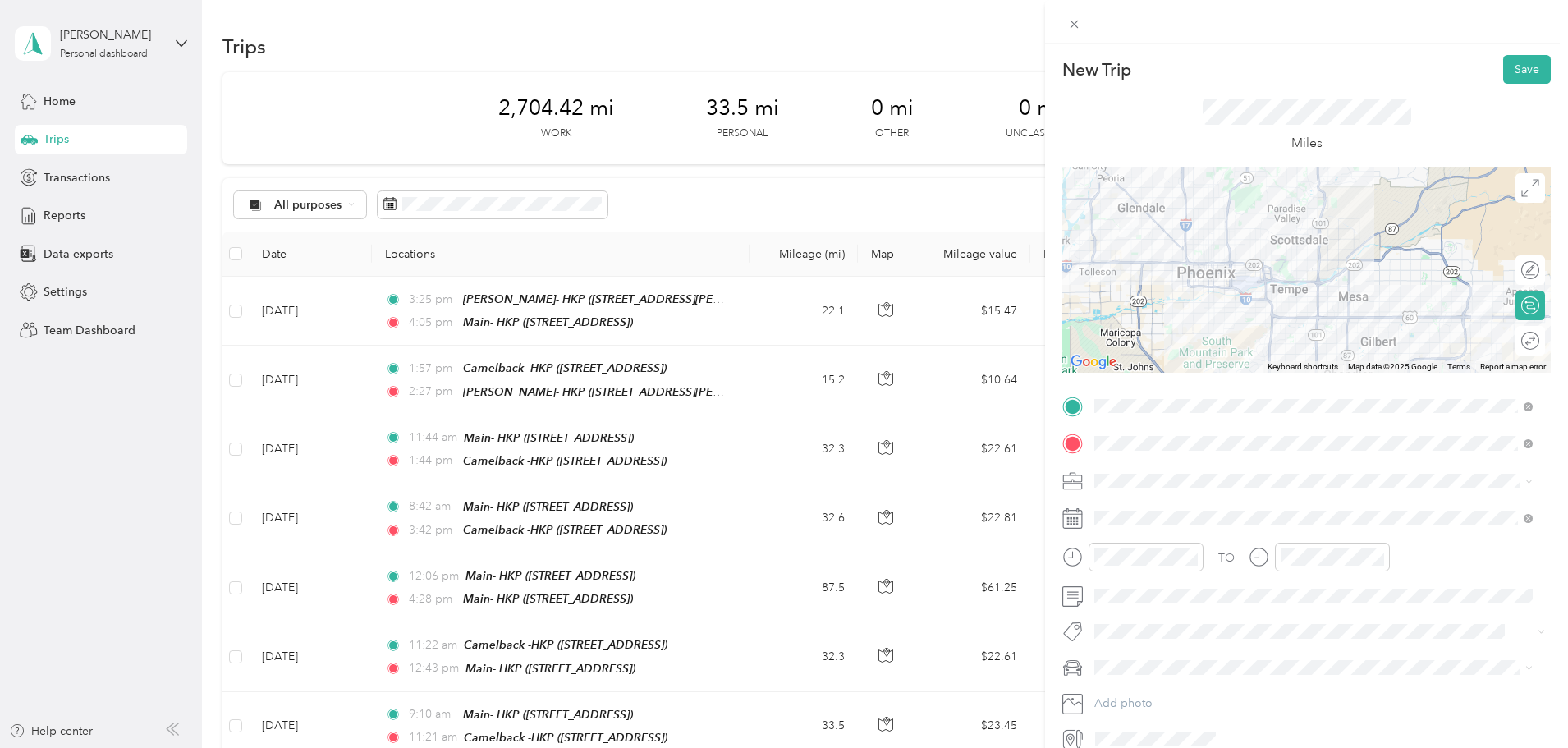
click at [1123, 506] on span "Work" at bounding box center [1114, 504] width 28 height 14
click at [1513, 73] on button "Save" at bounding box center [1527, 70] width 47 height 29
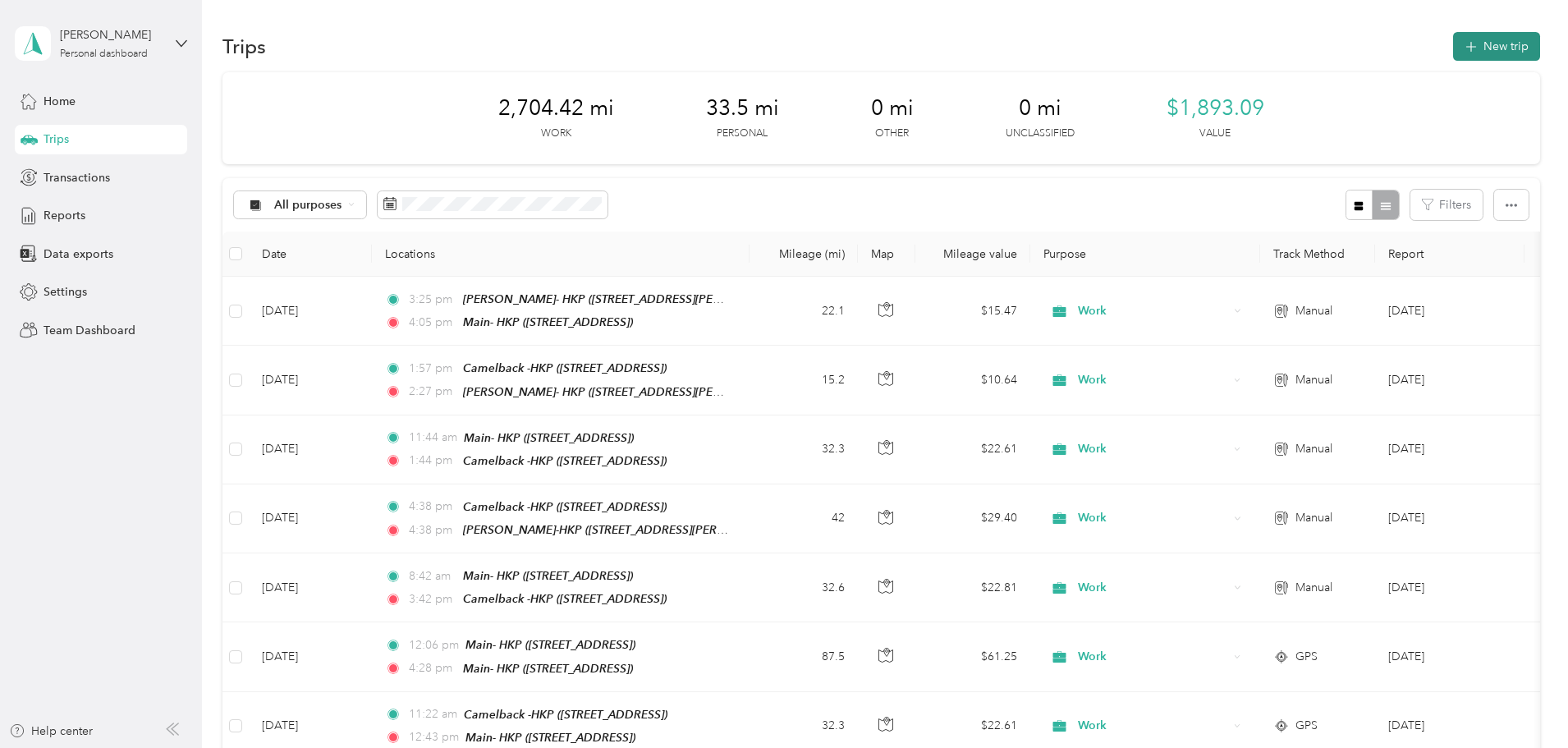
click at [1453, 45] on button "New trip" at bounding box center [1496, 46] width 87 height 29
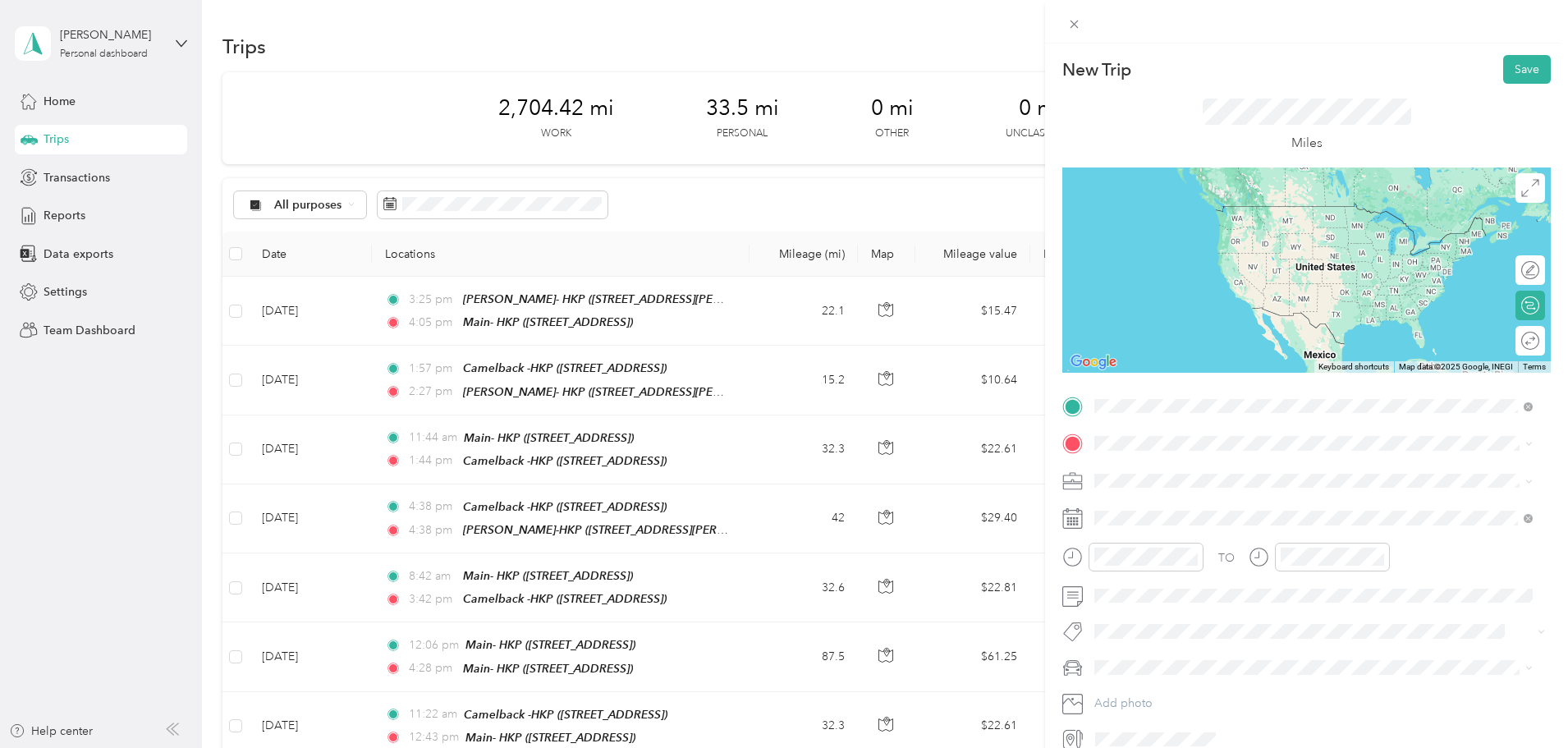
click at [1164, 483] on span "[STREET_ADDRESS][PERSON_NAME]" at bounding box center [1223, 489] width 195 height 14
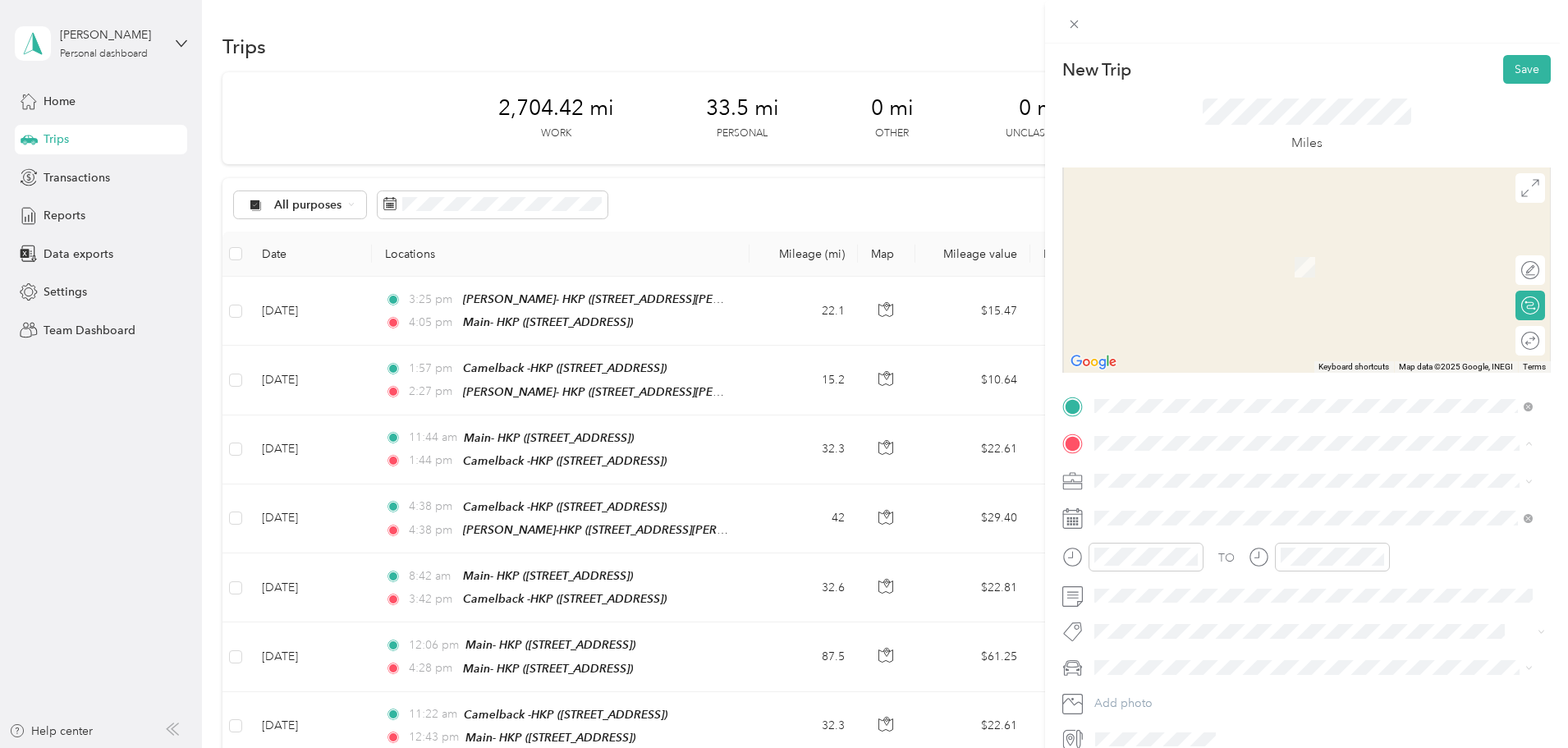
click at [1137, 511] on div "Main- HKP [STREET_ADDRESS]" at bounding box center [1177, 518] width 104 height 35
click at [1077, 524] on icon at bounding box center [1072, 518] width 21 height 21
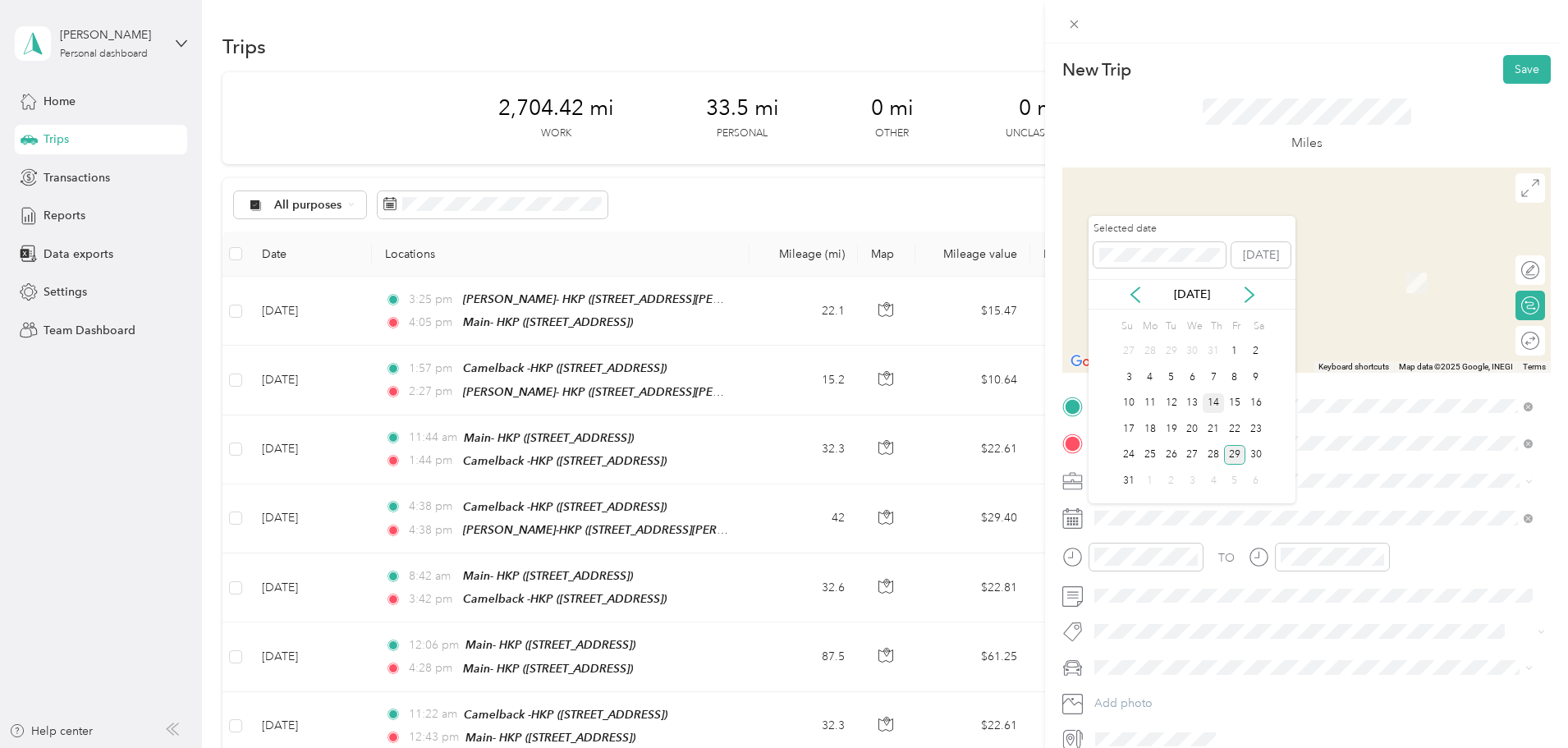
click at [1209, 403] on div "14" at bounding box center [1213, 404] width 21 height 21
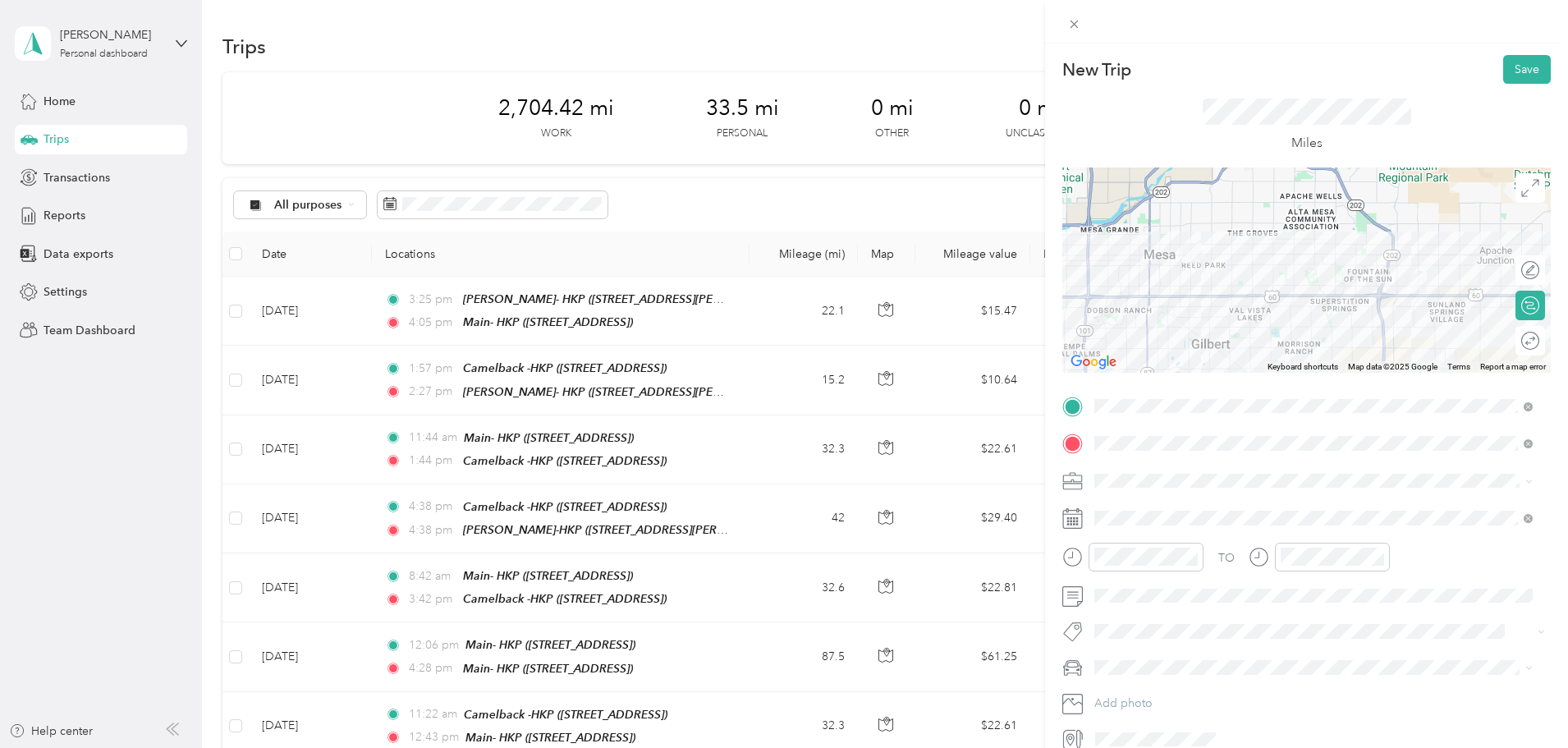
click at [1233, 264] on div at bounding box center [1306, 270] width 489 height 205
click at [1211, 290] on div at bounding box center [1306, 270] width 489 height 205
click at [1521, 74] on button "Save" at bounding box center [1527, 70] width 47 height 29
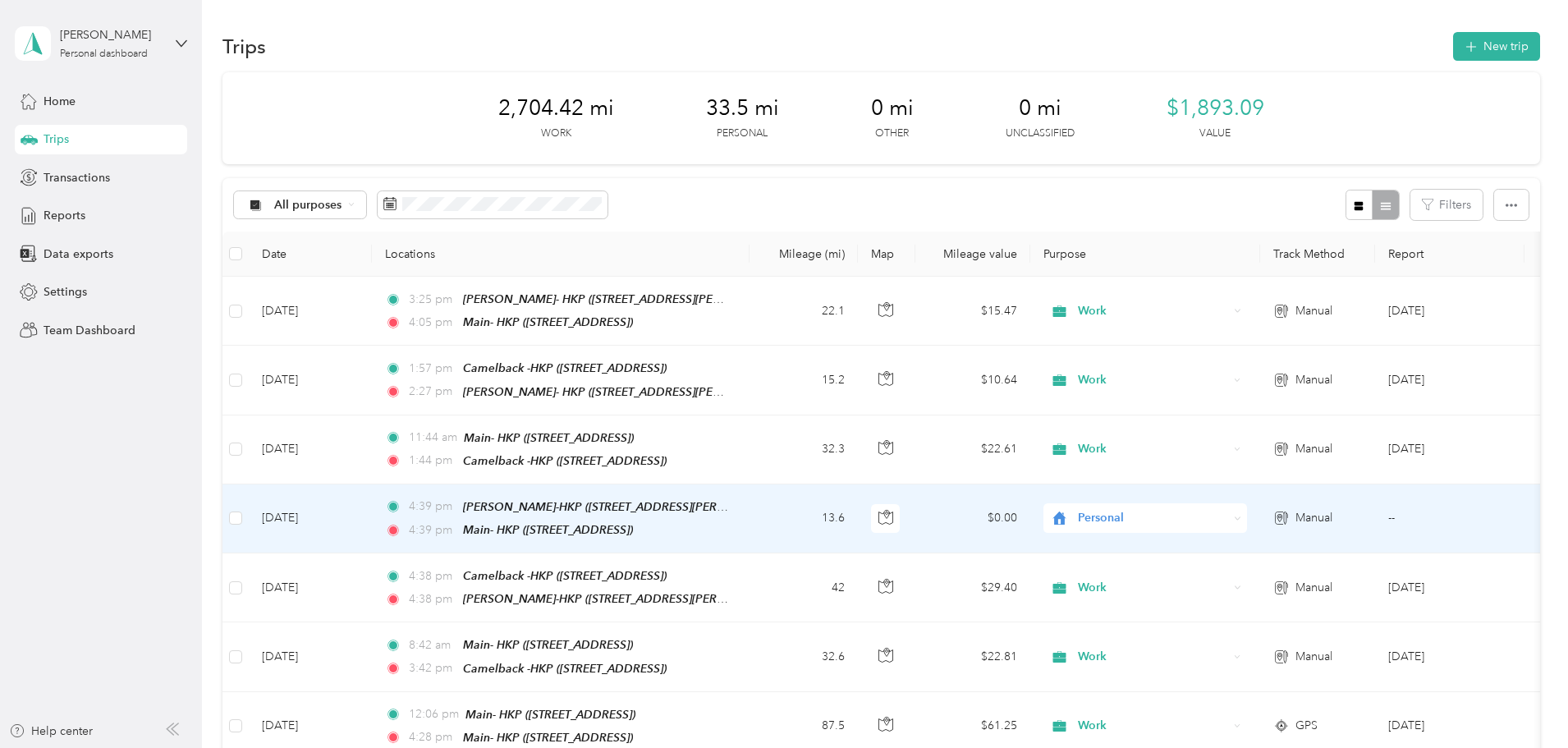
click at [1208, 516] on span "Personal" at bounding box center [1152, 518] width 150 height 18
click at [1200, 550] on span "Work" at bounding box center [1269, 549] width 152 height 17
click at [1186, 515] on span "Personal" at bounding box center [1138, 518] width 179 height 18
click at [1171, 545] on icon at bounding box center [1175, 549] width 13 height 12
click at [1205, 515] on span "Personal" at bounding box center [1152, 518] width 150 height 18
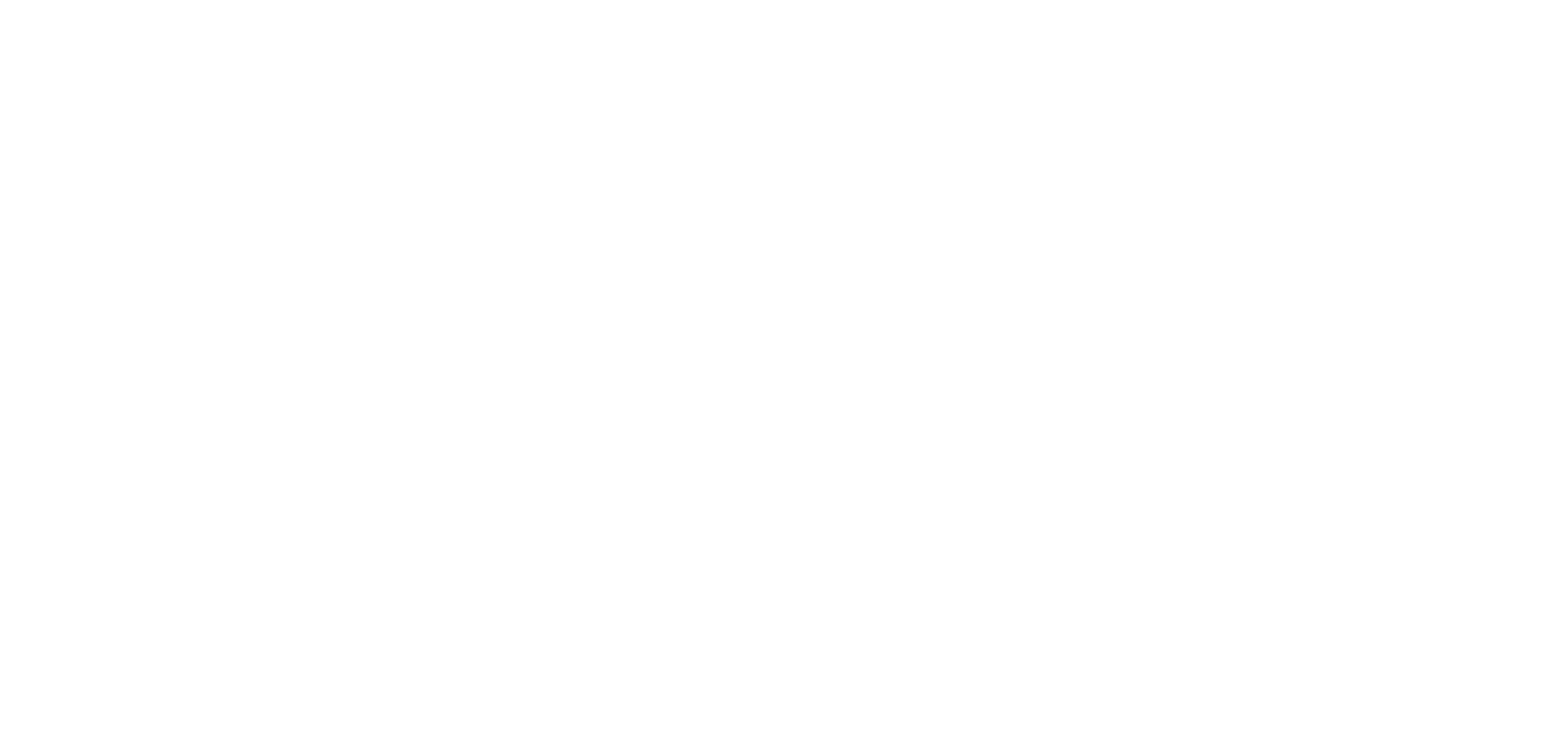
drag, startPoint x: 590, startPoint y: 149, endPoint x: 374, endPoint y: 33, distance: 245.2
click at [590, 149] on html at bounding box center [779, 374] width 1560 height 748
